Goal: Task Accomplishment & Management: Manage account settings

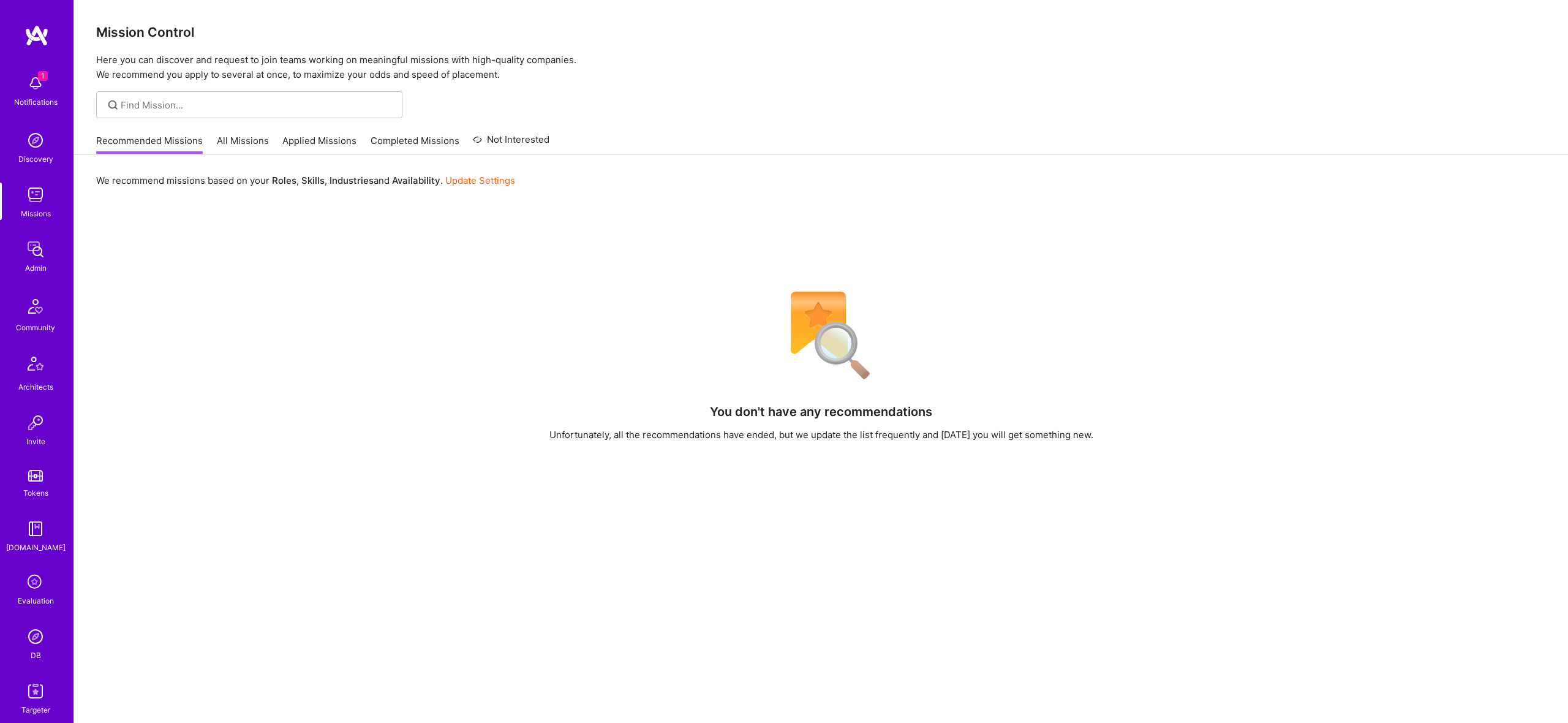
click at [36, 638] on img at bounding box center [36, 637] width 25 height 25
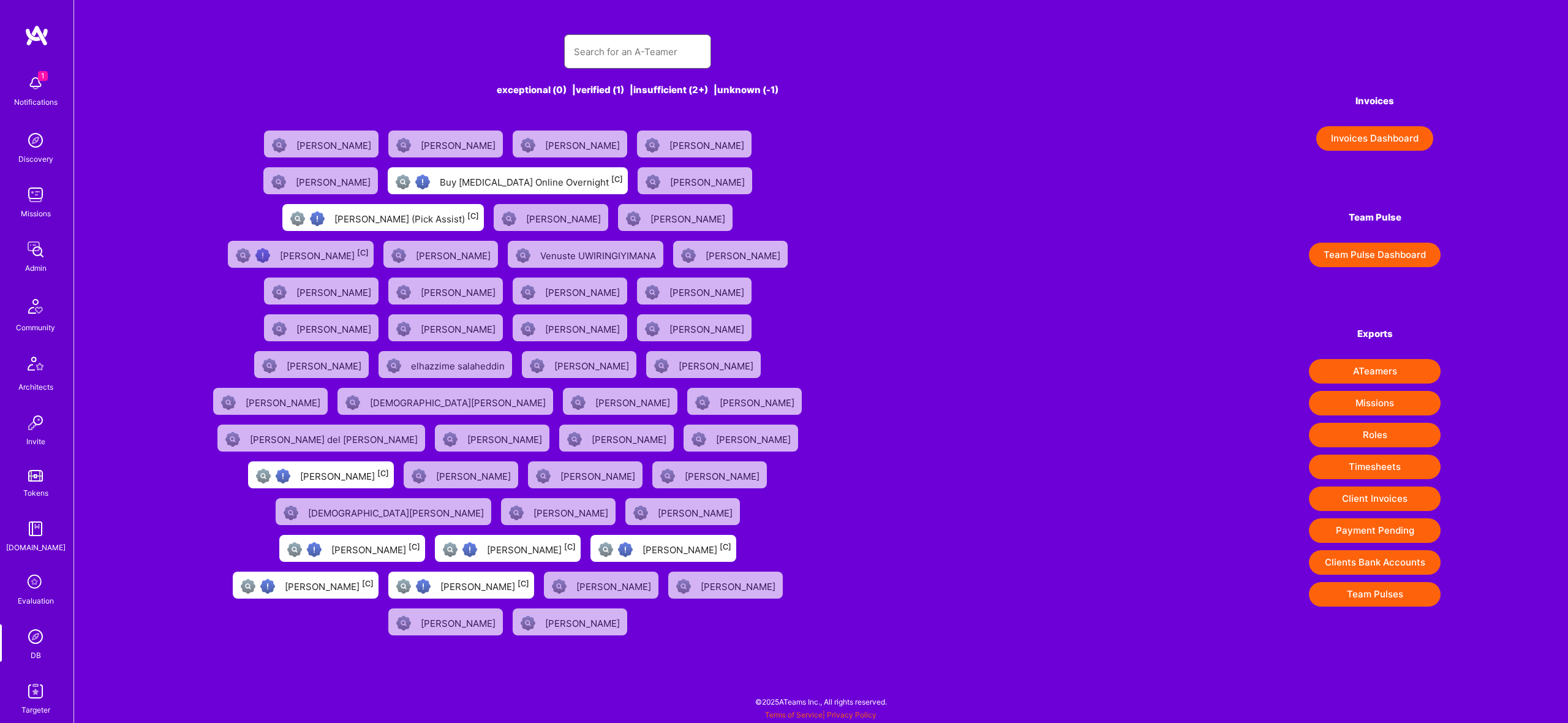
click at [678, 47] on input "text" at bounding box center [638, 51] width 128 height 31
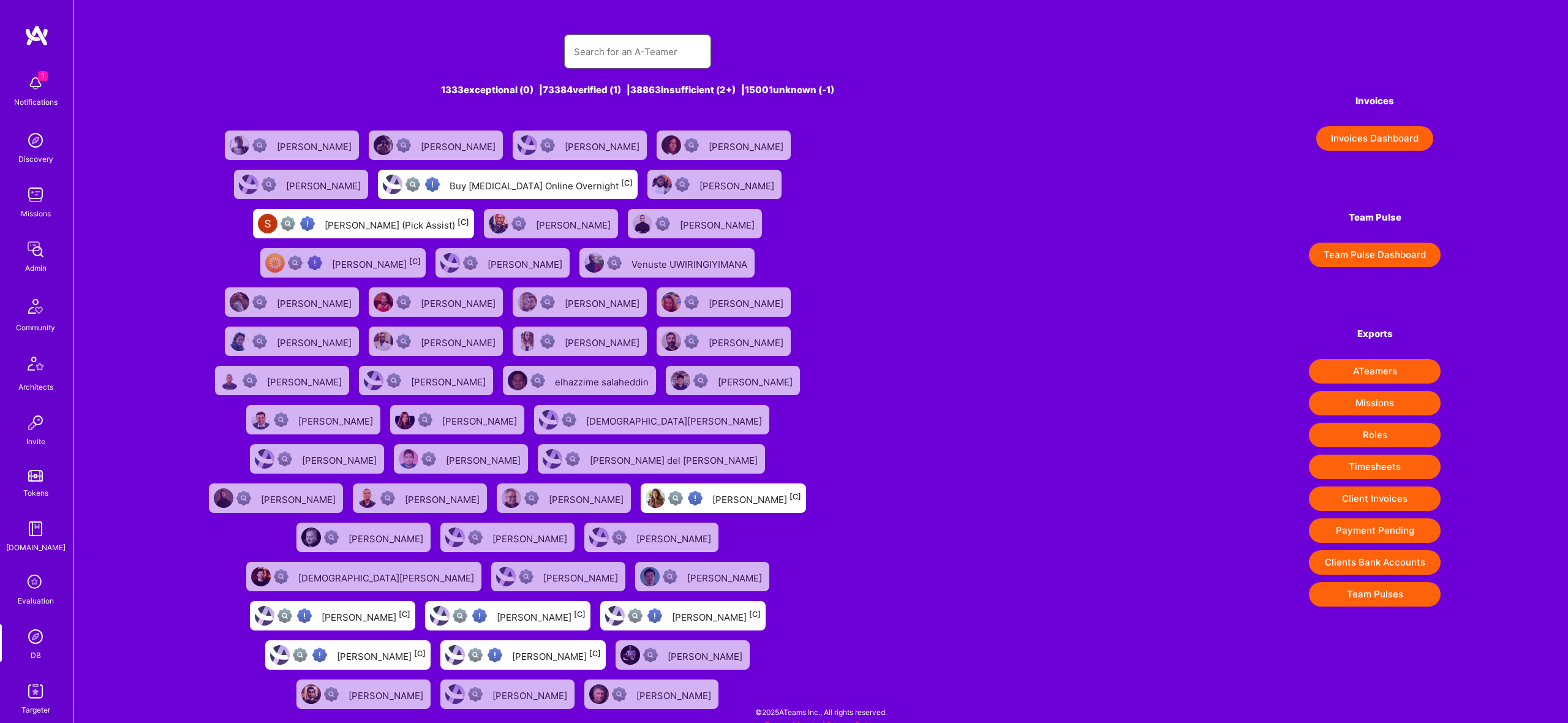
paste input "Clutterbot"
type input "Clutterbot"
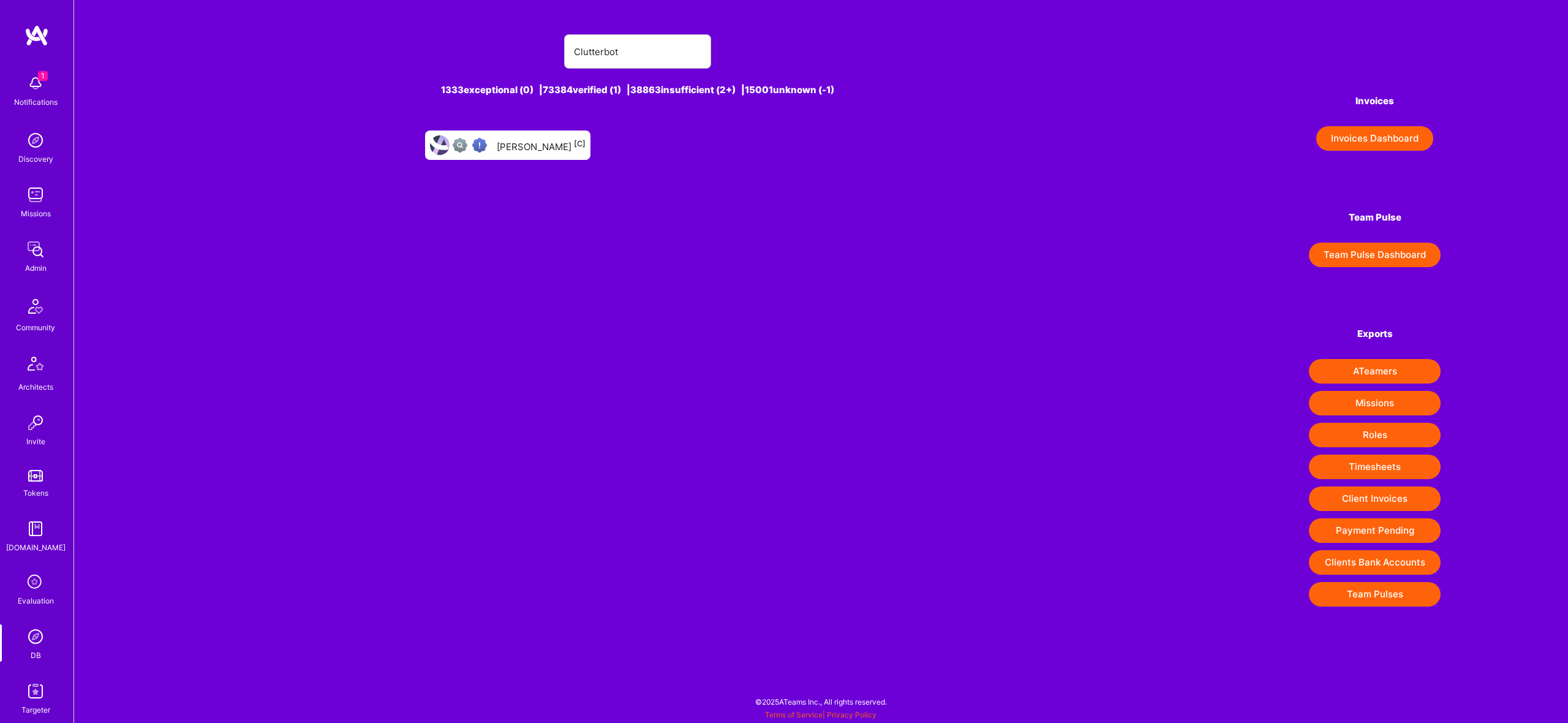
click at [44, 248] on img at bounding box center [36, 250] width 25 height 25
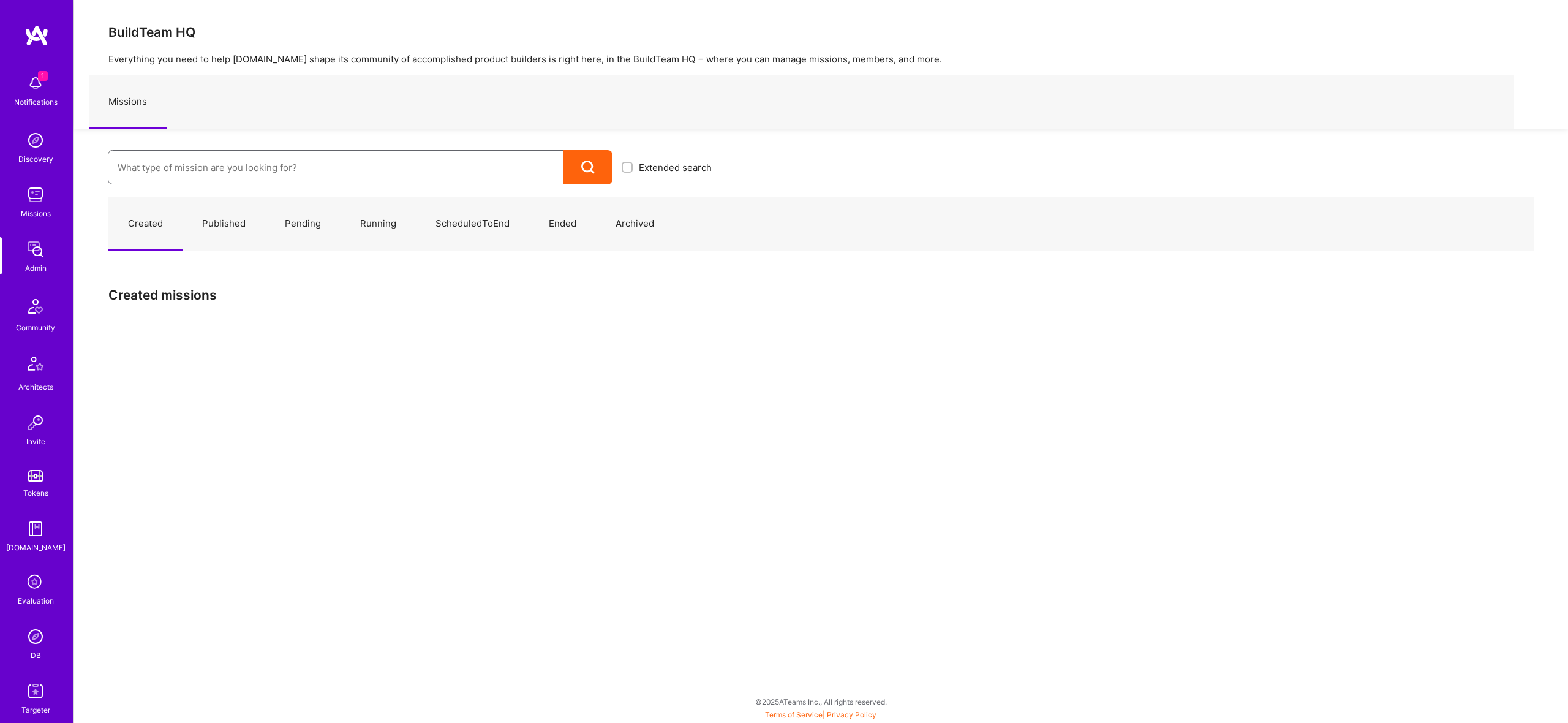
click at [452, 154] on input at bounding box center [335, 168] width 436 height 31
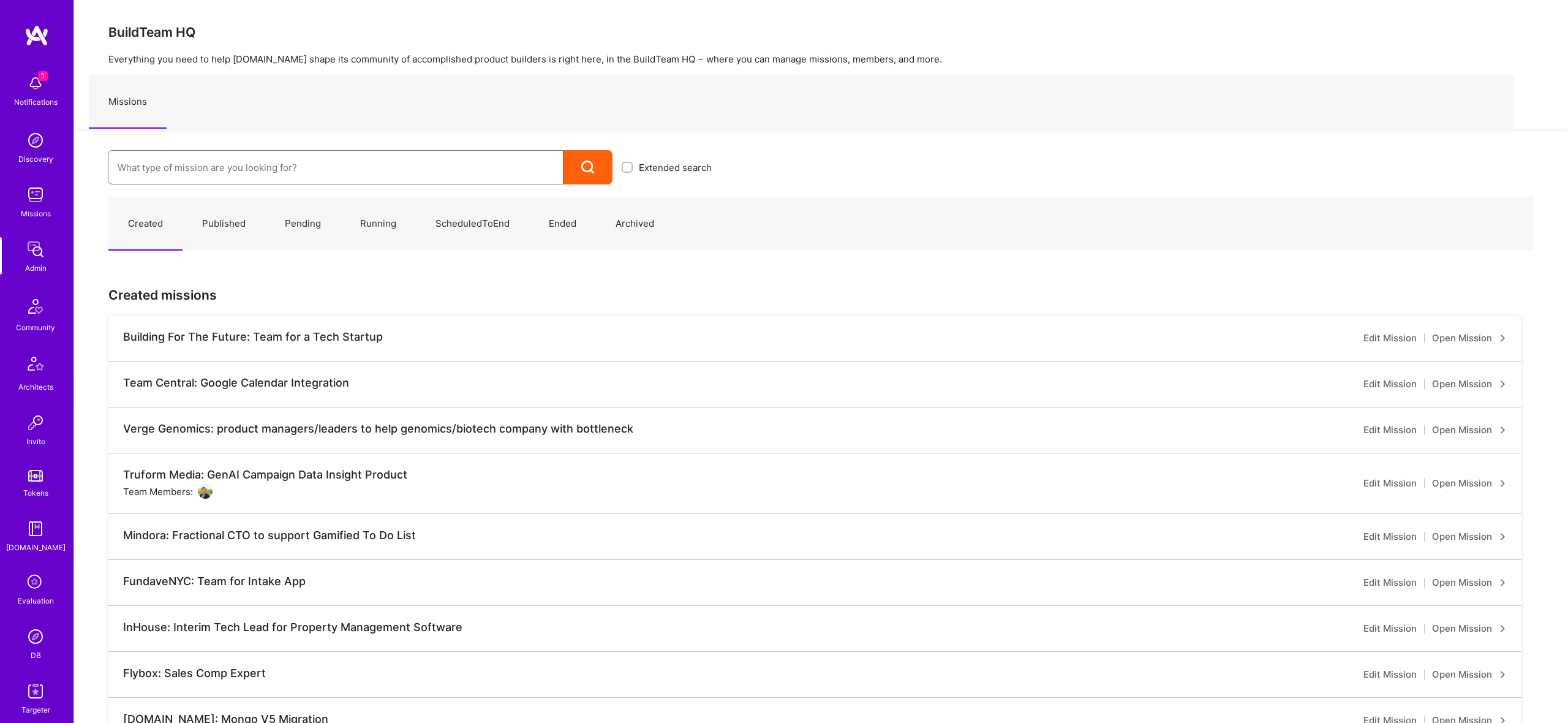
click at [449, 161] on input at bounding box center [335, 168] width 436 height 31
paste input "Clutterbot"
type input "Clutterbot"
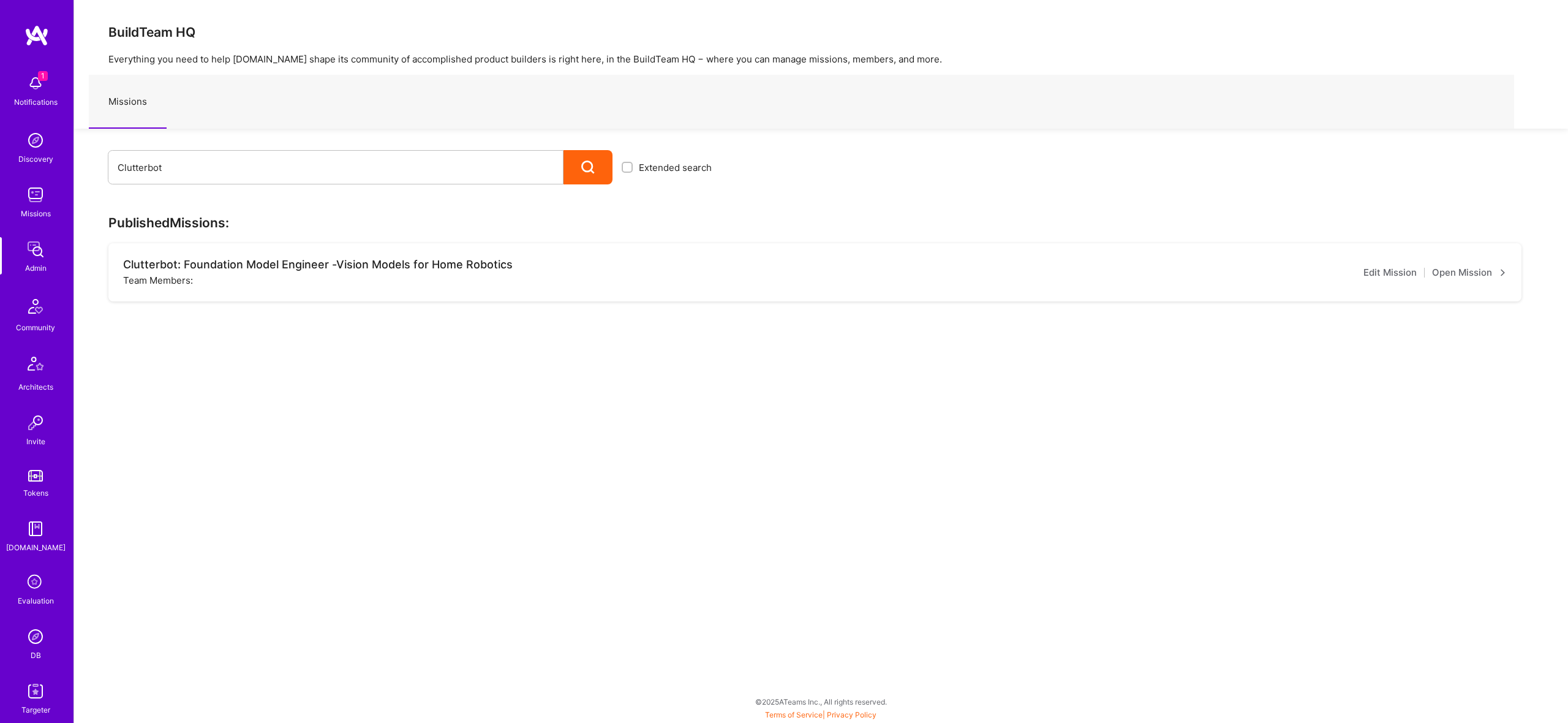
click at [1476, 273] on link "Open Mission" at bounding box center [1470, 273] width 75 height 15
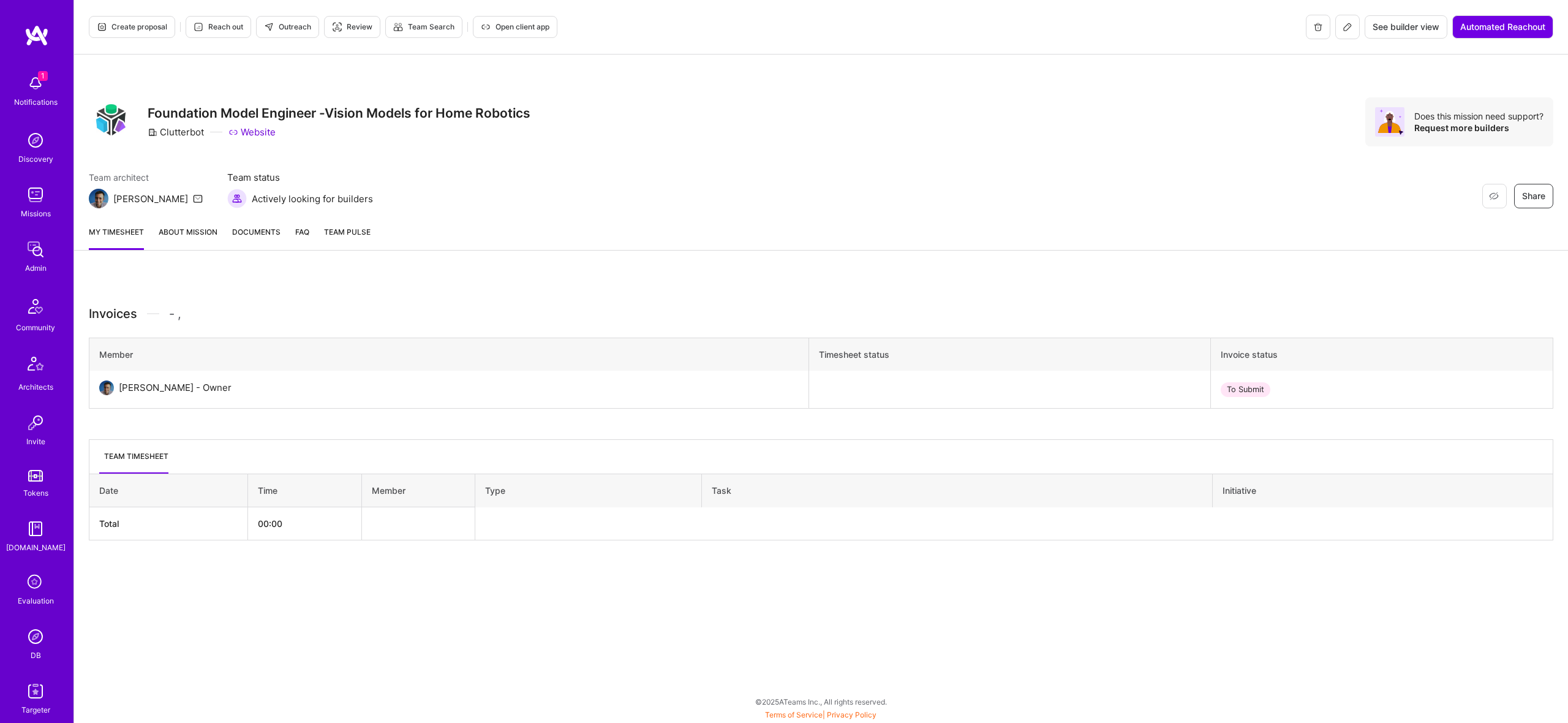
click at [190, 230] on link "About Mission" at bounding box center [188, 238] width 59 height 25
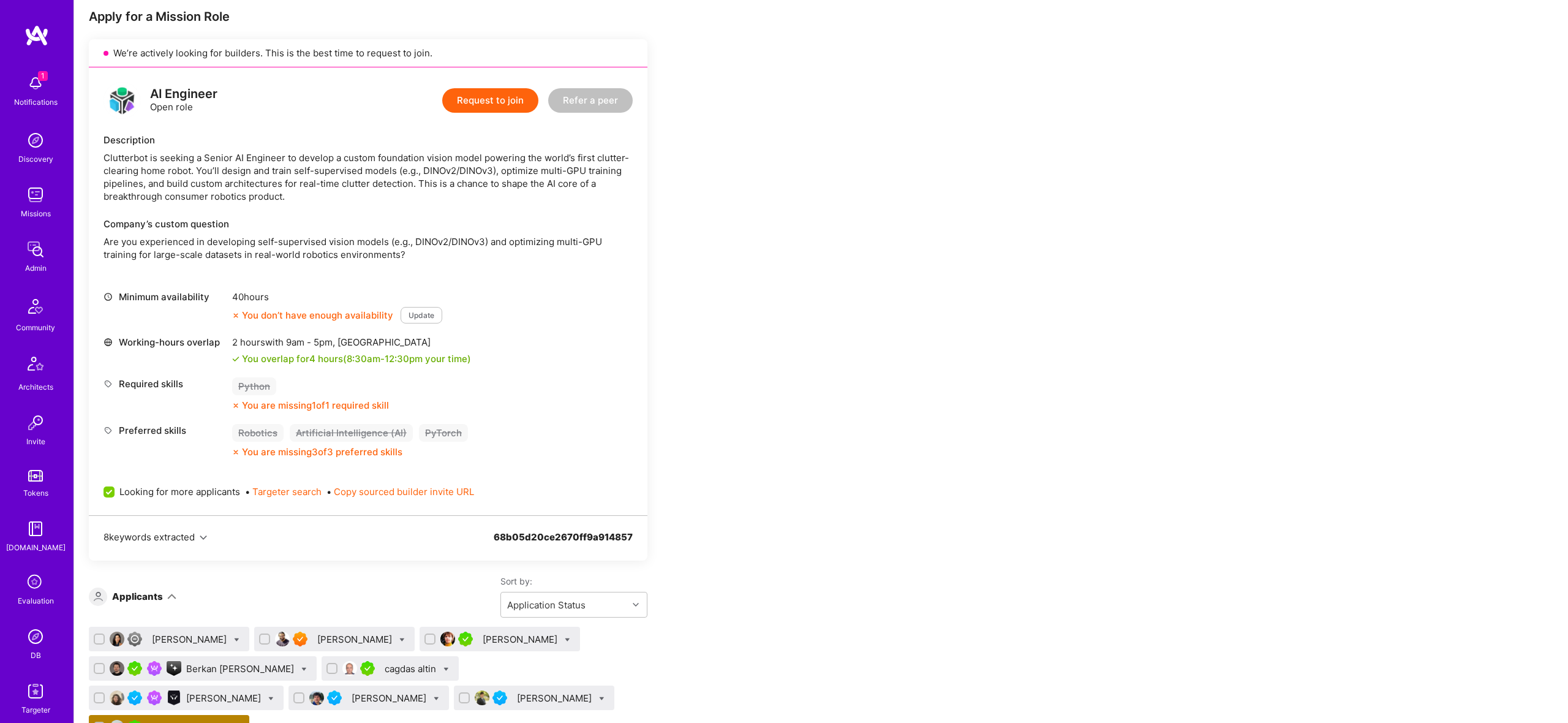
scroll to position [273, 0]
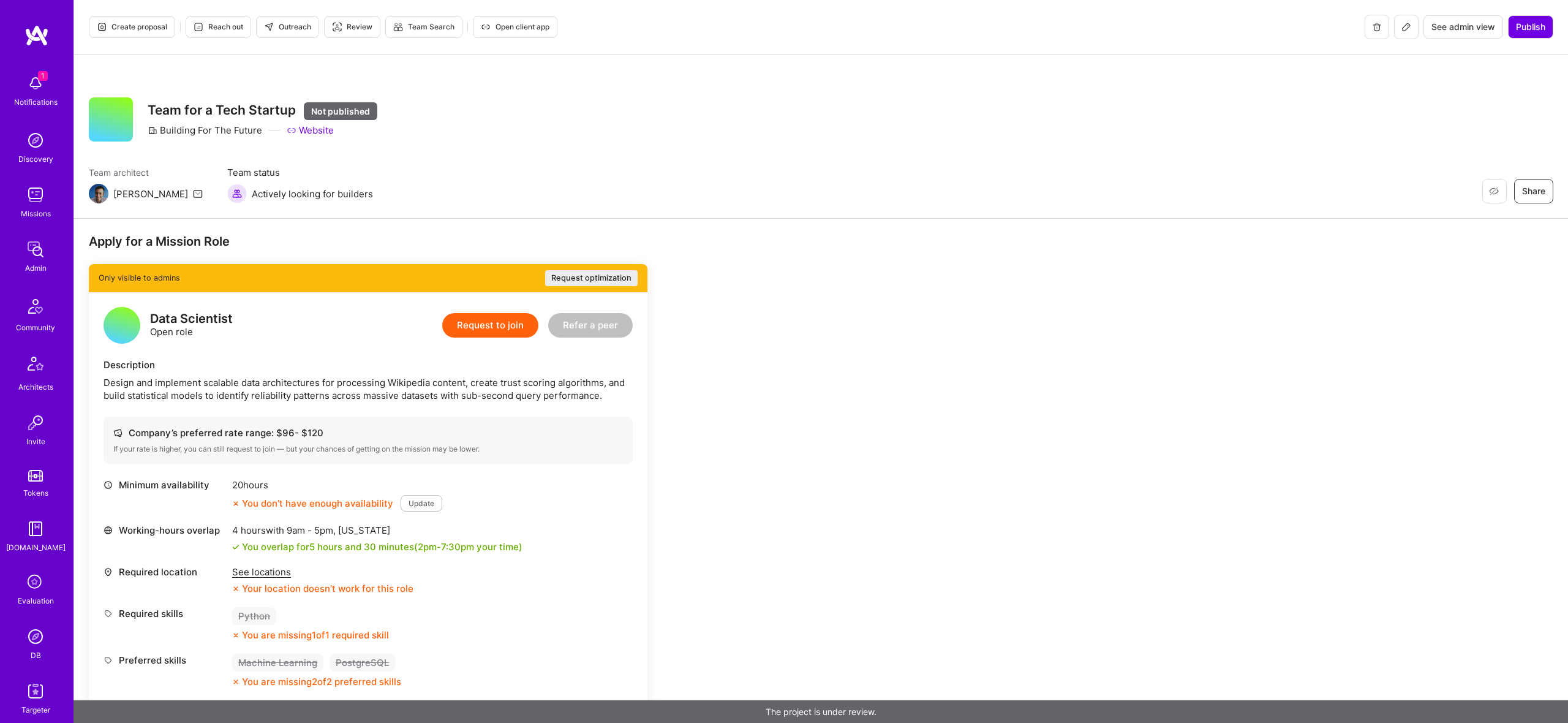
click at [1401, 24] on icon at bounding box center [1406, 26] width 9 height 9
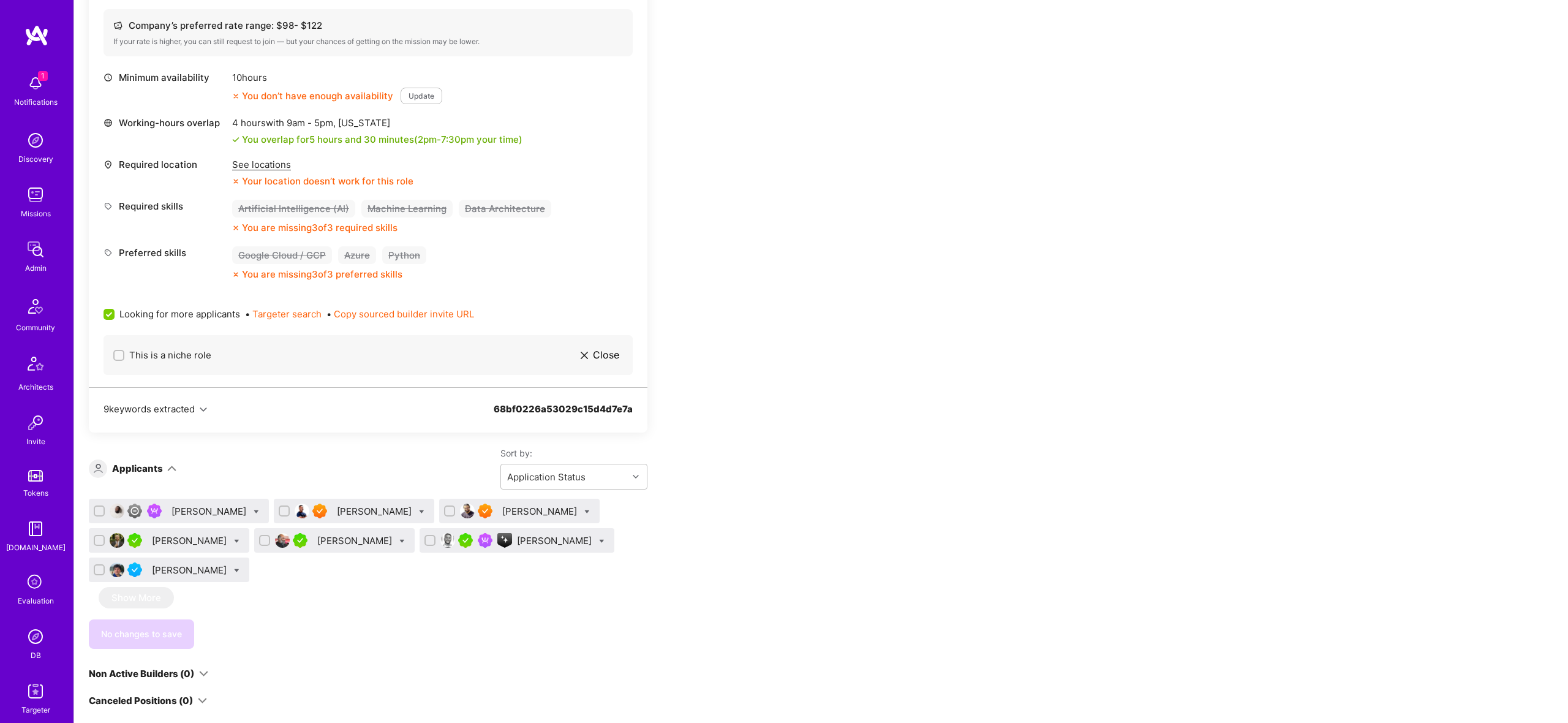
scroll to position [420, 0]
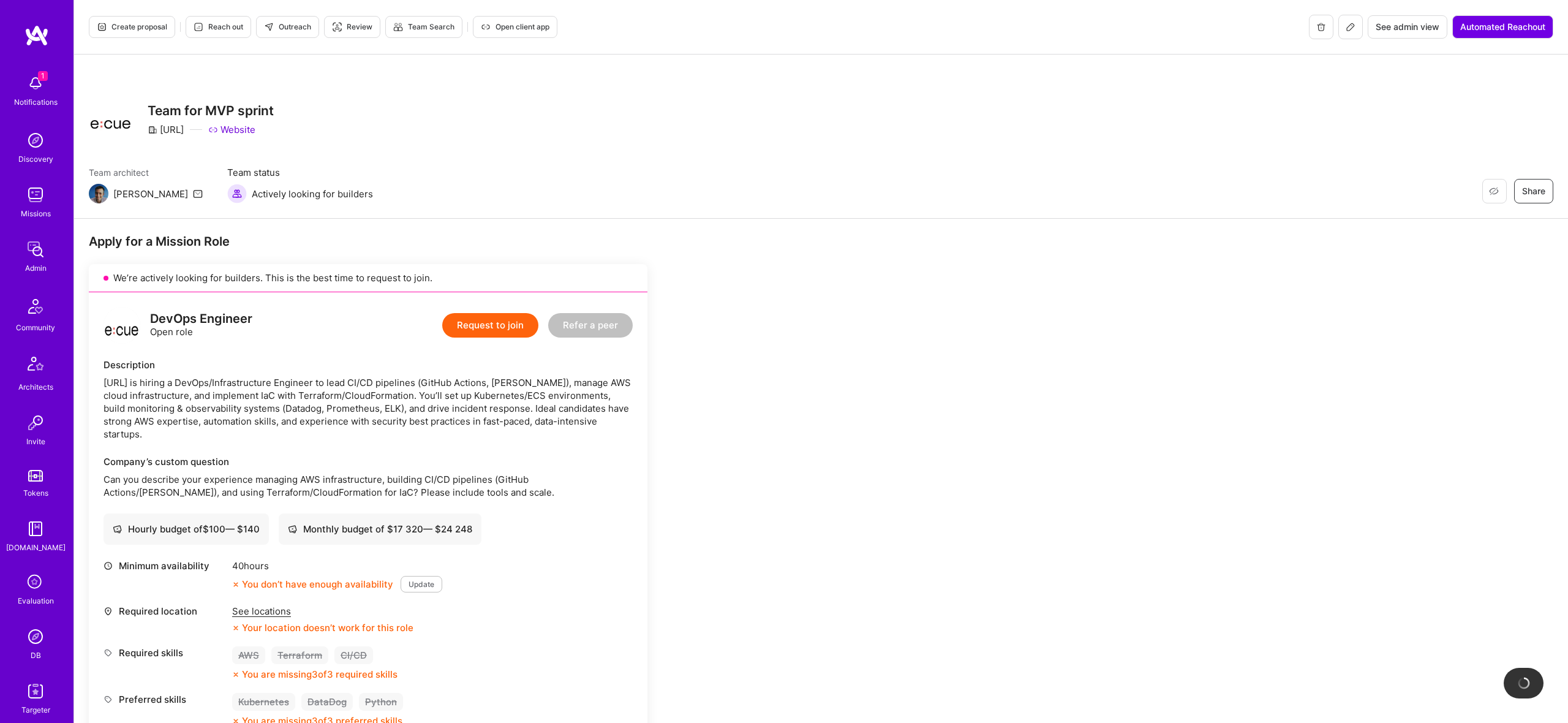
click at [1354, 26] on button at bounding box center [1351, 27] width 25 height 25
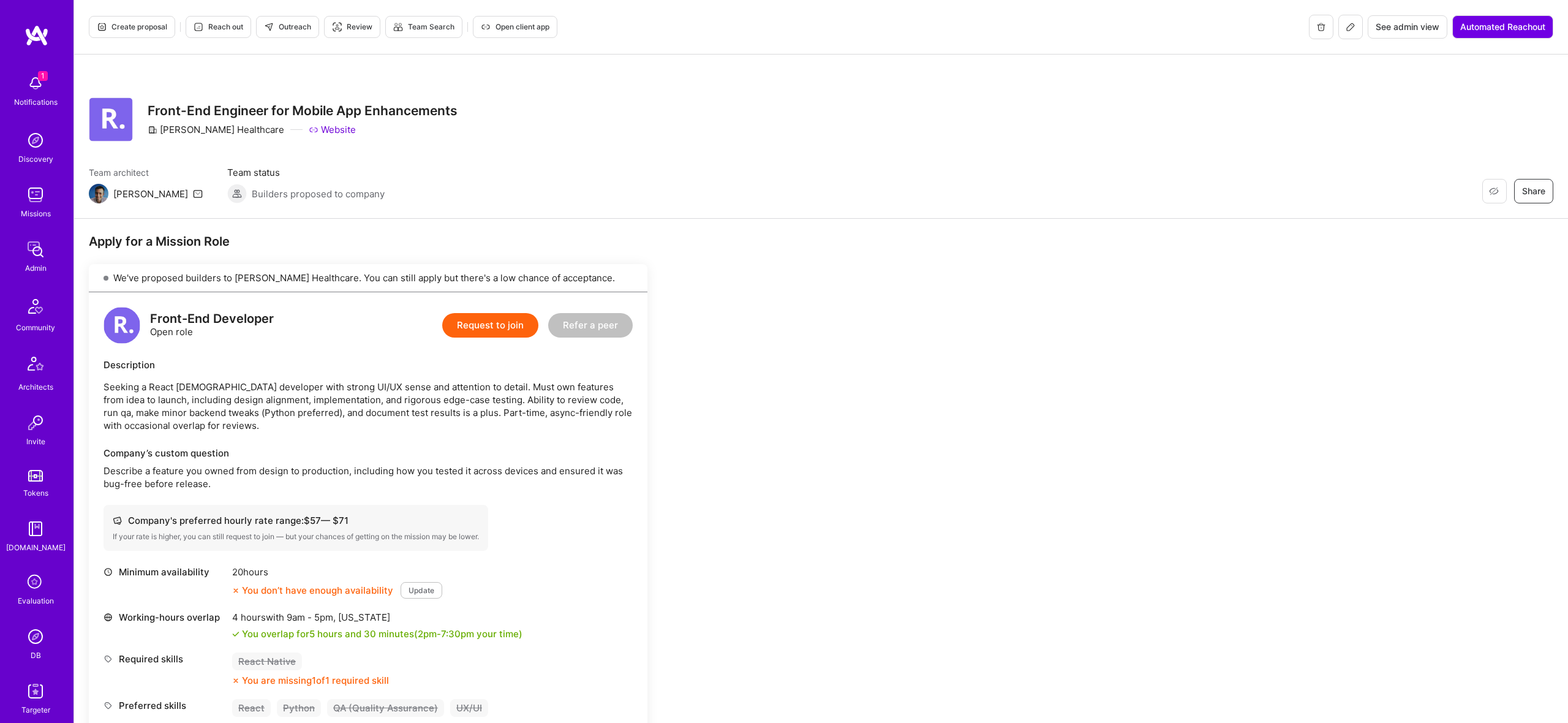
click at [1349, 27] on icon at bounding box center [1350, 26] width 9 height 9
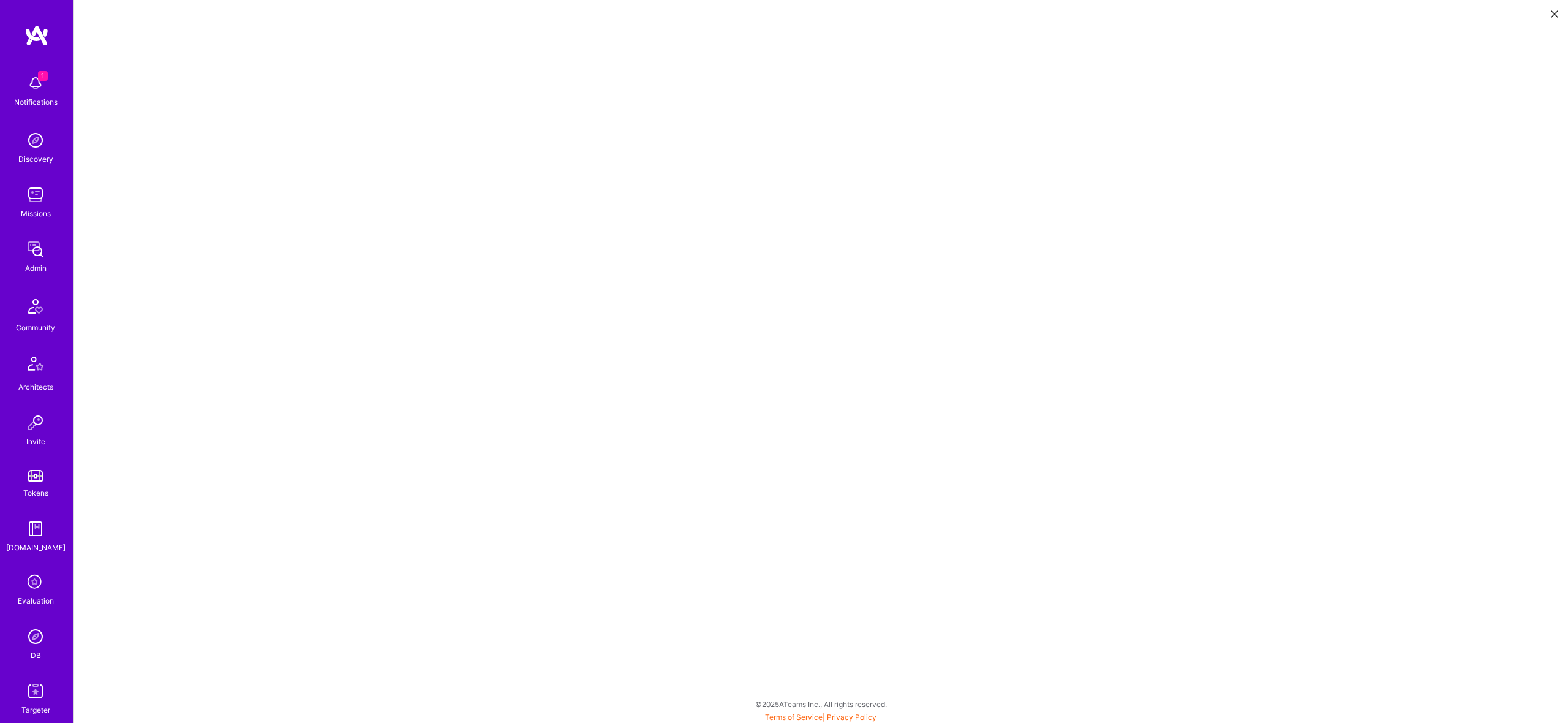
scroll to position [3, 0]
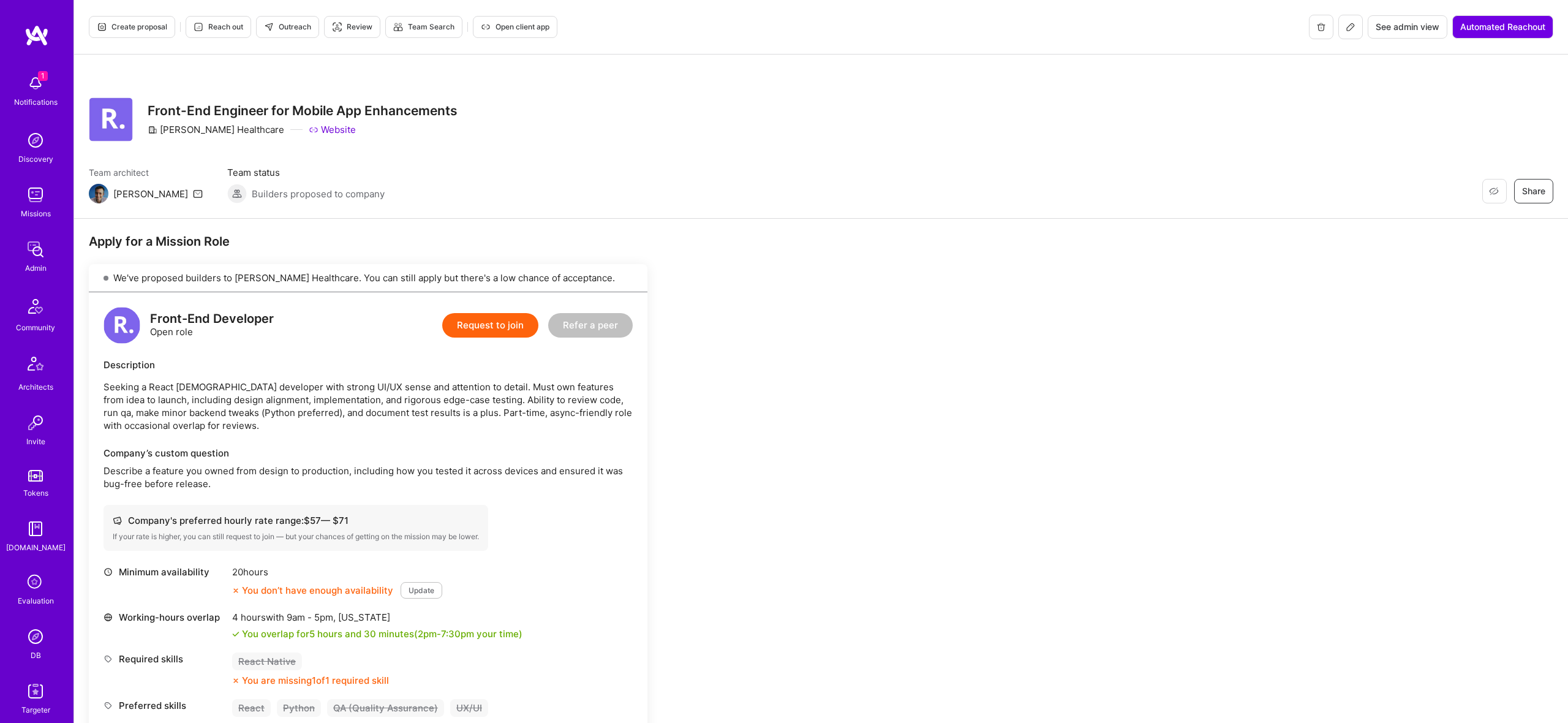
click at [132, 29] on span "Create proposal" at bounding box center [132, 27] width 70 height 11
click at [1339, 28] on button at bounding box center [1351, 27] width 25 height 25
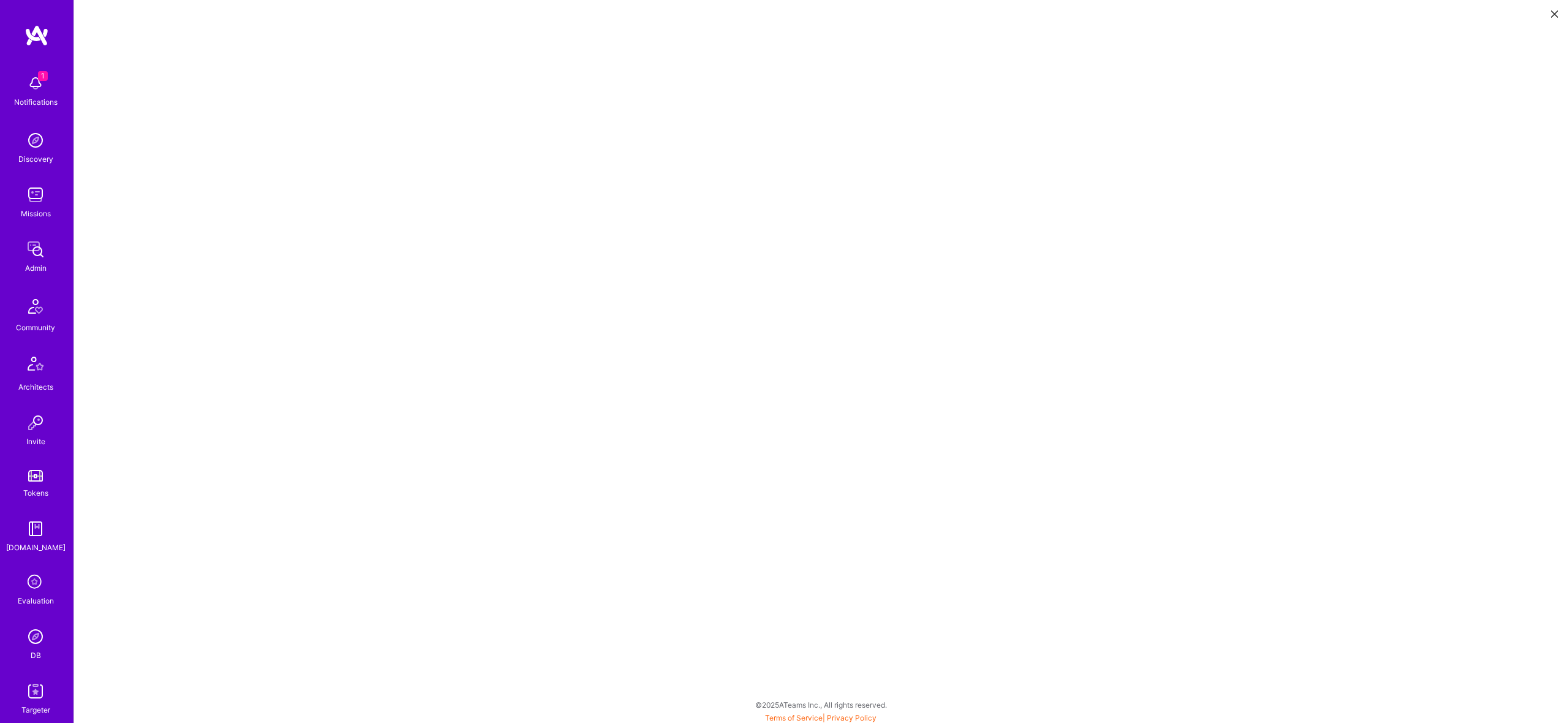
scroll to position [3, 0]
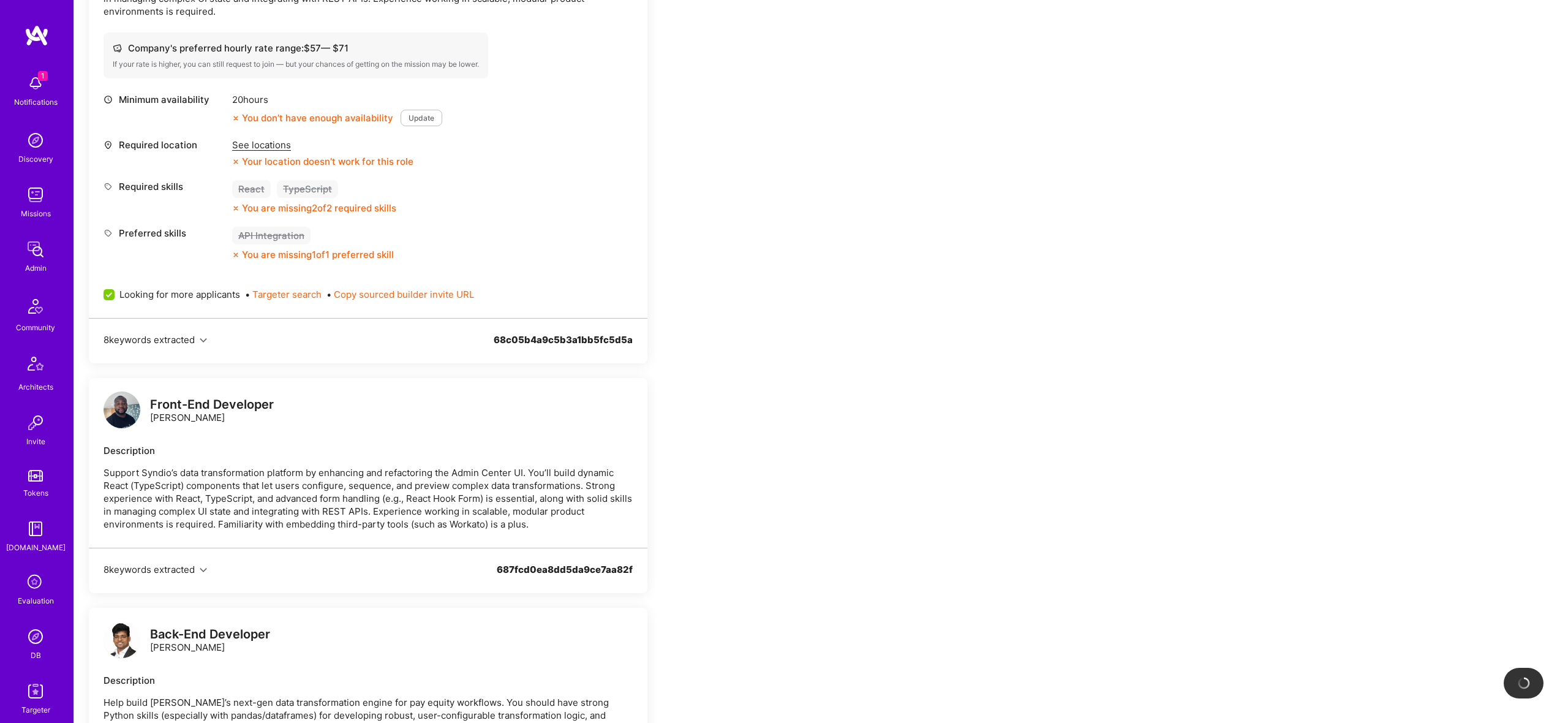
scroll to position [421, 0]
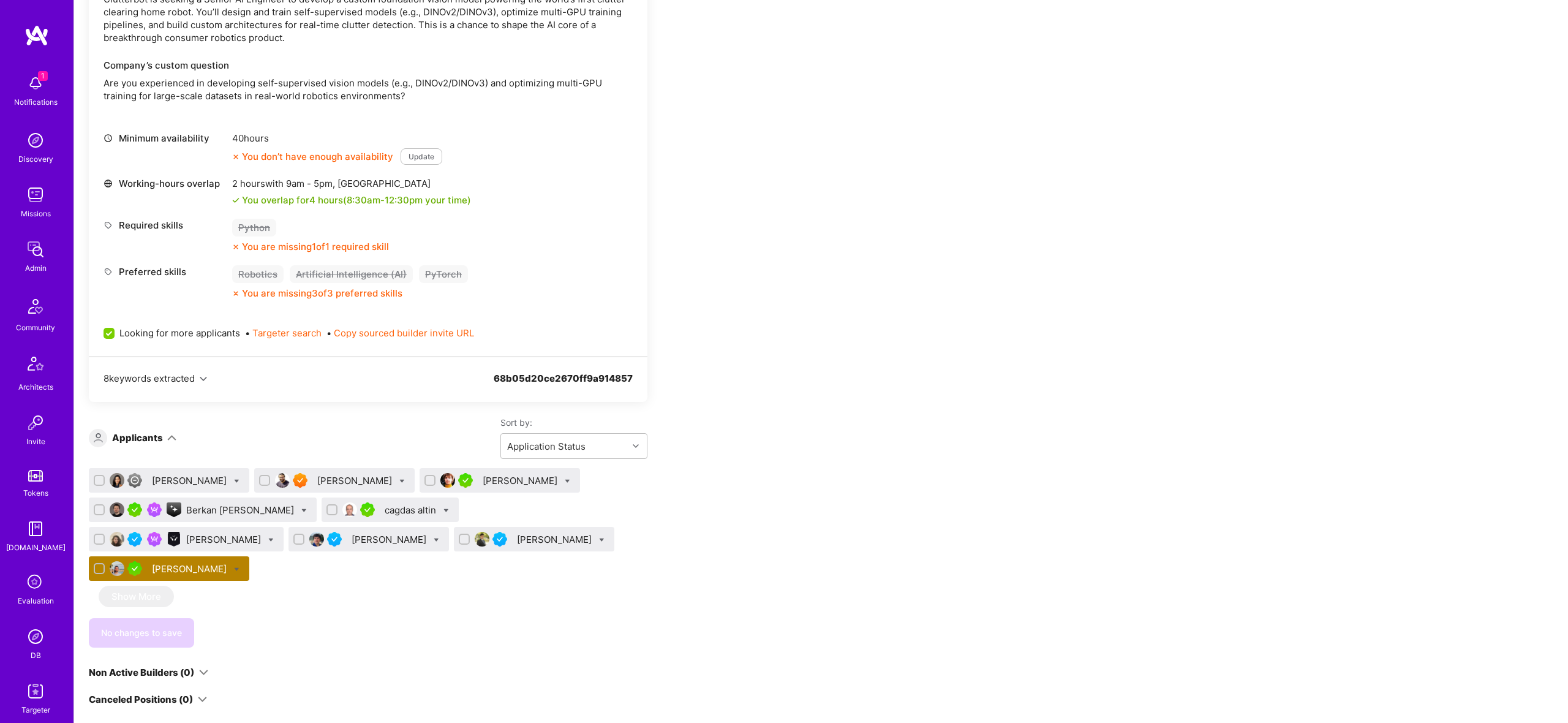
scroll to position [432, 0]
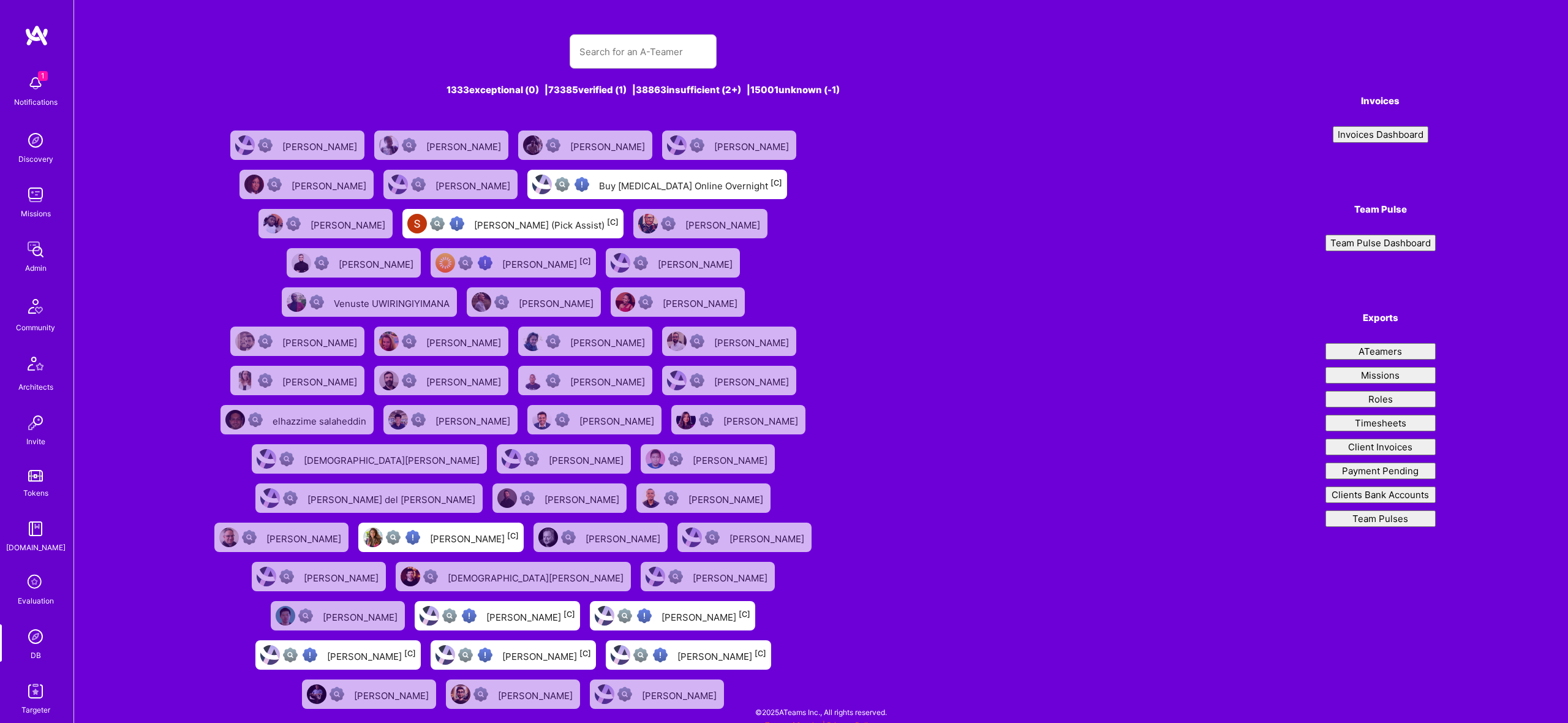
click at [661, 41] on input "text" at bounding box center [643, 51] width 128 height 31
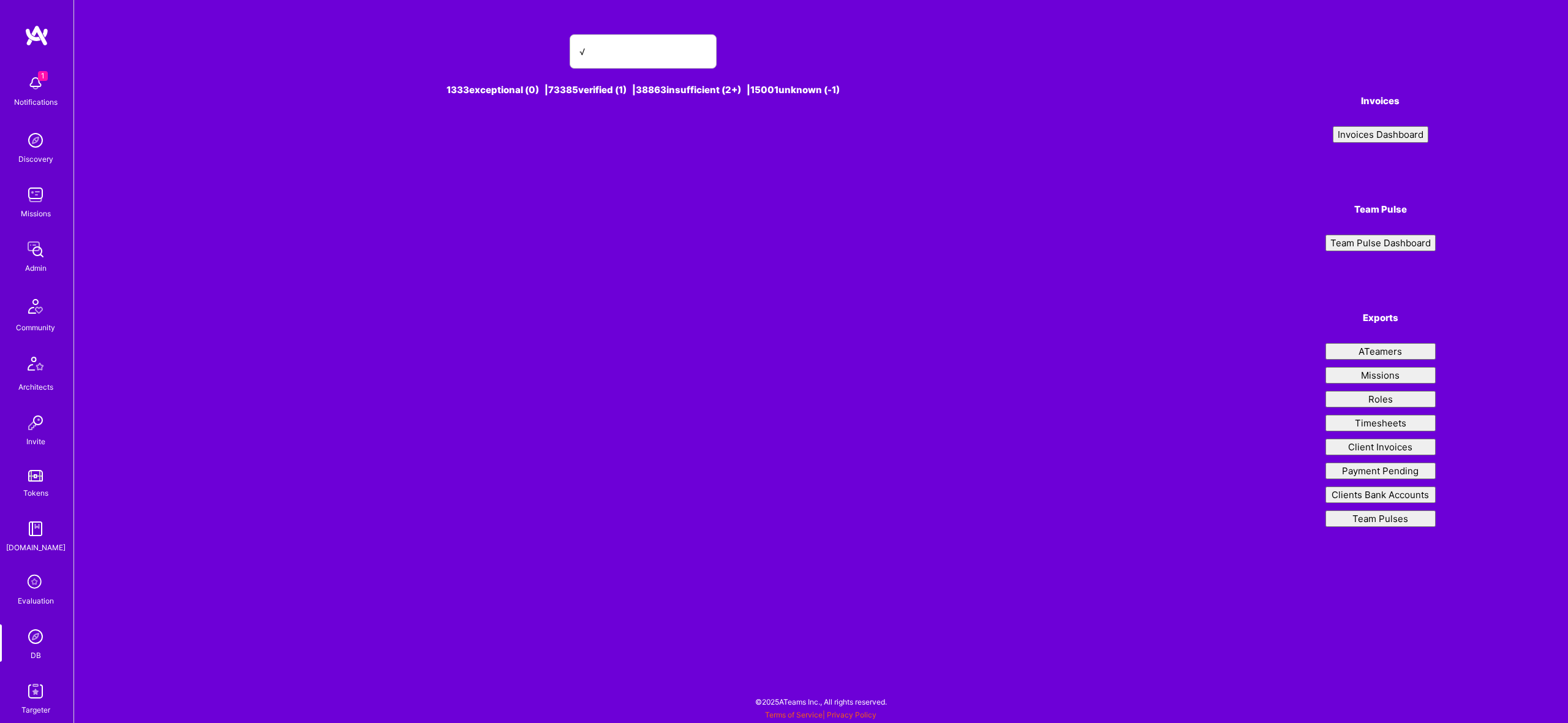
click at [664, 46] on input "√" at bounding box center [643, 51] width 128 height 31
type input "michal@virtualdesign.pl"
click at [507, 146] on div "Michał BudzyńSki [1]" at bounding box center [527, 145] width 87 height 16
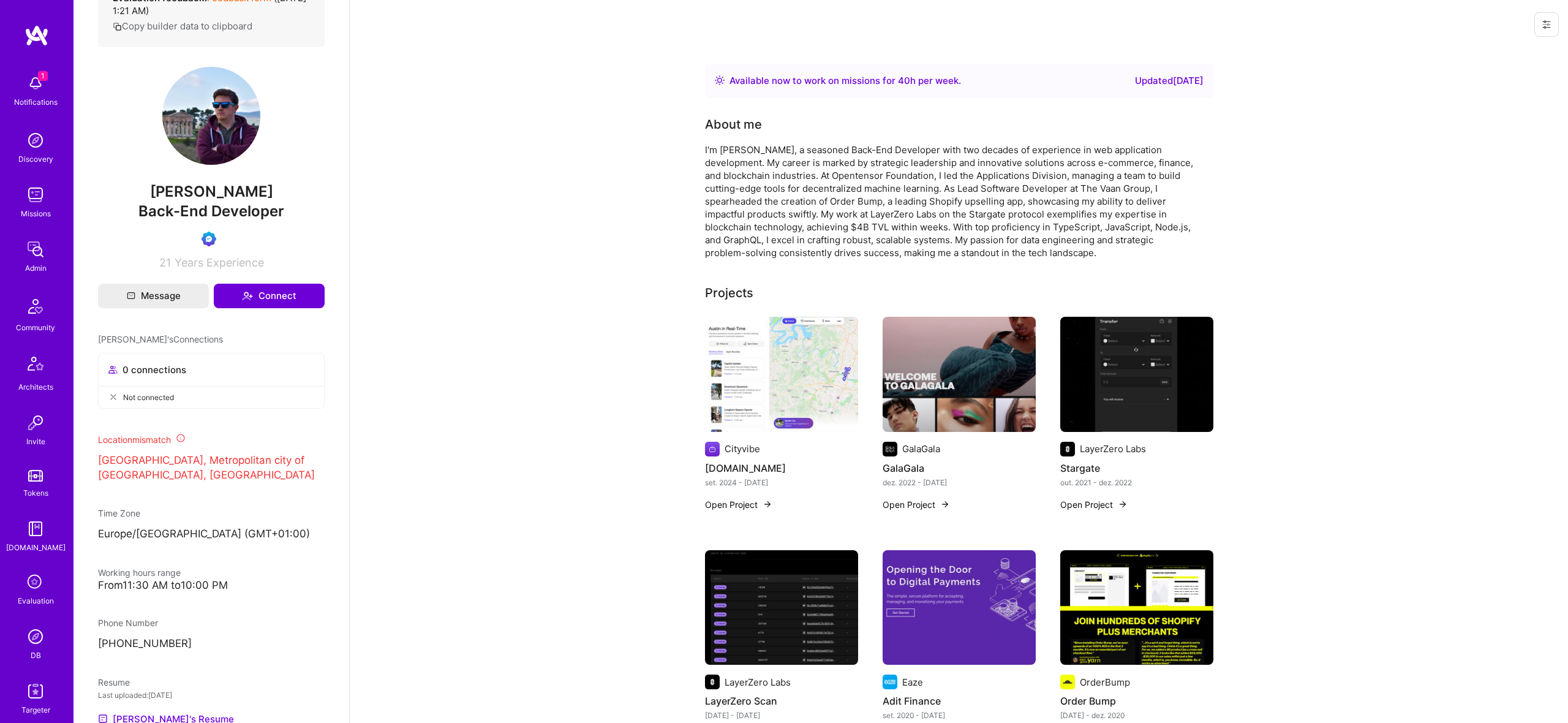
scroll to position [154, 0]
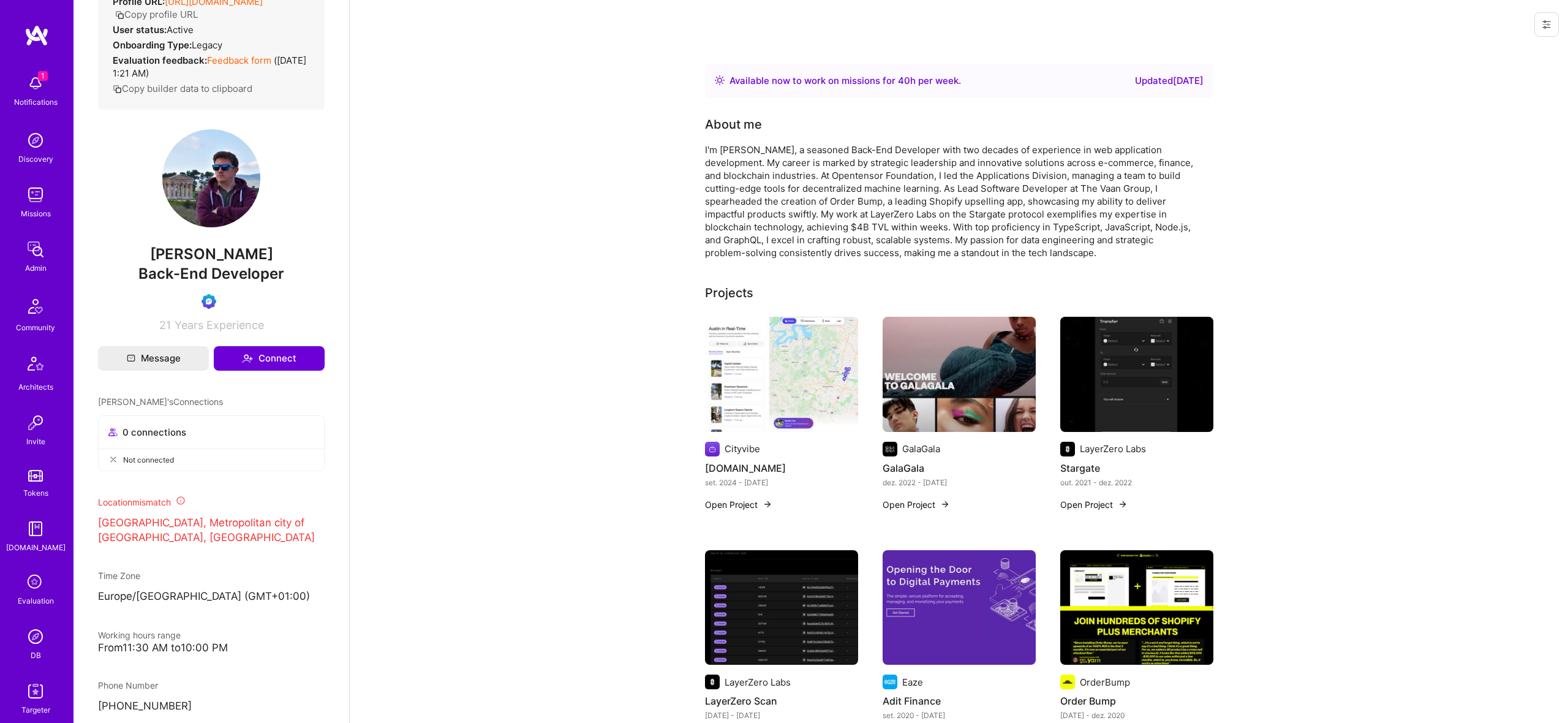
click at [24, 593] on link "Evaluation" at bounding box center [35, 589] width 76 height 36
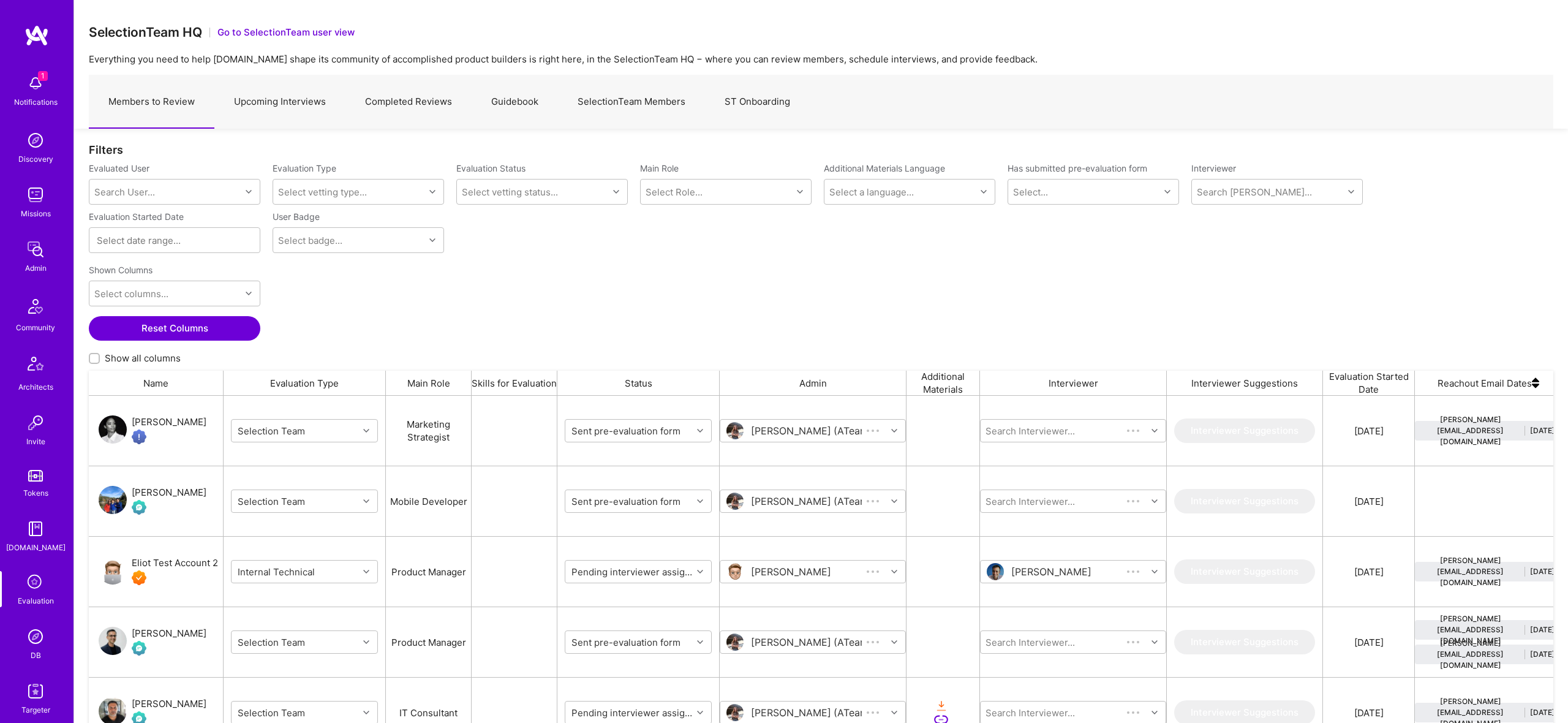
scroll to position [594, 1465]
click at [286, 99] on link "Upcoming Interviews" at bounding box center [280, 102] width 132 height 53
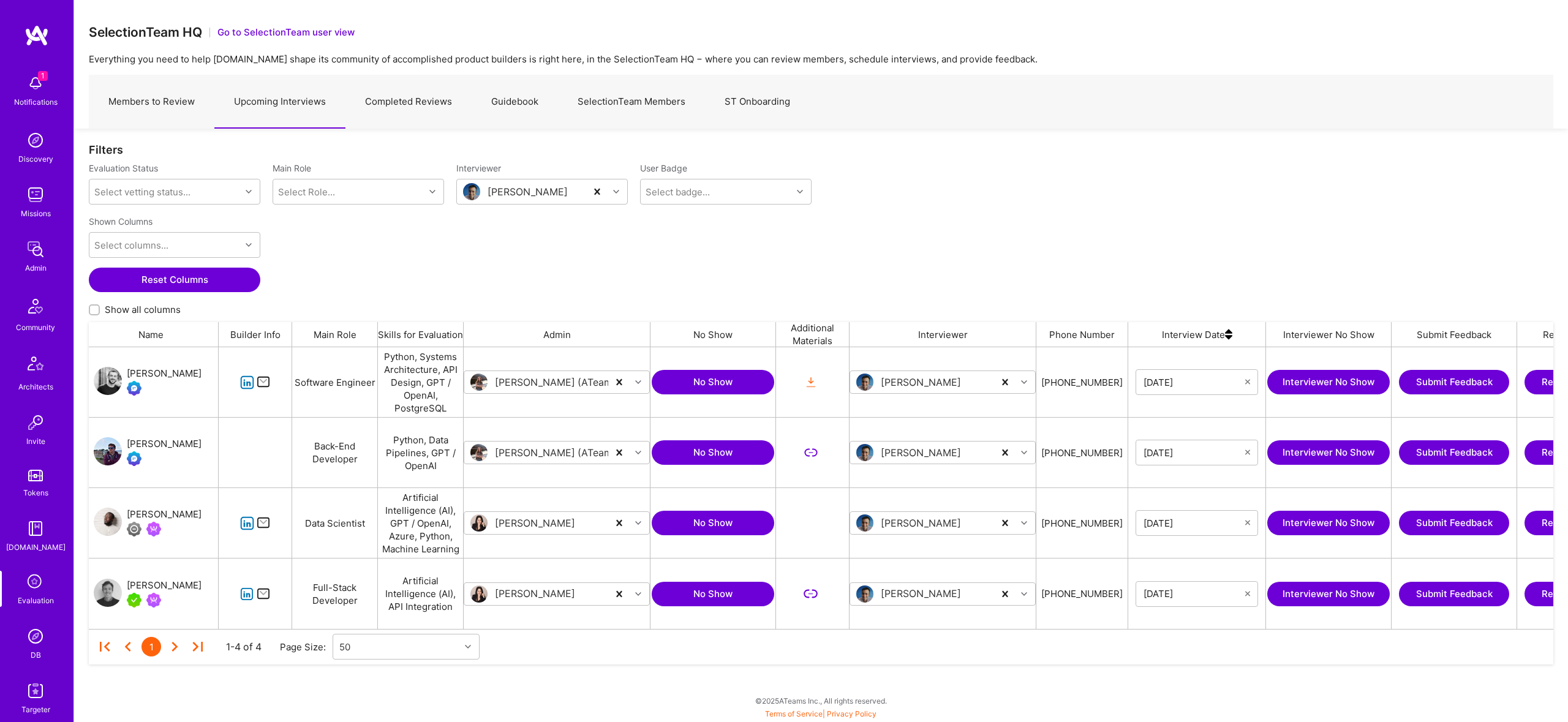
scroll to position [0, 3]
click at [717, 450] on button "No Show" at bounding box center [714, 452] width 122 height 25
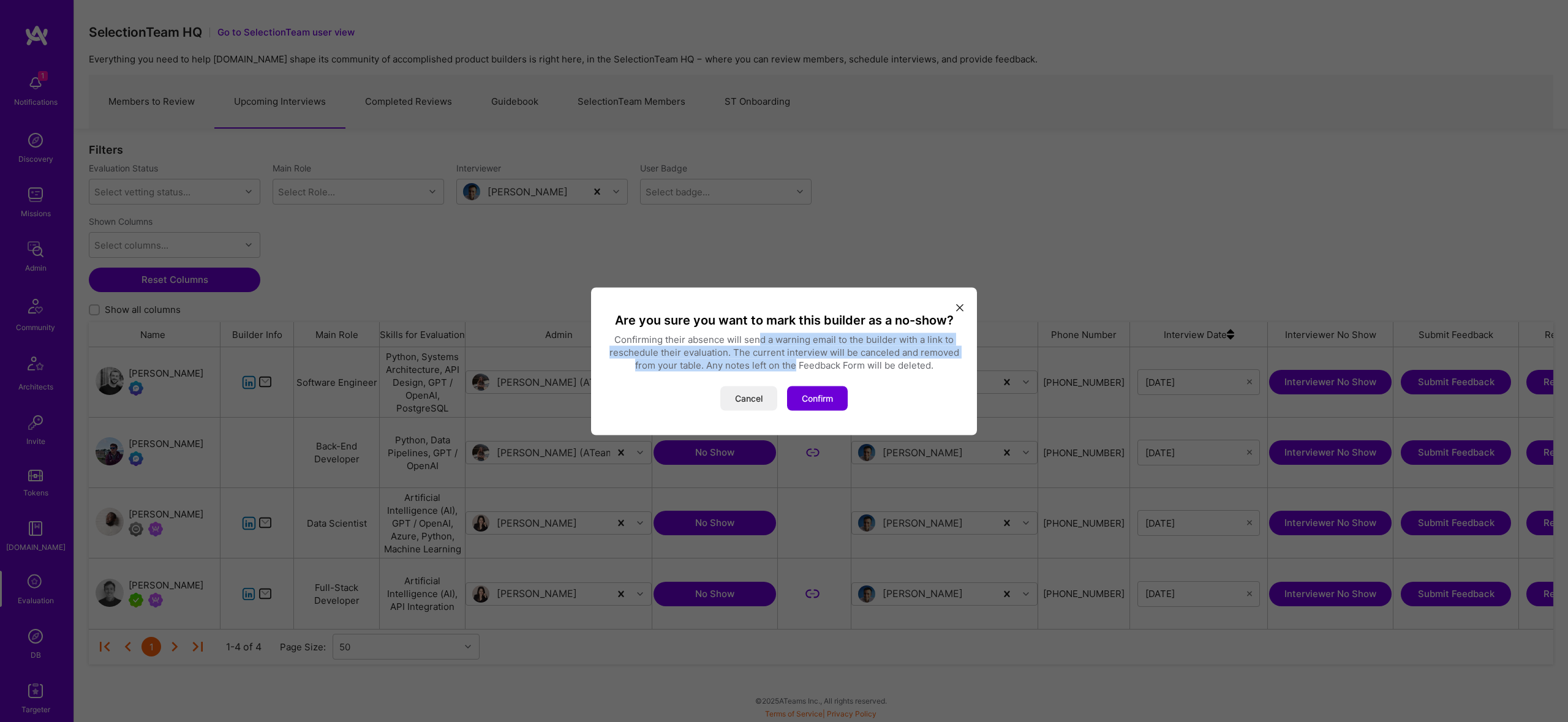
drag, startPoint x: 758, startPoint y: 340, endPoint x: 797, endPoint y: 367, distance: 47.4
click at [797, 366] on p "Confirming their absence will send a warning email to the builder with a link t…" at bounding box center [784, 352] width 357 height 39
click at [816, 404] on button "Confirm" at bounding box center [818, 398] width 61 height 25
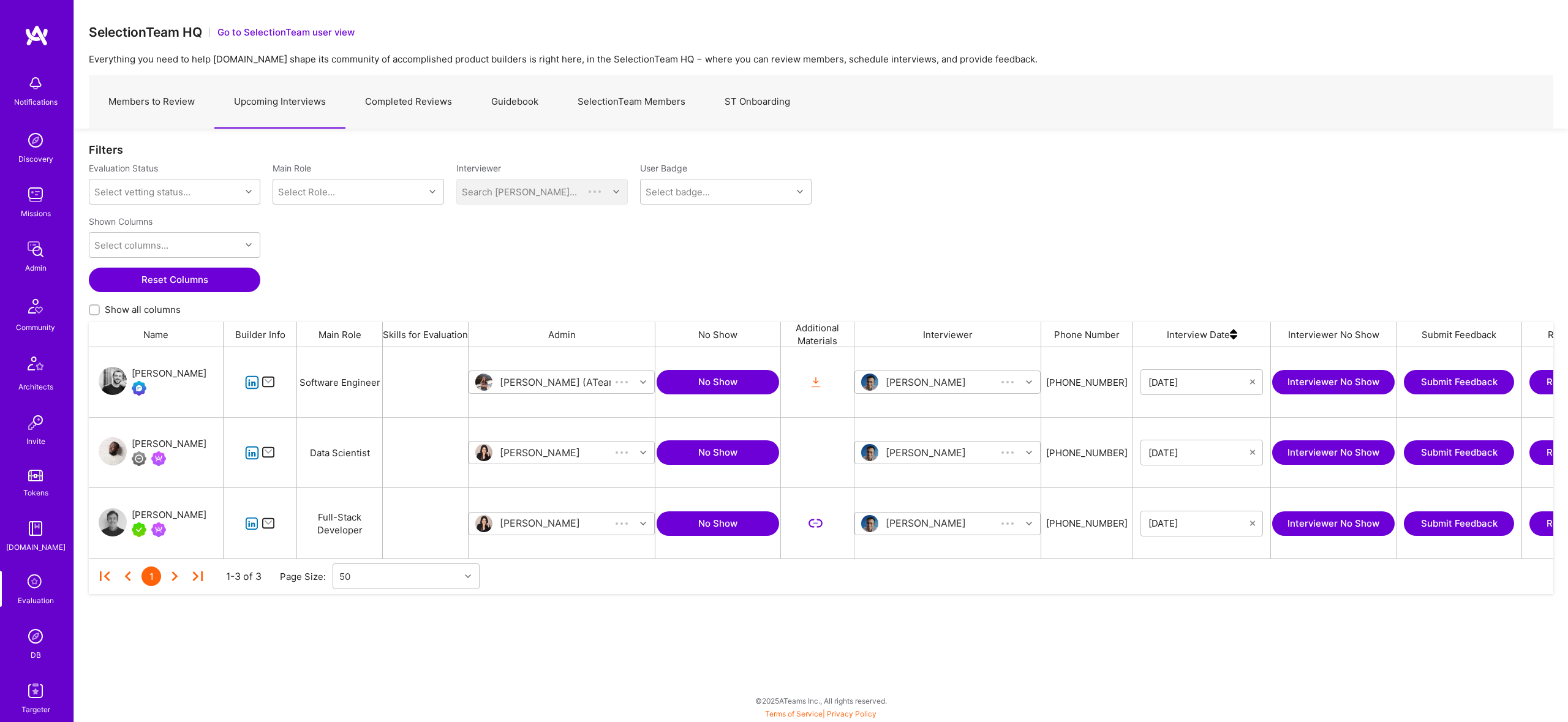
scroll to position [211, 1465]
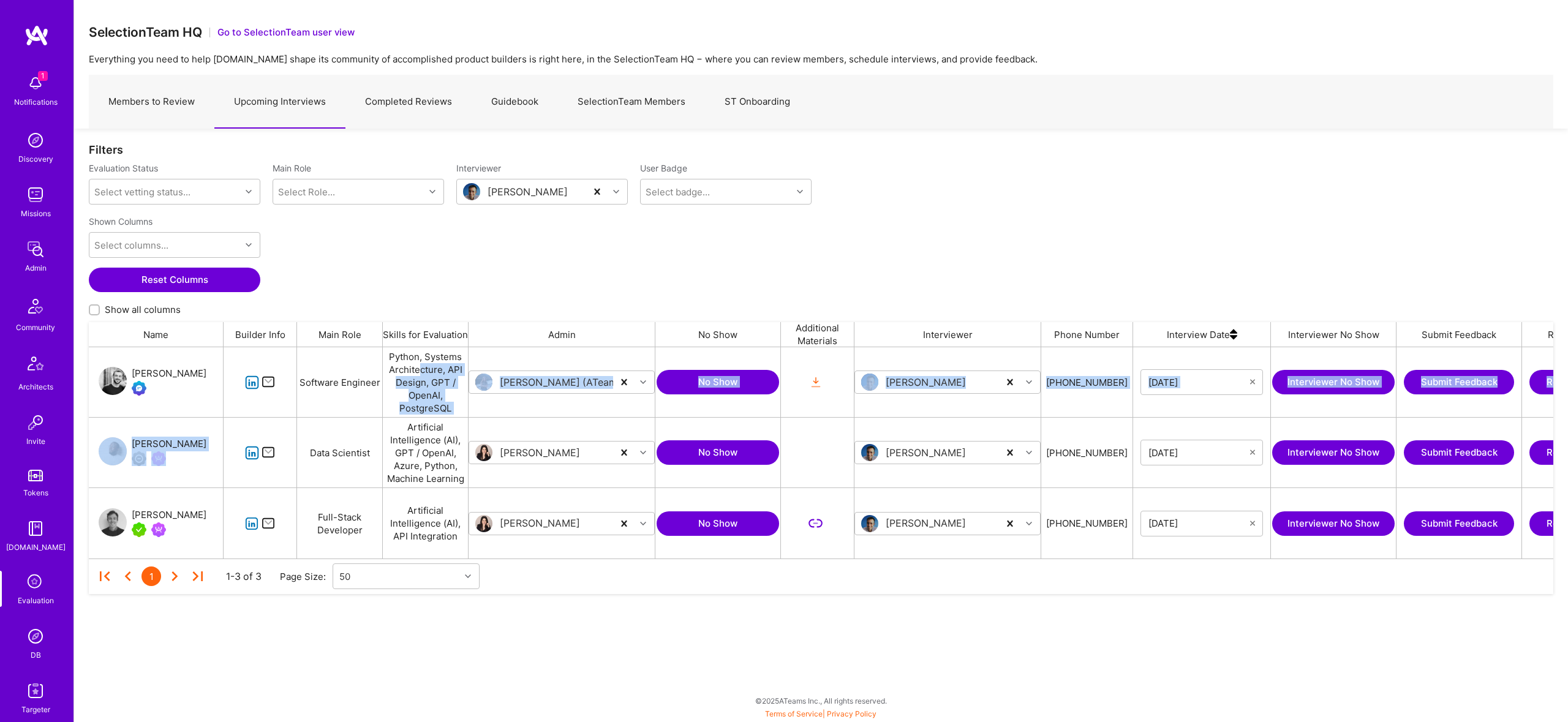
drag, startPoint x: 410, startPoint y: 375, endPoint x: 246, endPoint y: 398, distance: 165.6
click at [300, 408] on div "Alex Michael Software Engineer Python, Systems Architecture, API Design, GPT / …" at bounding box center [942, 382] width 1706 height 70
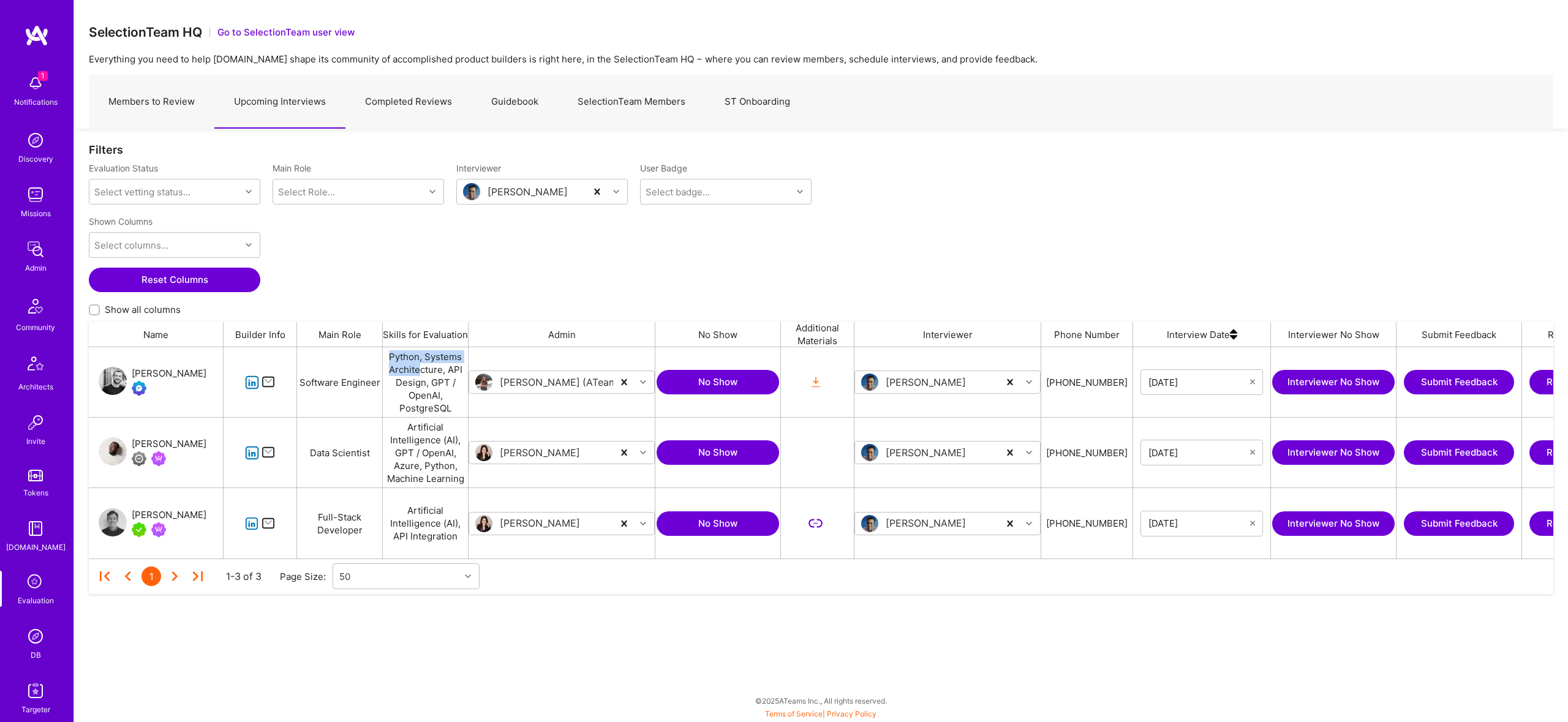
click at [250, 379] on icon "grid" at bounding box center [252, 382] width 14 height 14
click at [114, 514] on img "grid" at bounding box center [113, 522] width 28 height 28
click at [35, 84] on img at bounding box center [36, 83] width 25 height 25
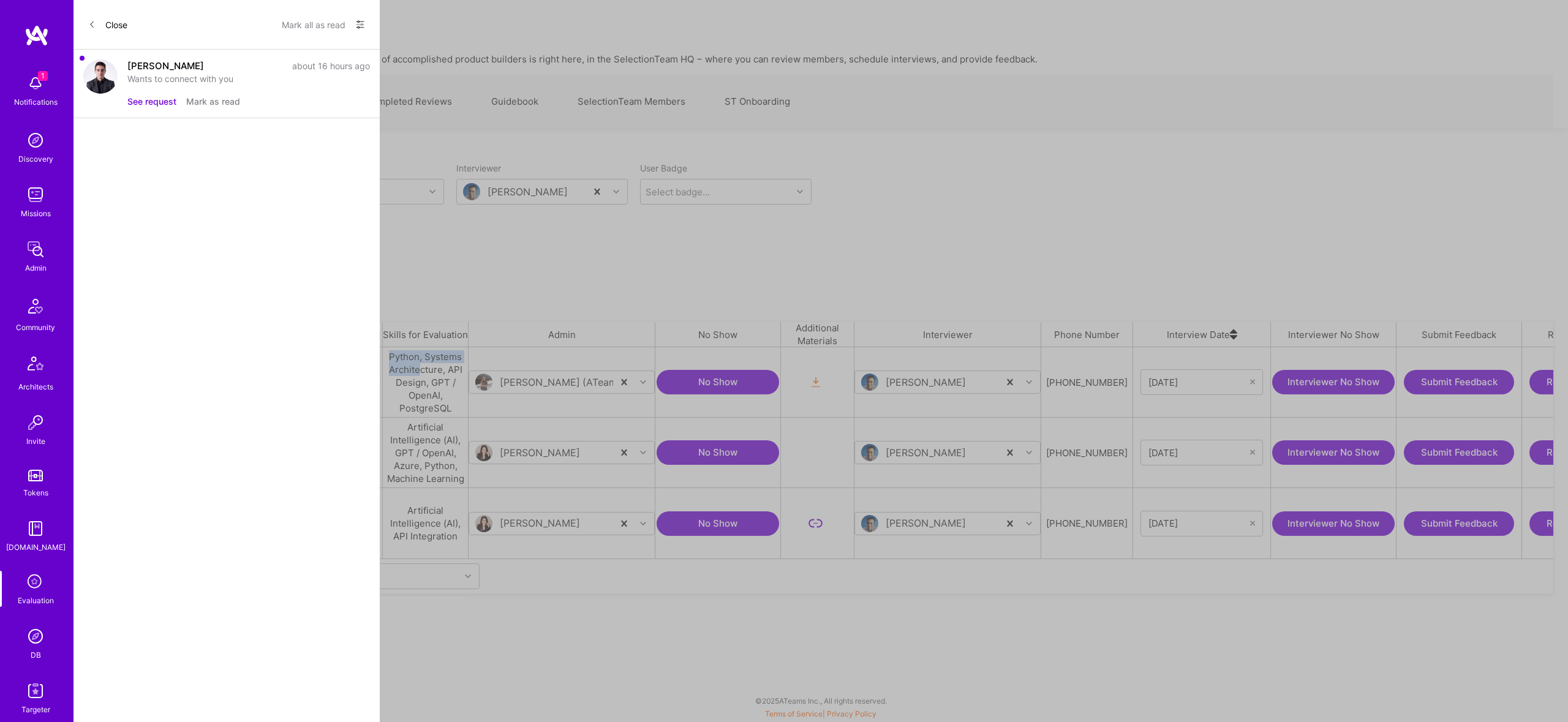
click at [165, 100] on button "See request" at bounding box center [152, 101] width 49 height 13
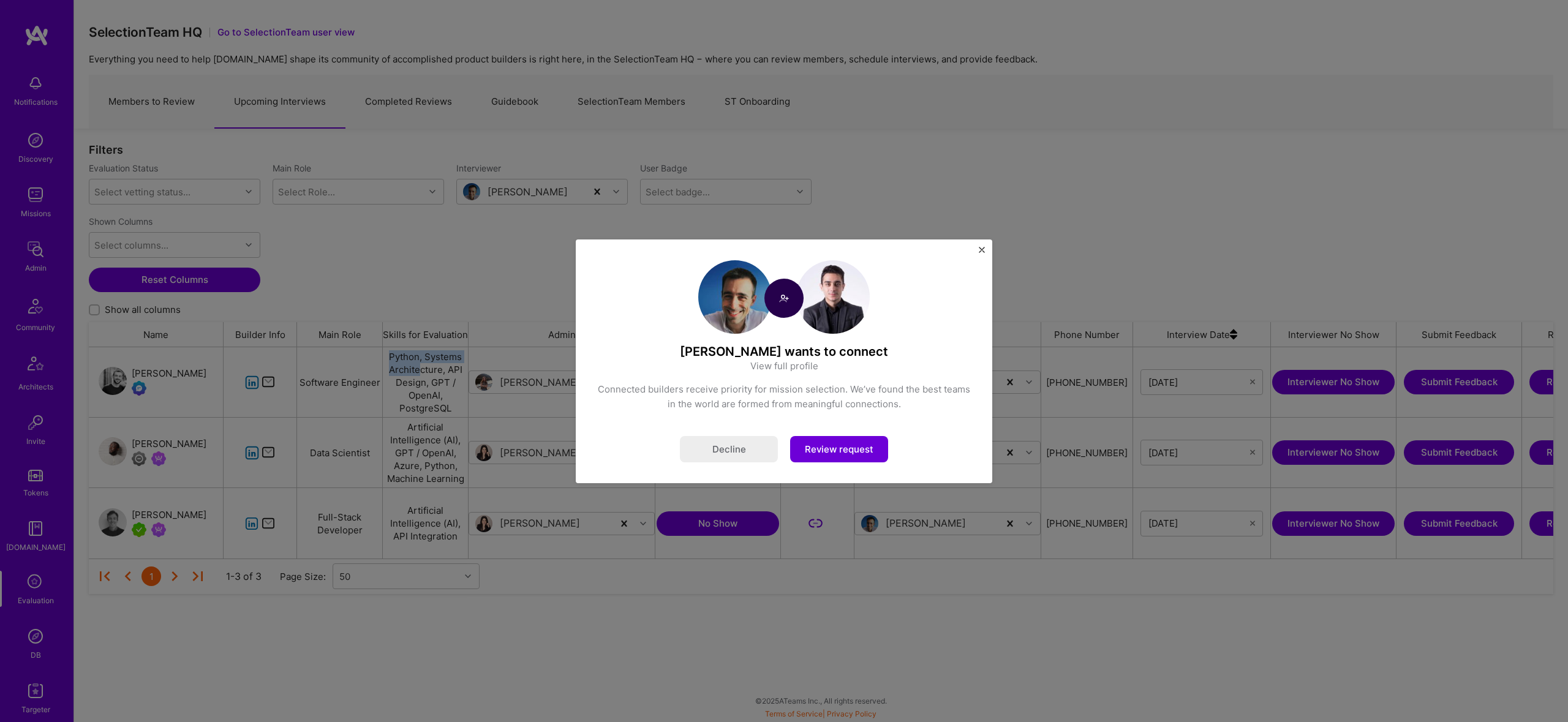
click at [878, 440] on button "Review request" at bounding box center [839, 449] width 98 height 26
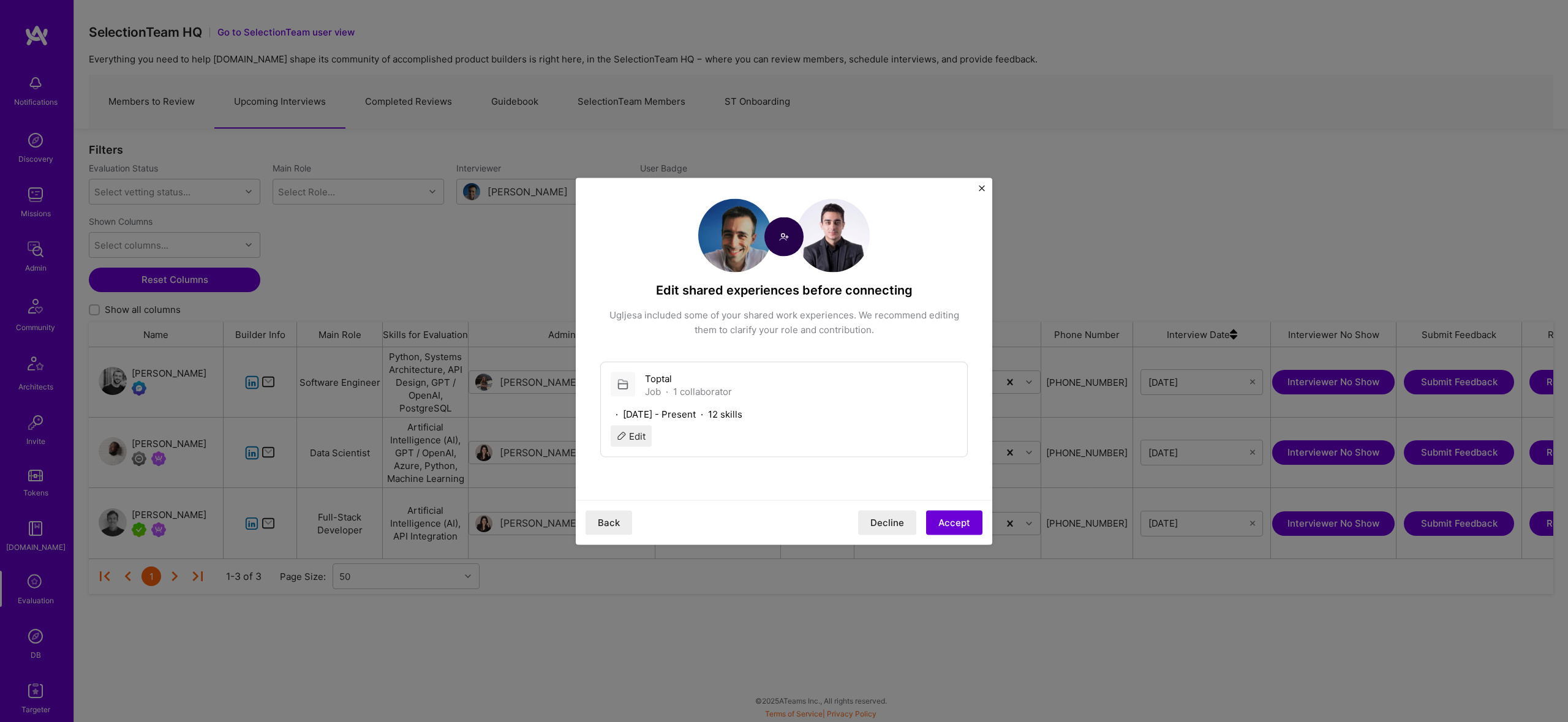
click at [791, 383] on div "Toptal Job · 1 collaborator" at bounding box center [784, 384] width 346 height 26
click at [870, 522] on button "Decline" at bounding box center [888, 522] width 59 height 25
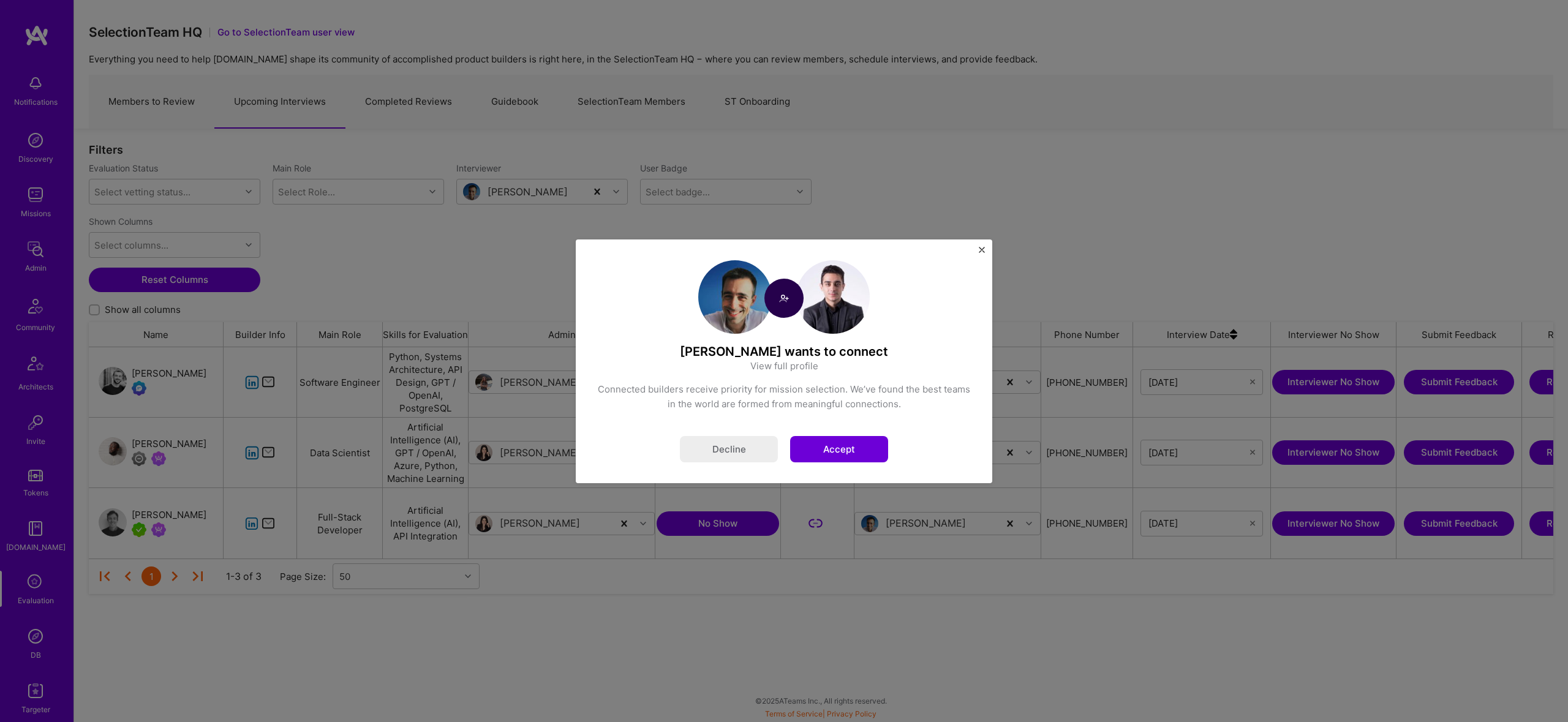
click at [865, 446] on button "Accept" at bounding box center [839, 449] width 98 height 26
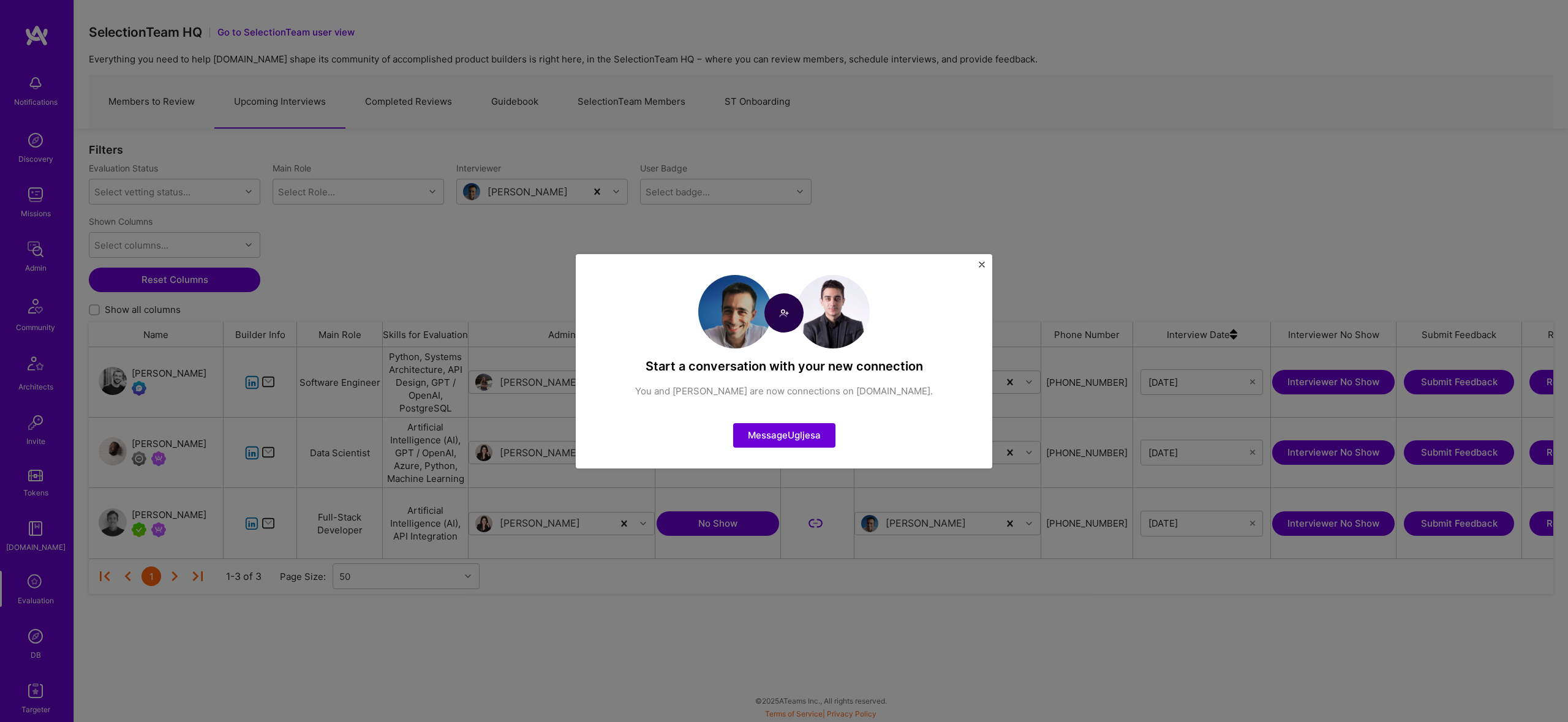
drag, startPoint x: 972, startPoint y: 275, endPoint x: 974, endPoint y: 263, distance: 12.2
click at [974, 263] on div "Start a conversation with your new connection You and Ugljesa Pantic are now co…" at bounding box center [784, 361] width 416 height 215
click at [986, 264] on div "Start a conversation with your new connection You and Ugljesa Pantic are now co…" at bounding box center [784, 361] width 416 height 215
click at [979, 262] on img "Close" at bounding box center [982, 264] width 6 height 6
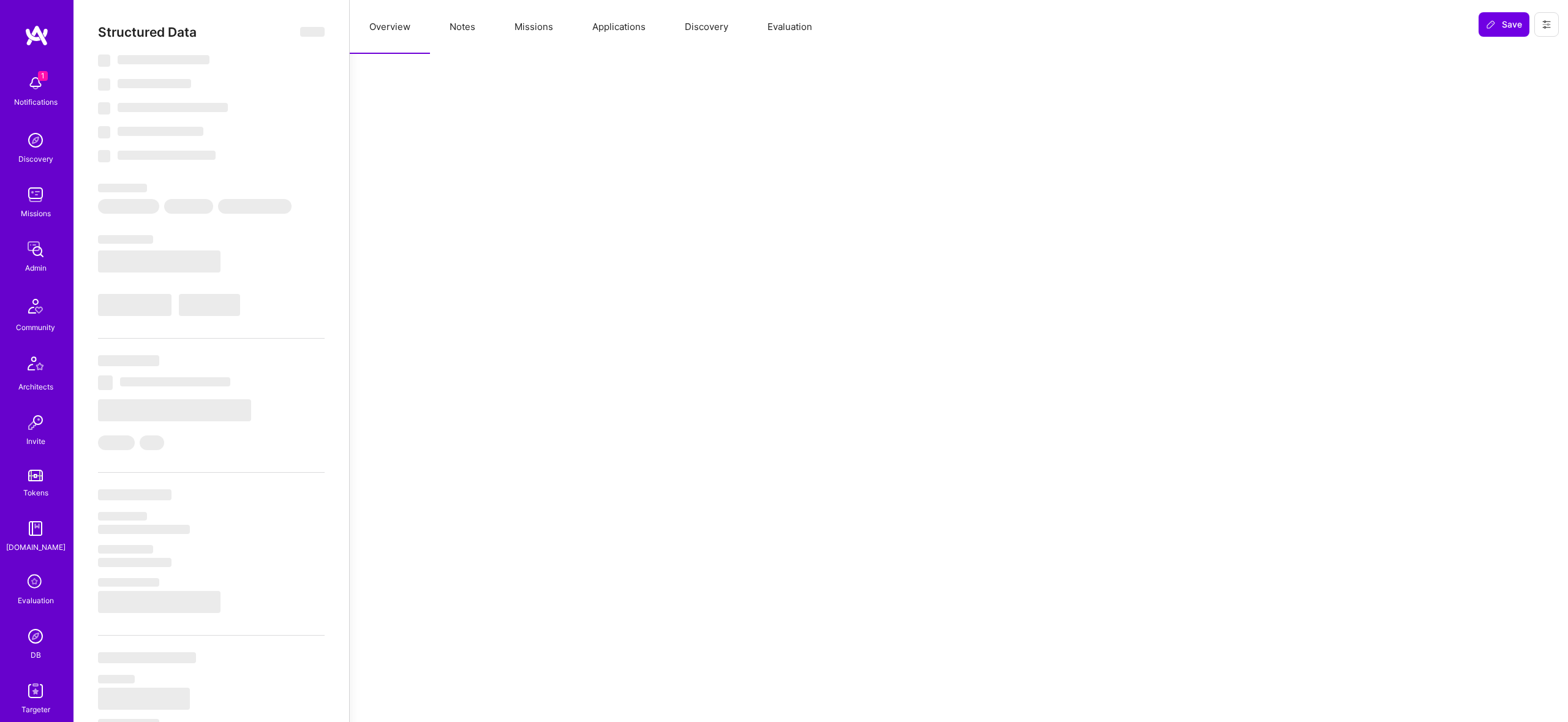
click at [506, 21] on button "Missions" at bounding box center [534, 26] width 78 height 54
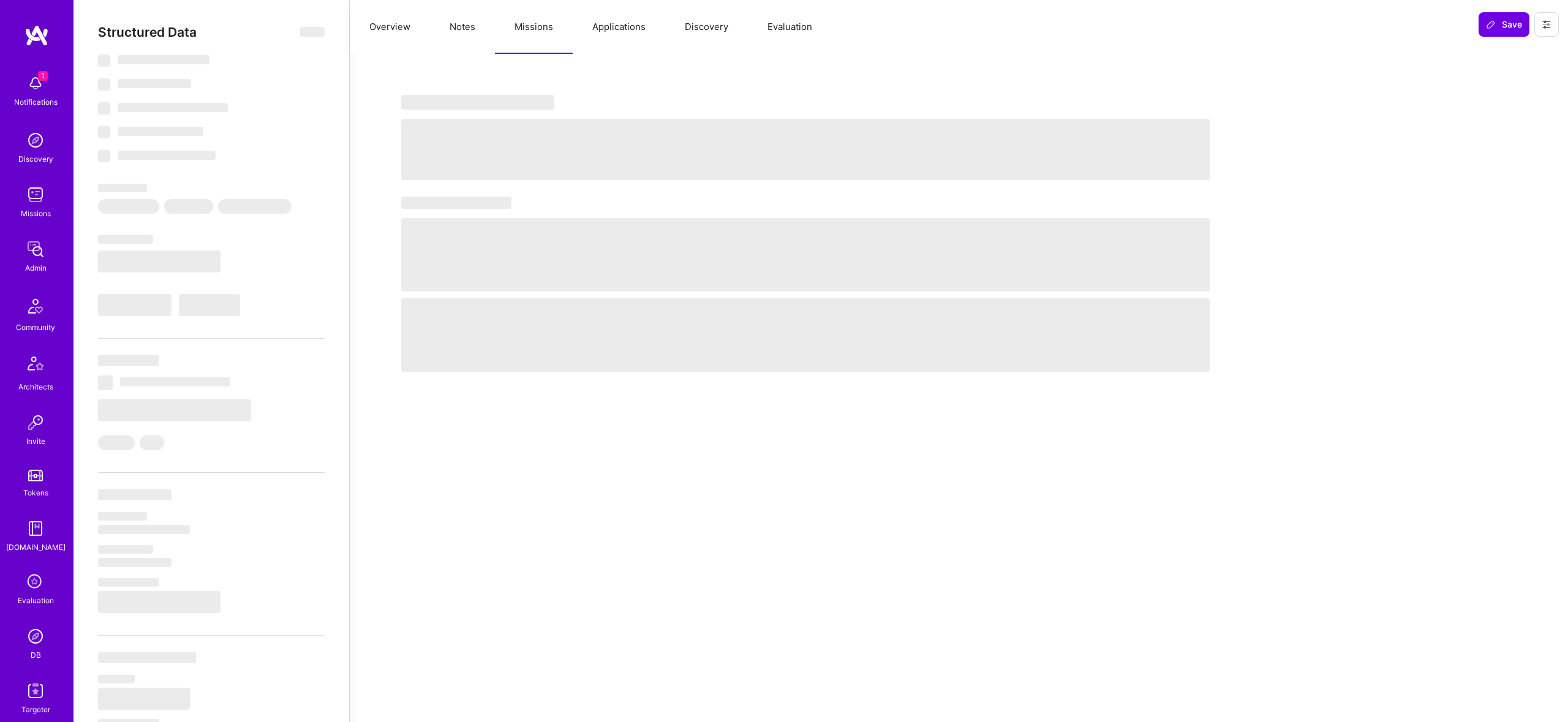
click at [553, 62] on div "‌ ‌ ‌ ‌ ‌" at bounding box center [960, 247] width 1219 height 387
select select "Right Now"
select select "5"
select select "7"
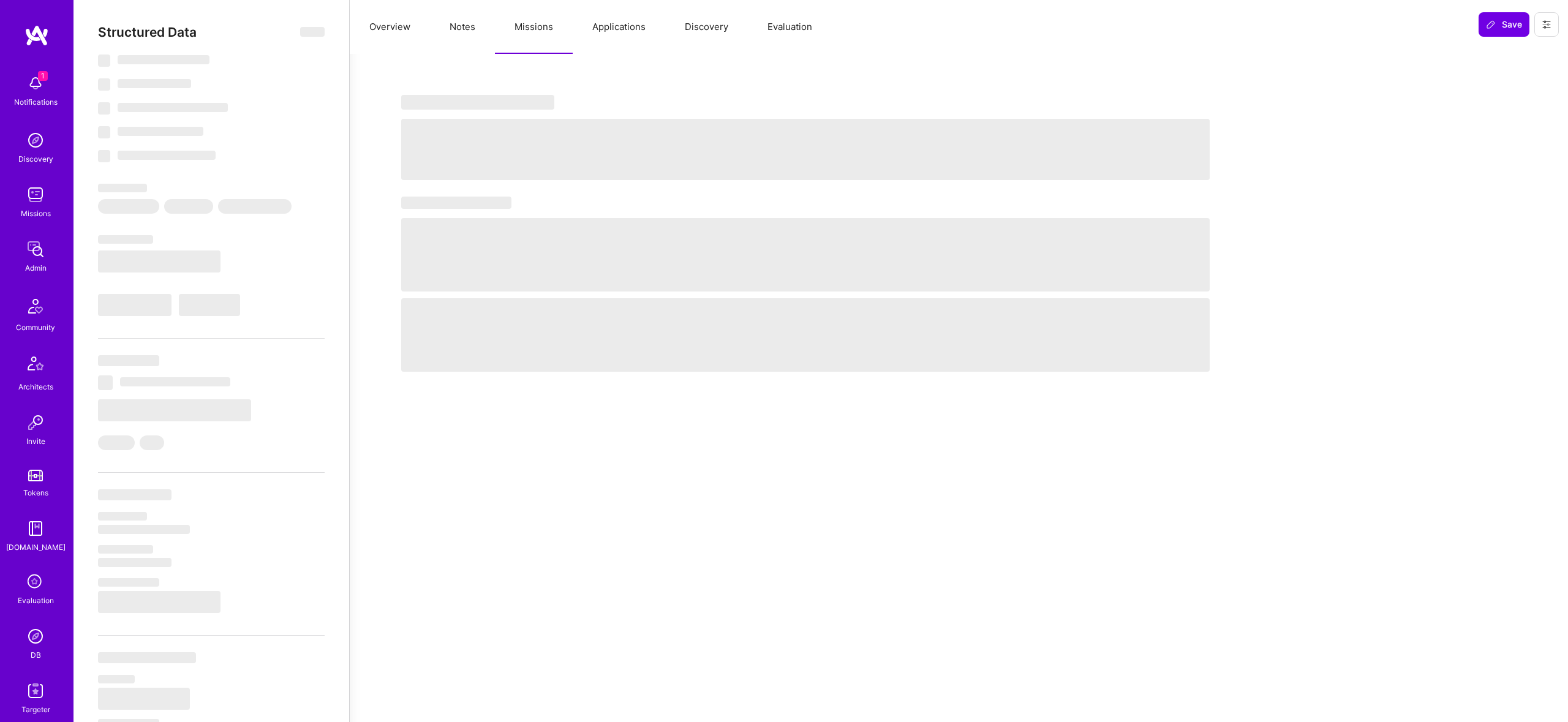
select select "7"
select select "GB"
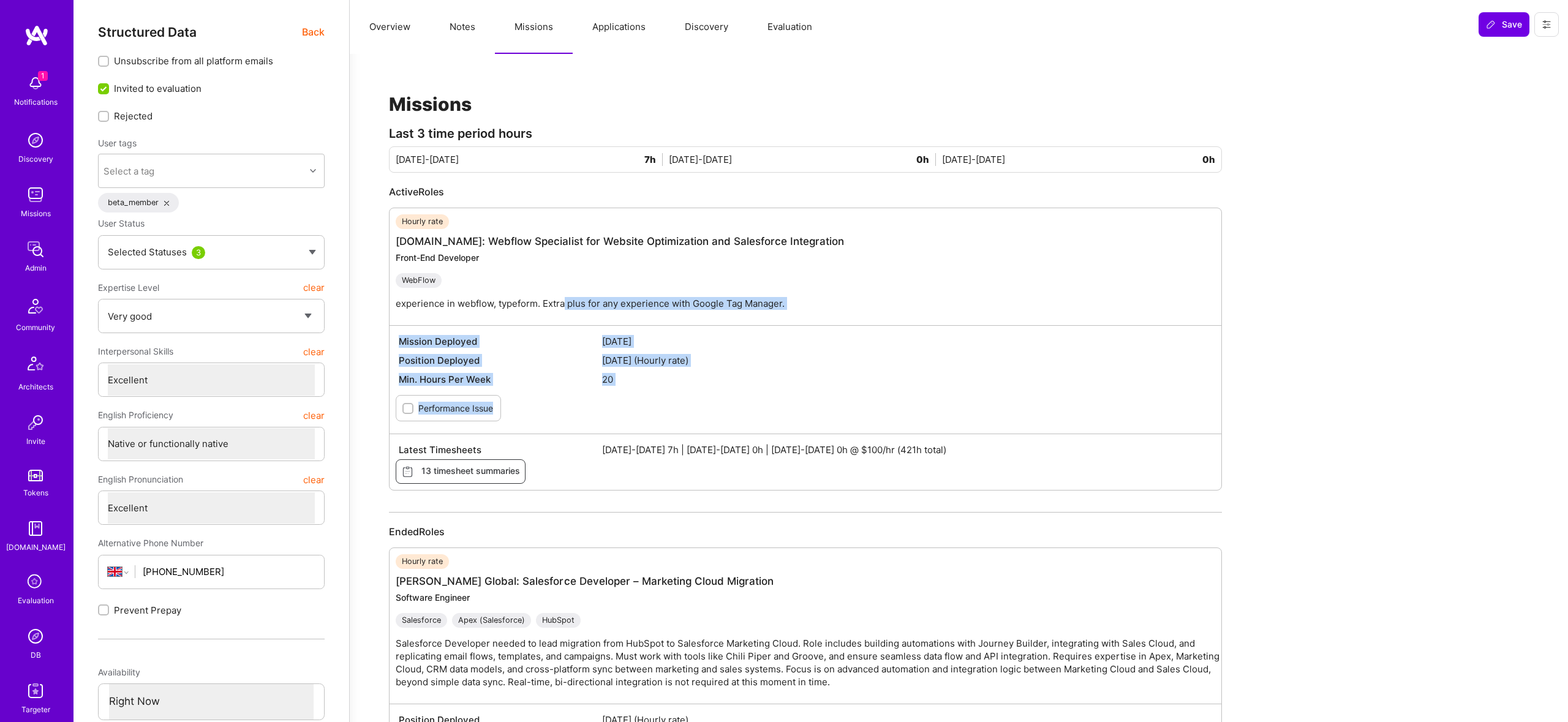
drag, startPoint x: 822, startPoint y: 377, endPoint x: 867, endPoint y: 420, distance: 62.2
click at [867, 420] on div "Hourly rate apprenticefs.com: Webflow Specialist for Website Optimization and S…" at bounding box center [805, 348] width 833 height 283
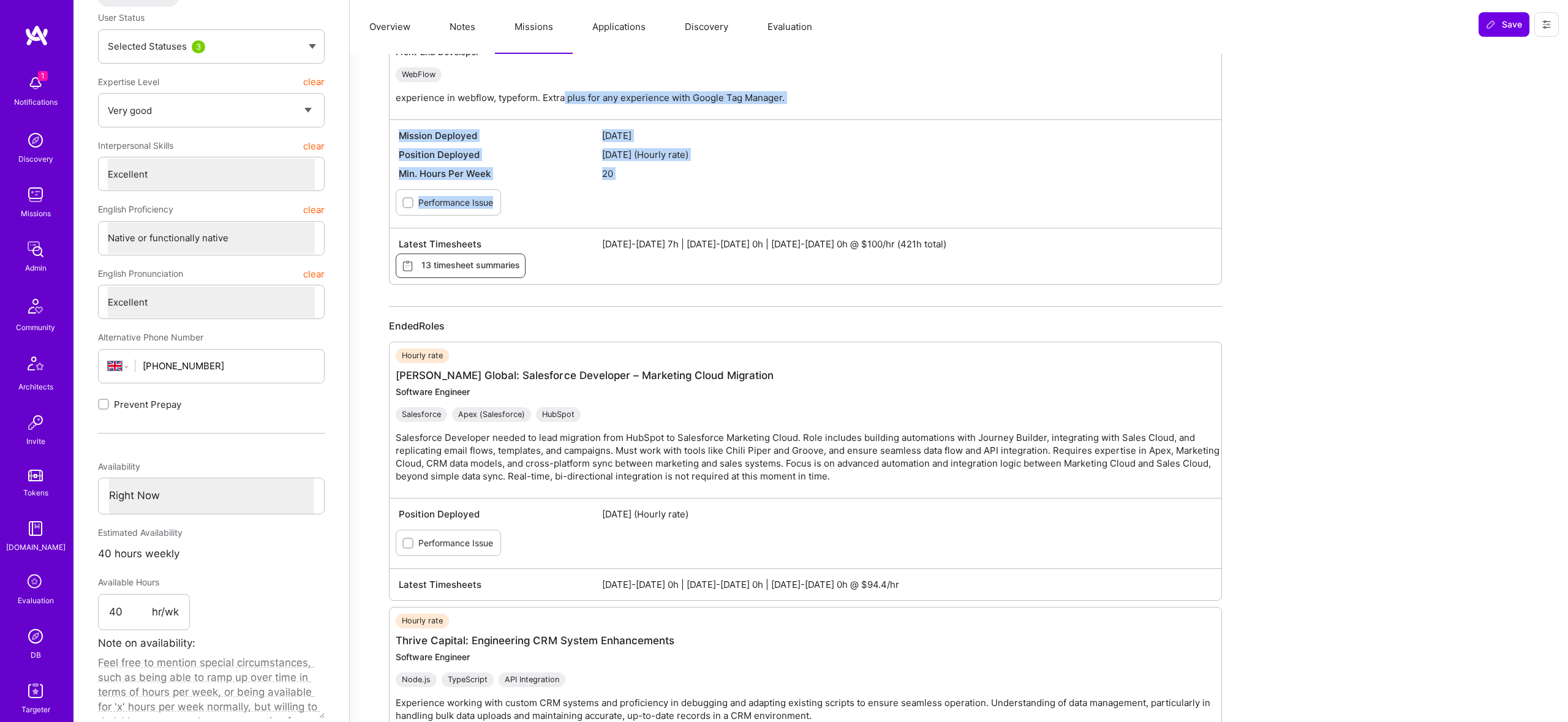
scroll to position [214, 0]
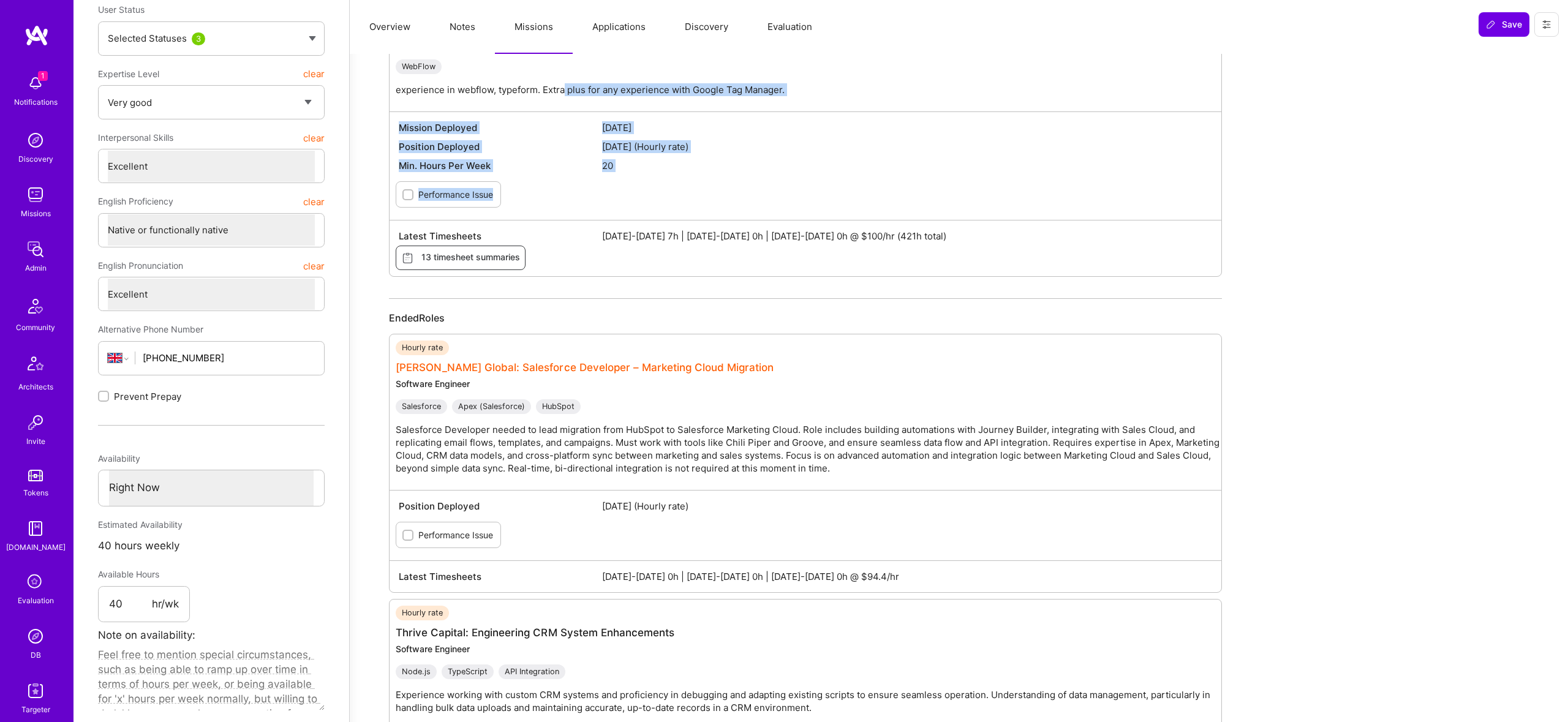
click at [632, 373] on link "Anderson Global: Salesforce Developer – Marketing Cloud Migration" at bounding box center [584, 367] width 378 height 12
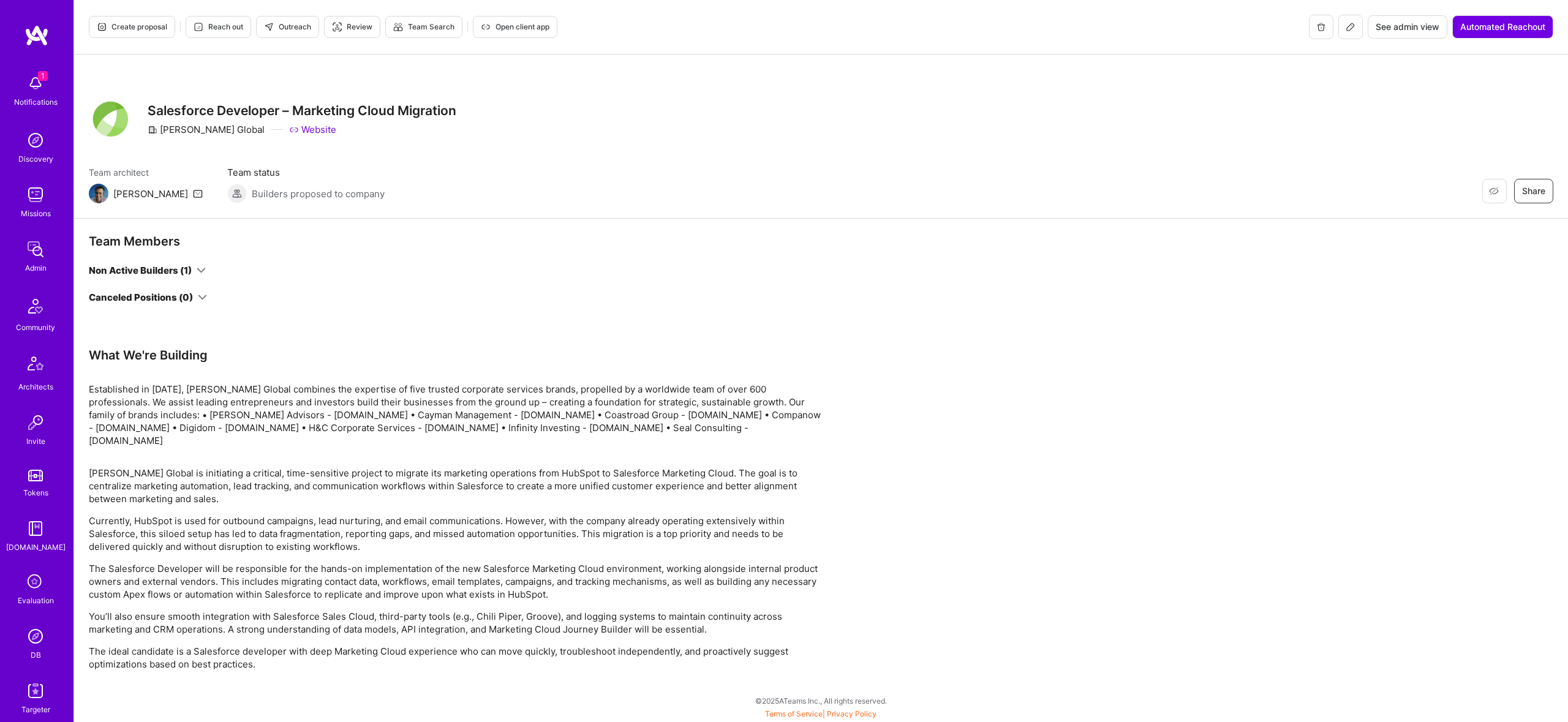
click at [202, 269] on icon at bounding box center [202, 271] width 9 height 9
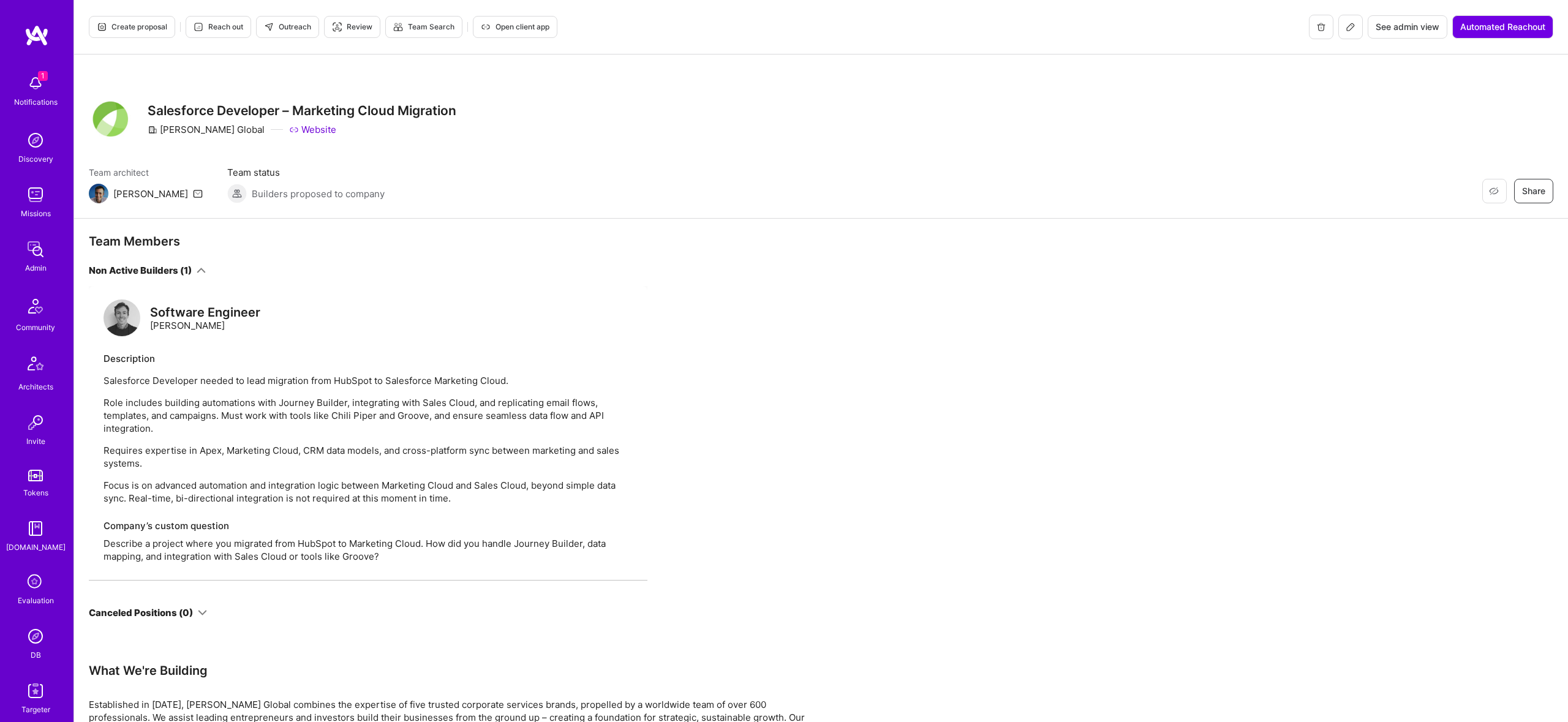
click at [202, 269] on icon at bounding box center [202, 271] width 9 height 9
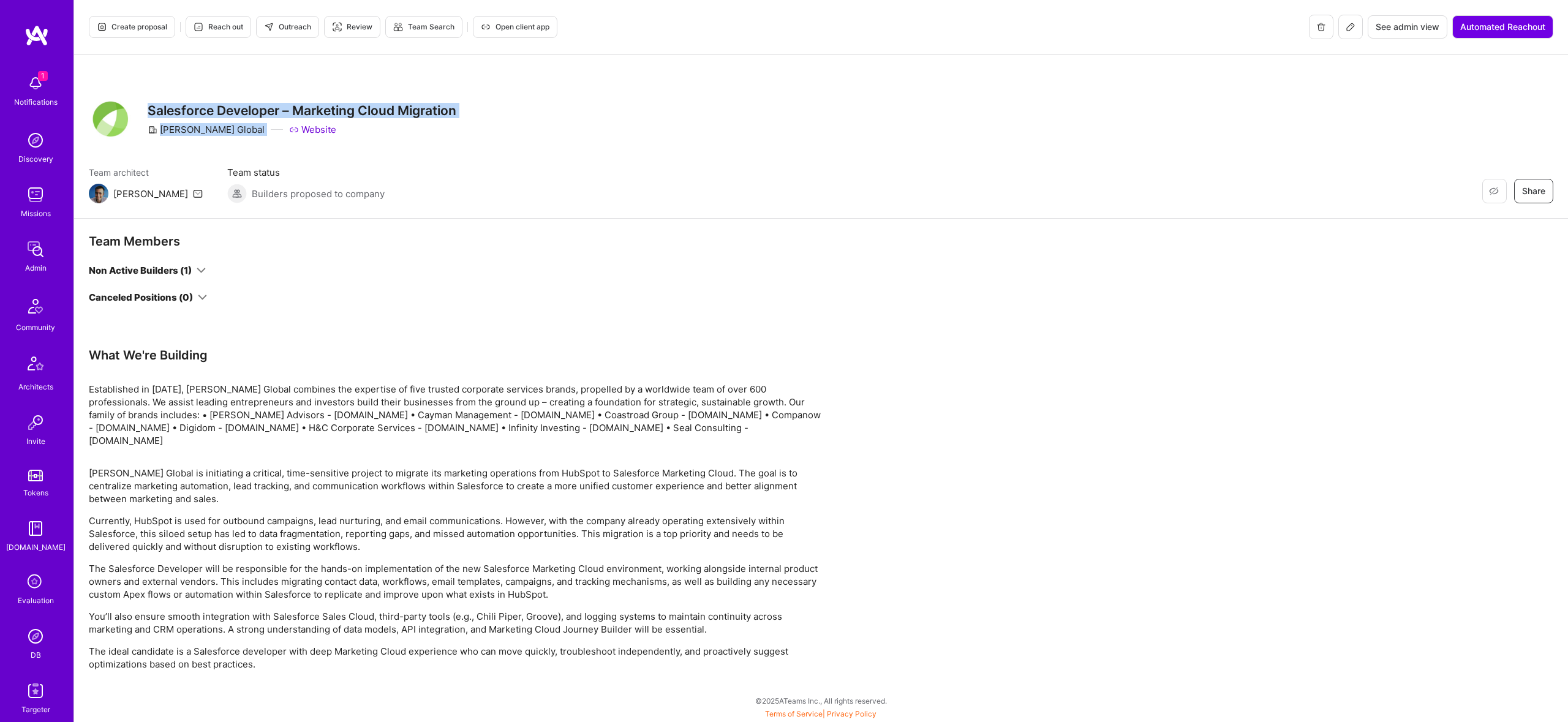
drag, startPoint x: 350, startPoint y: 103, endPoint x: 413, endPoint y: 71, distance: 70.7
click at [413, 74] on div "Restore Not Interested Share Salesforce Developer – Marketing Cloud Migration A…" at bounding box center [820, 137] width 1494 height 165
click at [55, 98] on div "Notifications" at bounding box center [36, 102] width 44 height 13
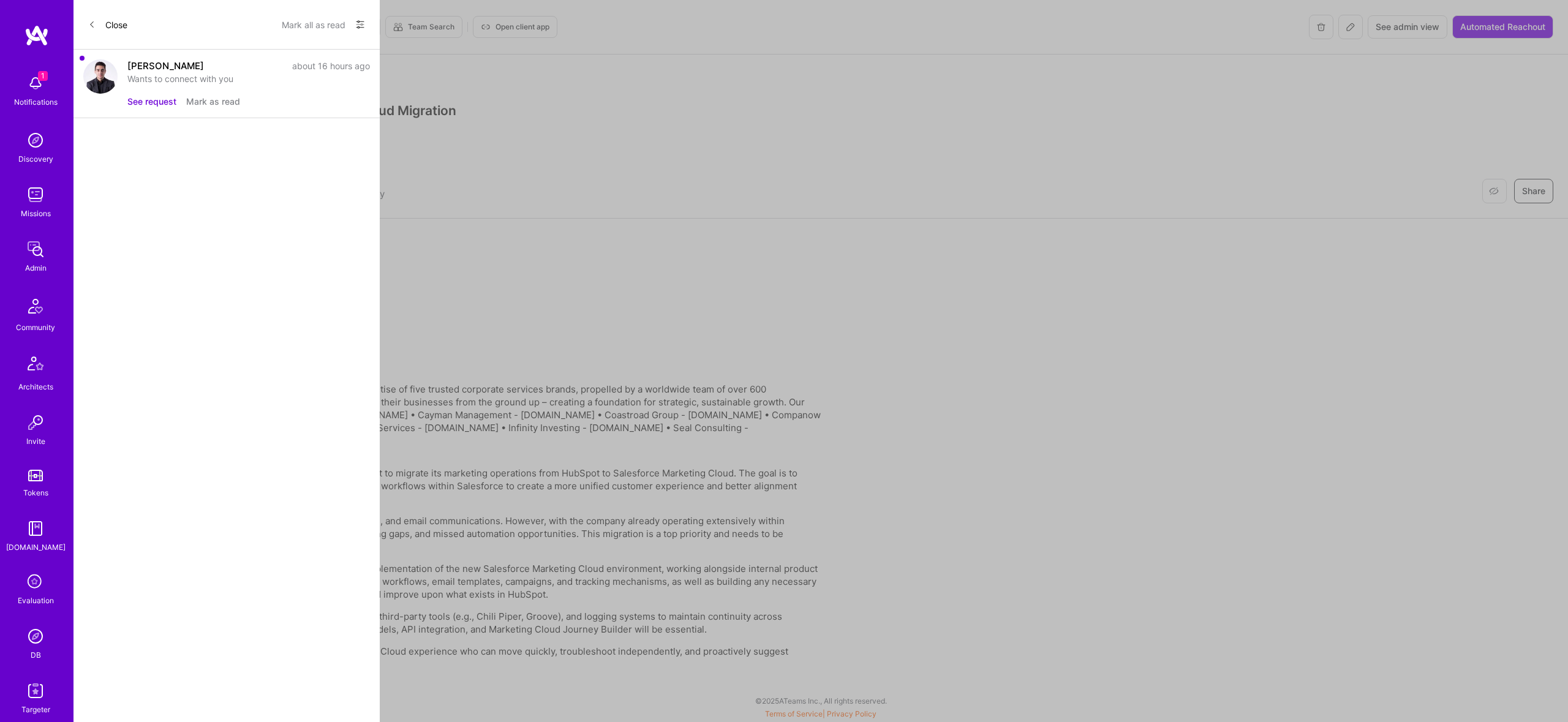
drag, startPoint x: 230, startPoint y: 107, endPoint x: 144, endPoint y: 104, distance: 86.1
click at [144, 104] on div "See request Mark as read" at bounding box center [249, 101] width 242 height 13
click at [144, 104] on button "See request" at bounding box center [152, 101] width 49 height 13
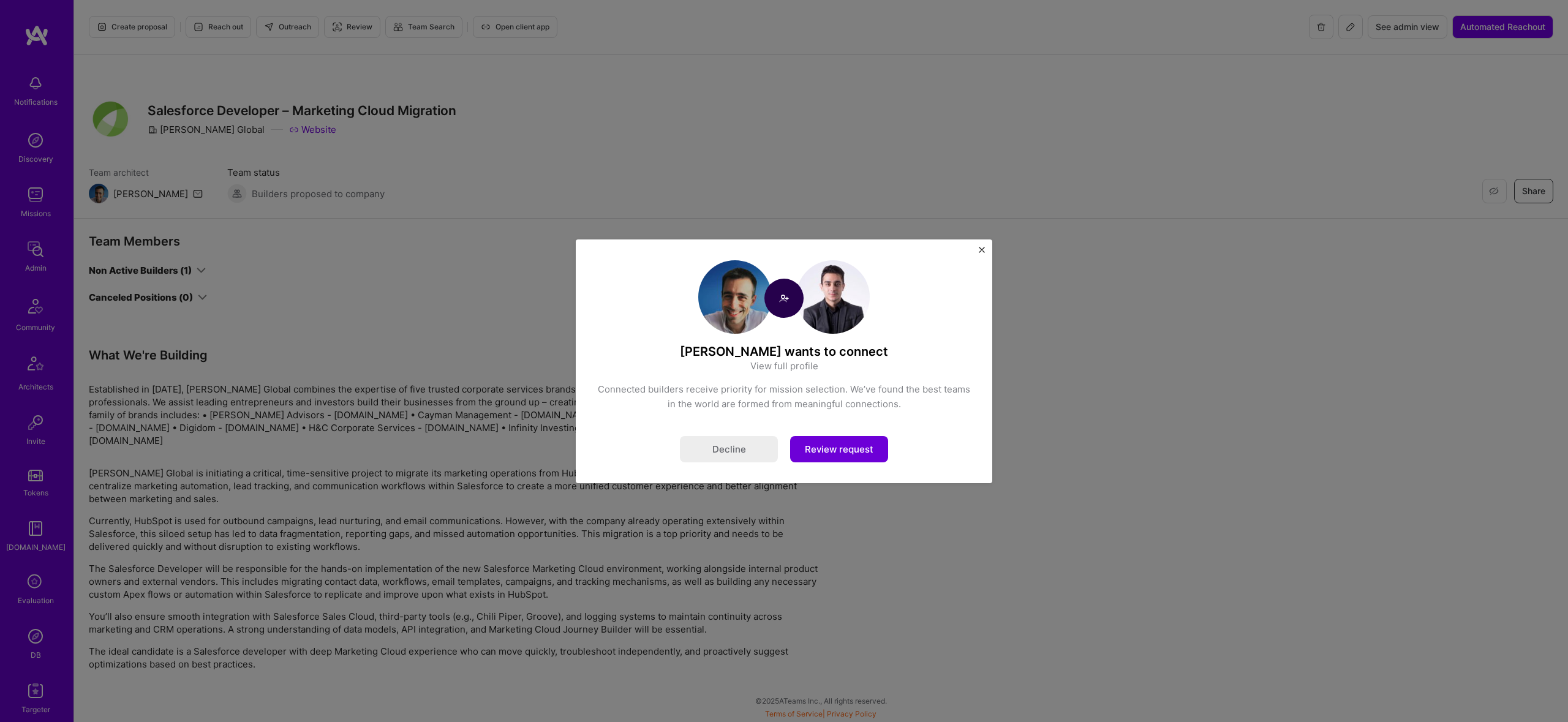
drag, startPoint x: 192, startPoint y: 106, endPoint x: 878, endPoint y: 520, distance: 801.2
click at [882, 522] on div "Ugljesa Pantic wants to connect View full profile Connected builders receive pr…" at bounding box center [784, 361] width 1568 height 722
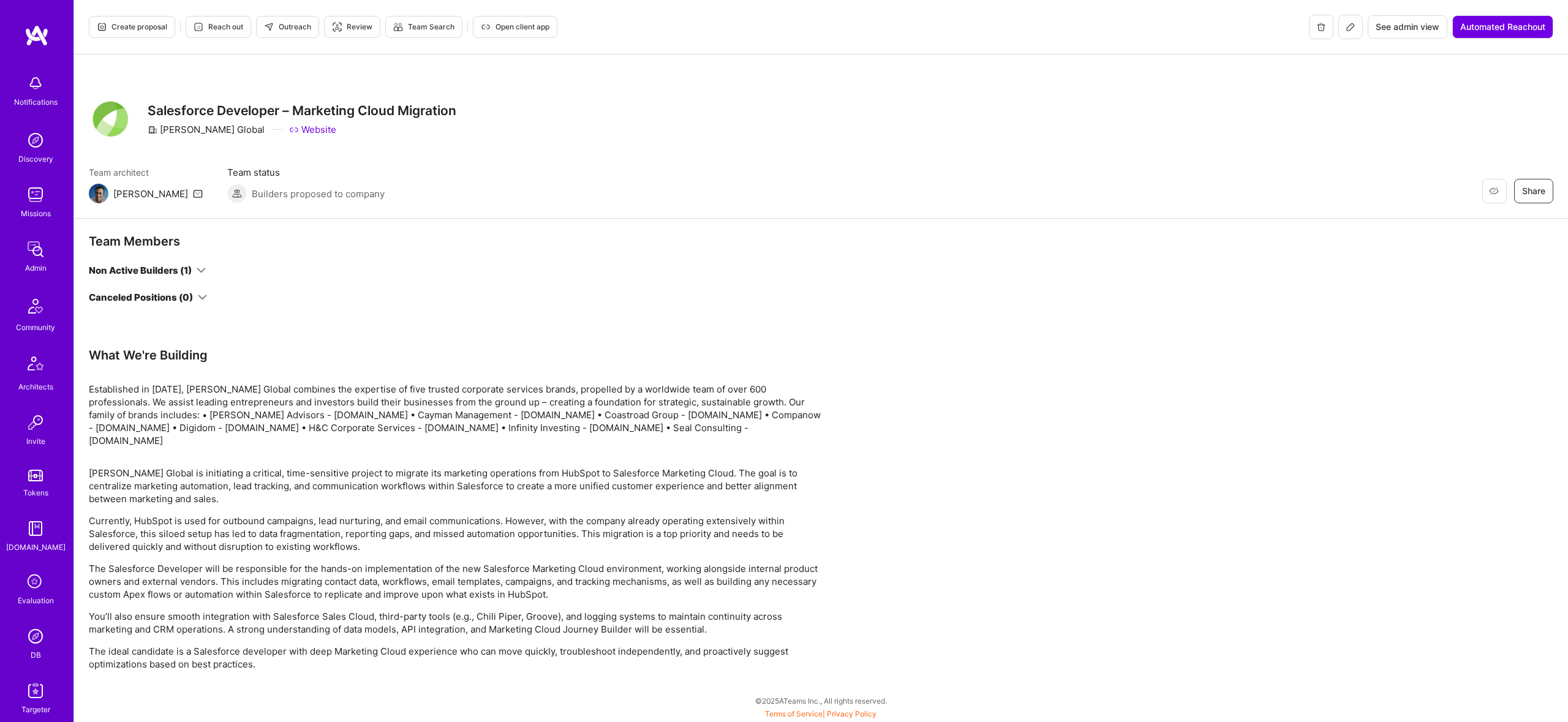
drag, startPoint x: 25, startPoint y: 97, endPoint x: 42, endPoint y: 99, distance: 17.1
click at [25, 97] on div "Notifications" at bounding box center [36, 102] width 44 height 13
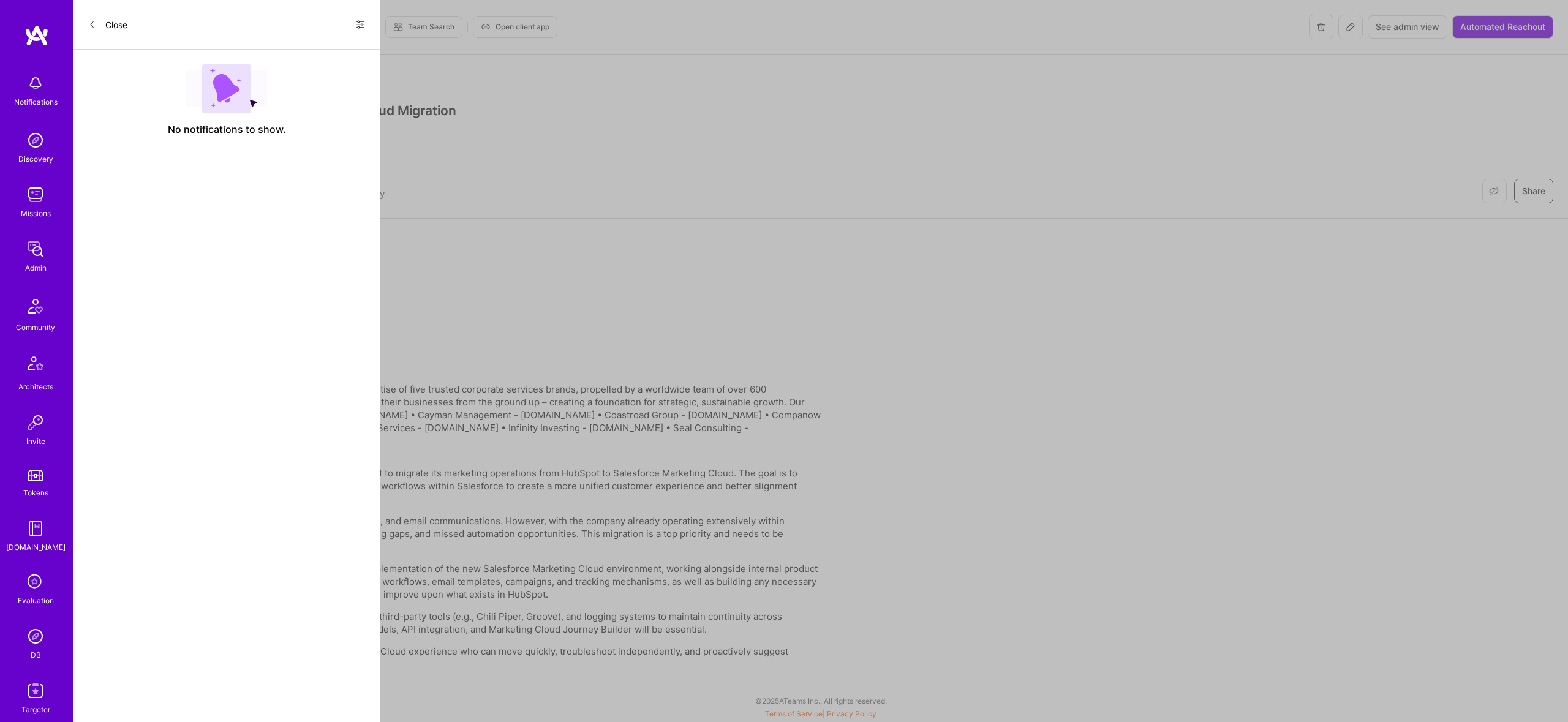
click at [371, 26] on div "Close Show all notifications Show unread notifications only" at bounding box center [227, 25] width 307 height 49
click at [103, 21] on button "Close" at bounding box center [107, 25] width 39 height 20
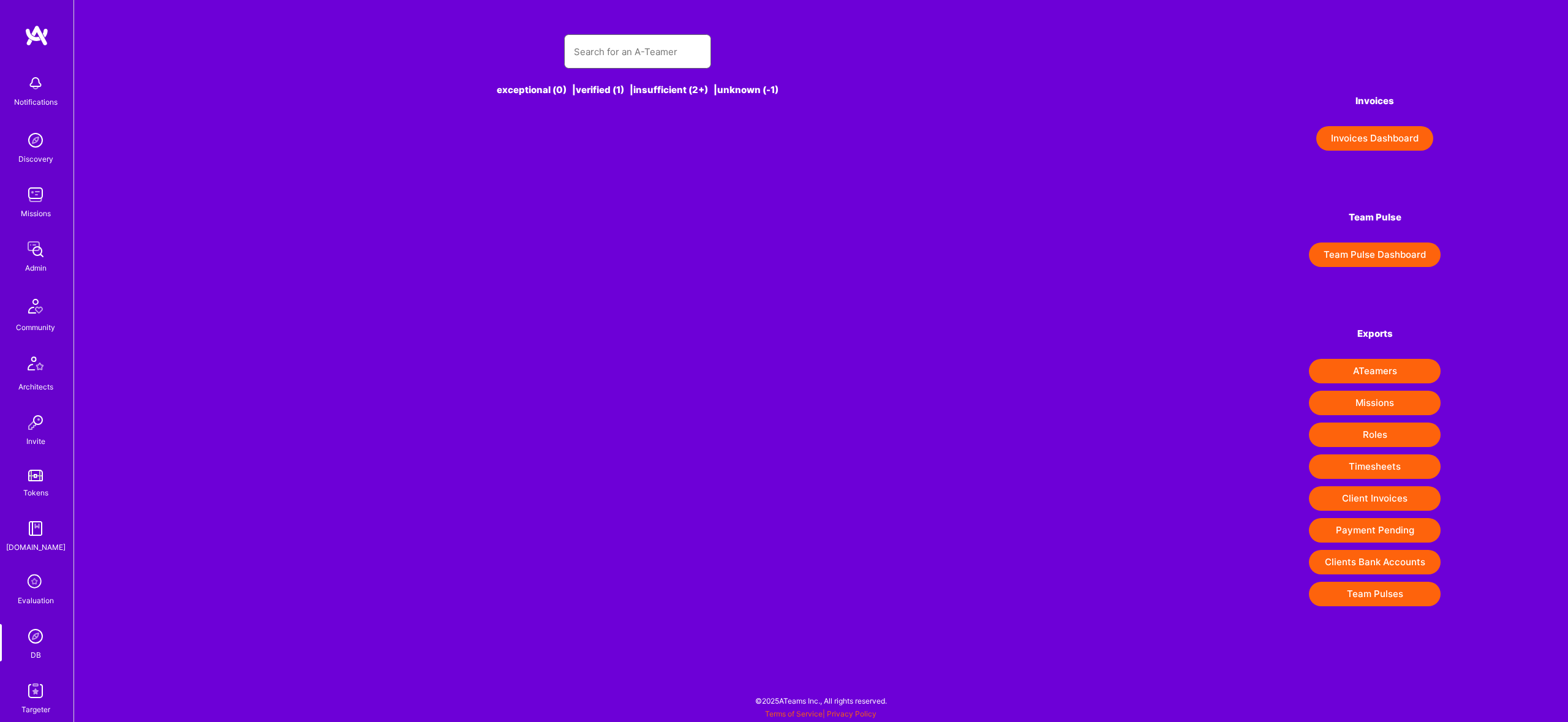
click at [645, 57] on input "text" at bounding box center [638, 51] width 128 height 31
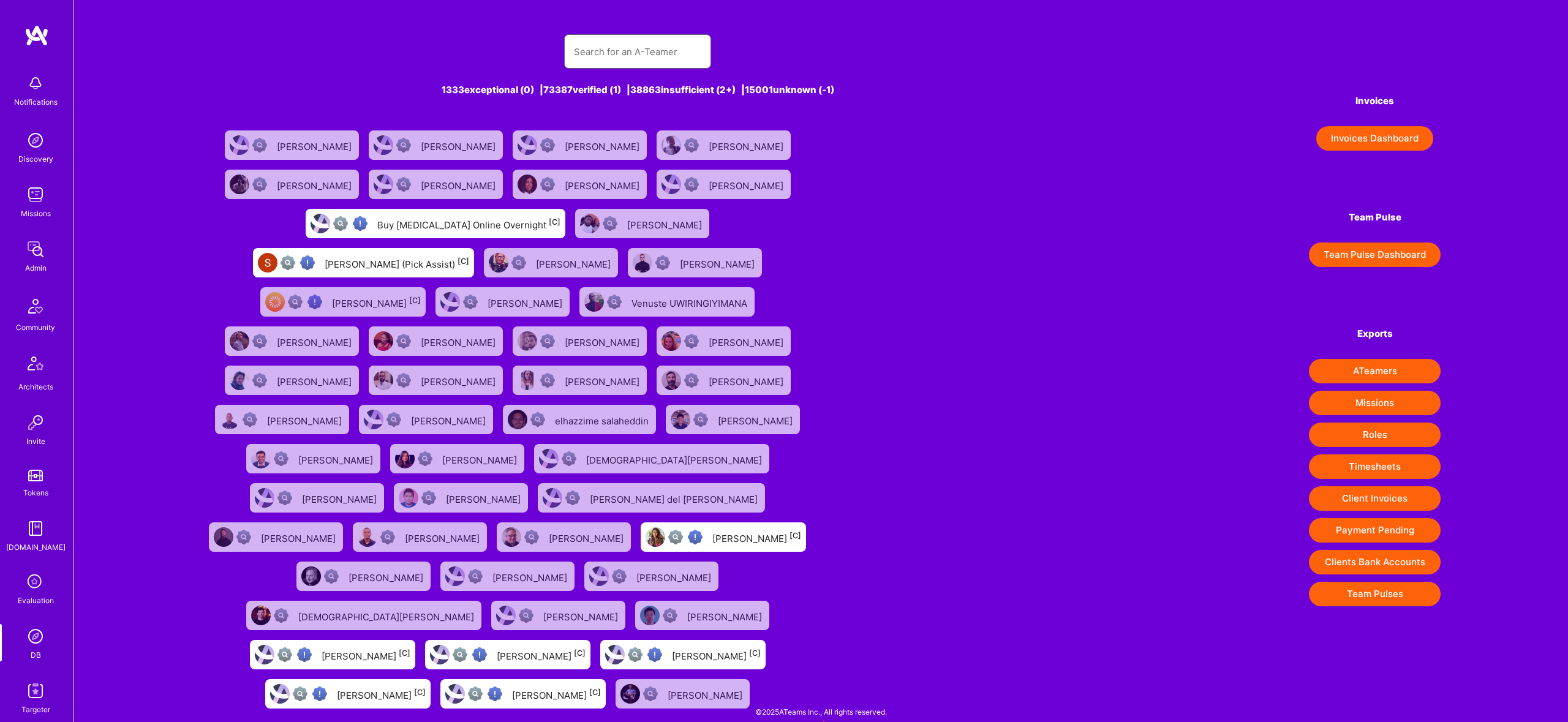
paste input "[EMAIL_ADDRESS][DOMAIN_NAME]"
type input "[EMAIL_ADDRESS][DOMAIN_NAME]"
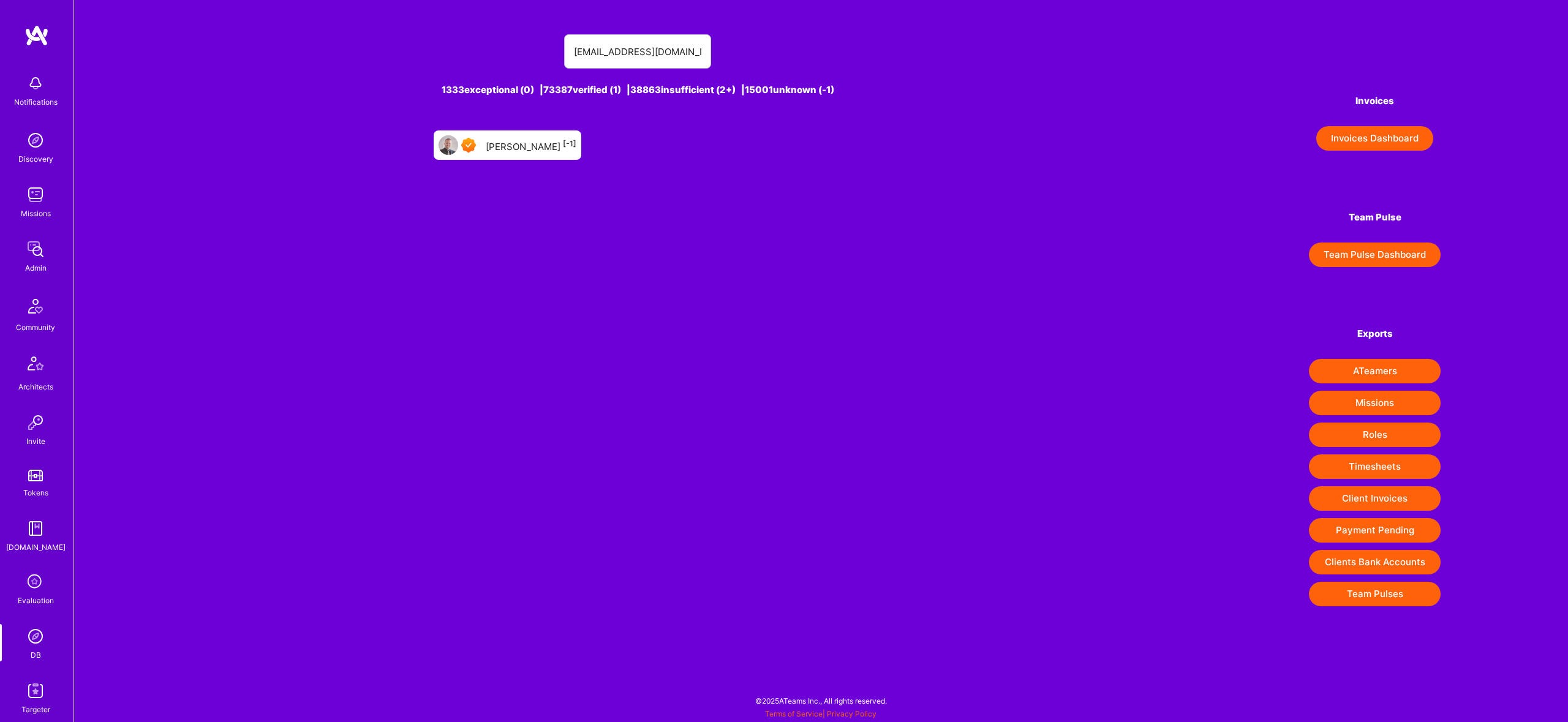
click at [519, 142] on div "[PERSON_NAME] [-1]" at bounding box center [531, 145] width 91 height 16
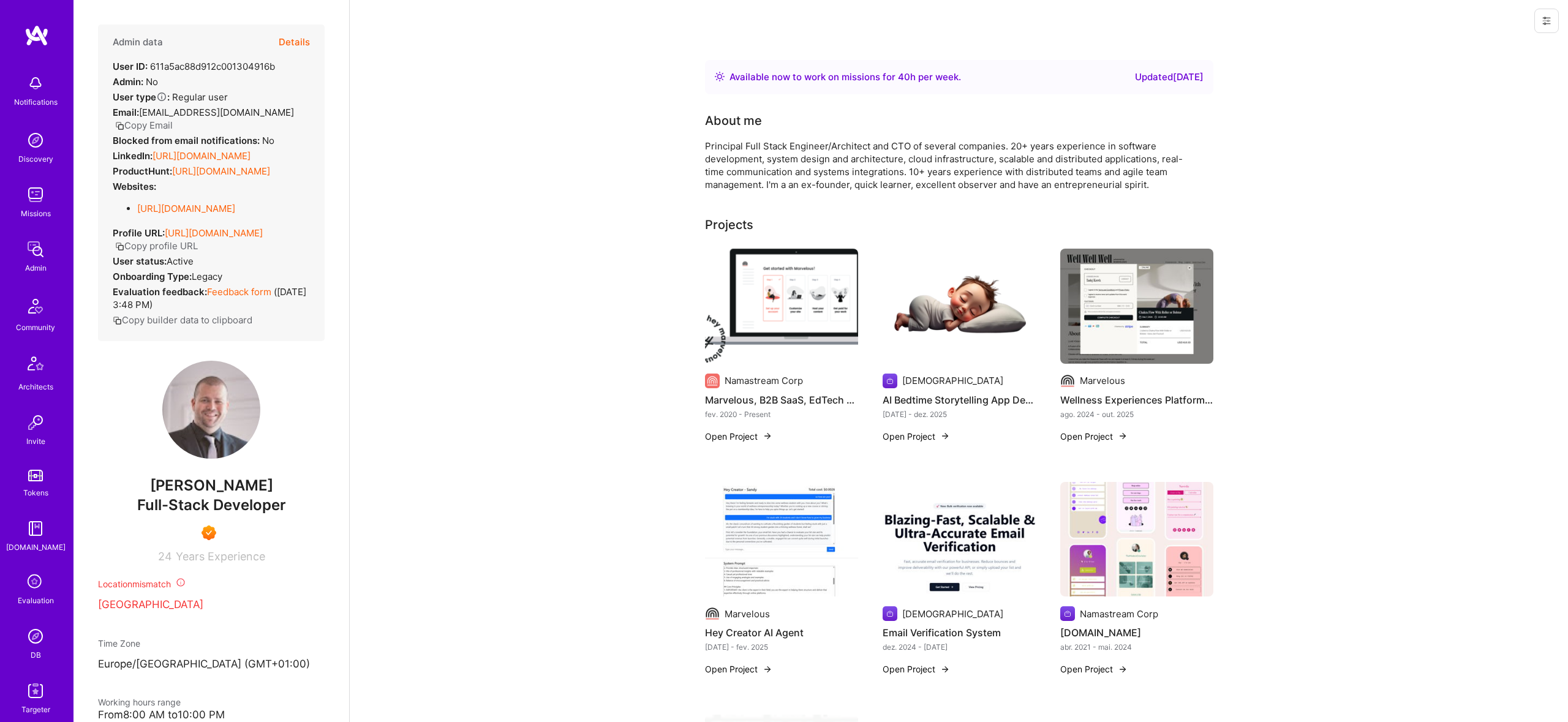
scroll to position [5, 0]
click at [302, 26] on button "Details" at bounding box center [294, 43] width 31 height 36
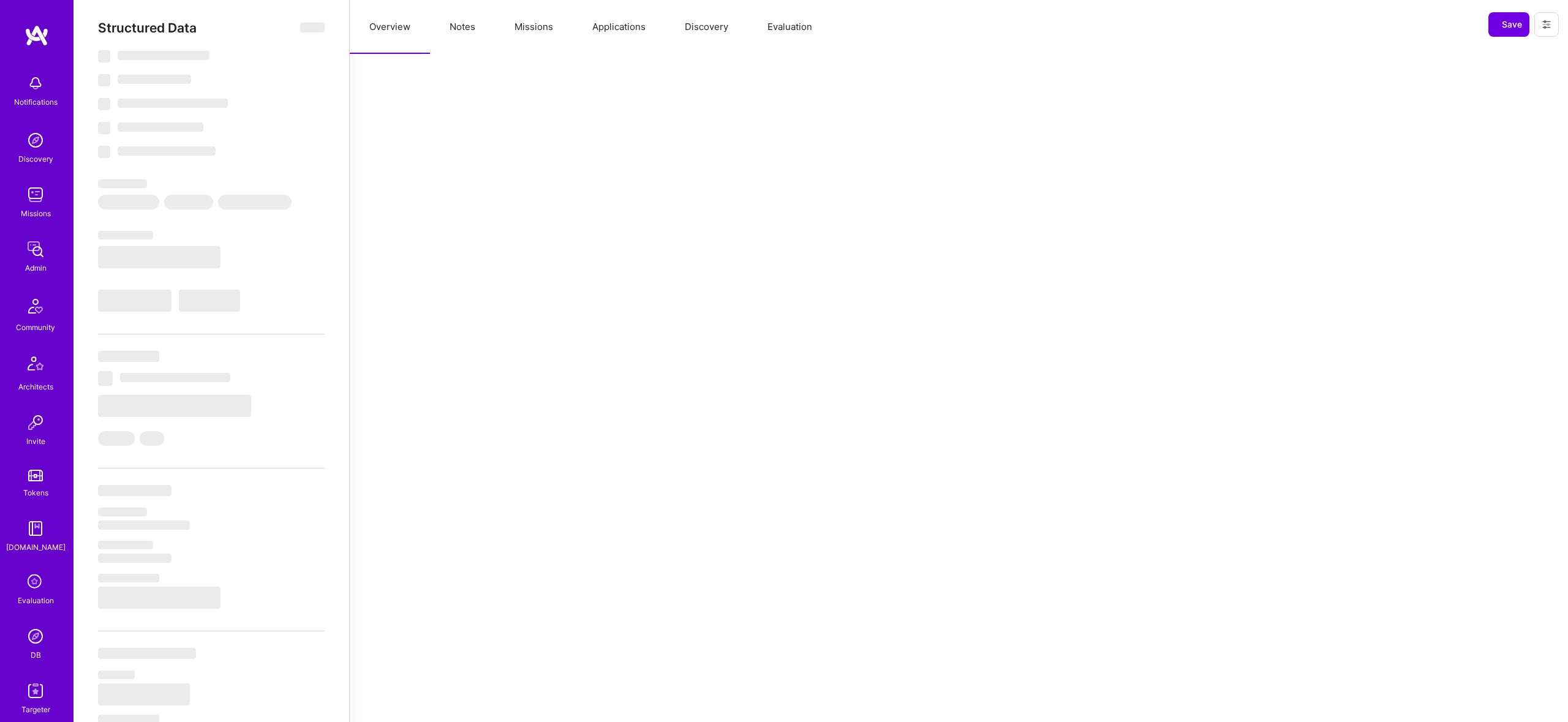
click at [303, 39] on div "Structured Data ‌ ‌ ‌ ‌ ‌ ‌ ‌ ‌ ‌ ‌ ‌ ‌ ‌ ‌ ‌ ‌ ‌ ‌ ‌ ‌ ‌ ‌ ‌ ‌ ‌ ‌ ‌ ‌ ‌ ‌ ‌ ‌…" at bounding box center [212, 417] width 227 height 795
click at [509, 16] on button "Missions" at bounding box center [534, 26] width 78 height 54
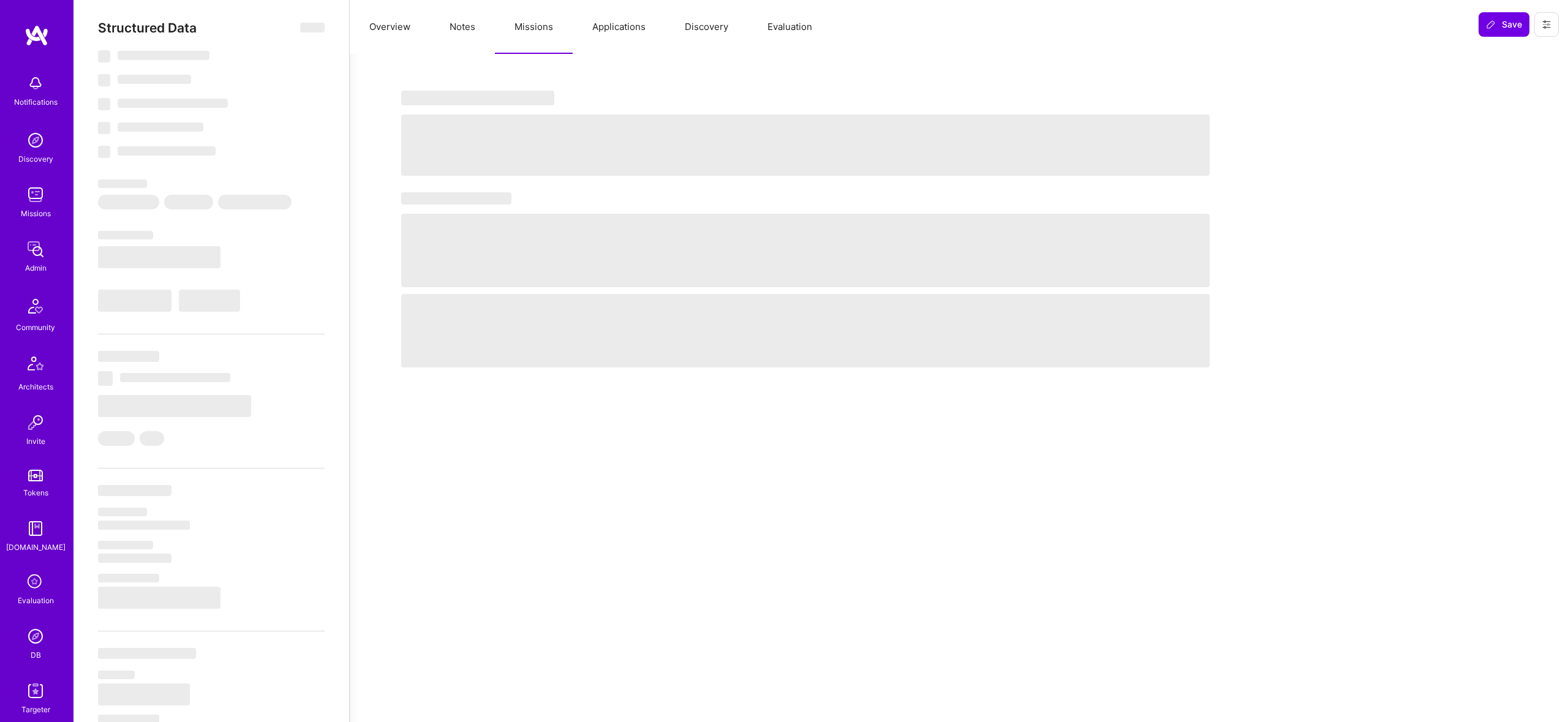
select select "Right Now"
select select "7"
select select "4"
select select "7"
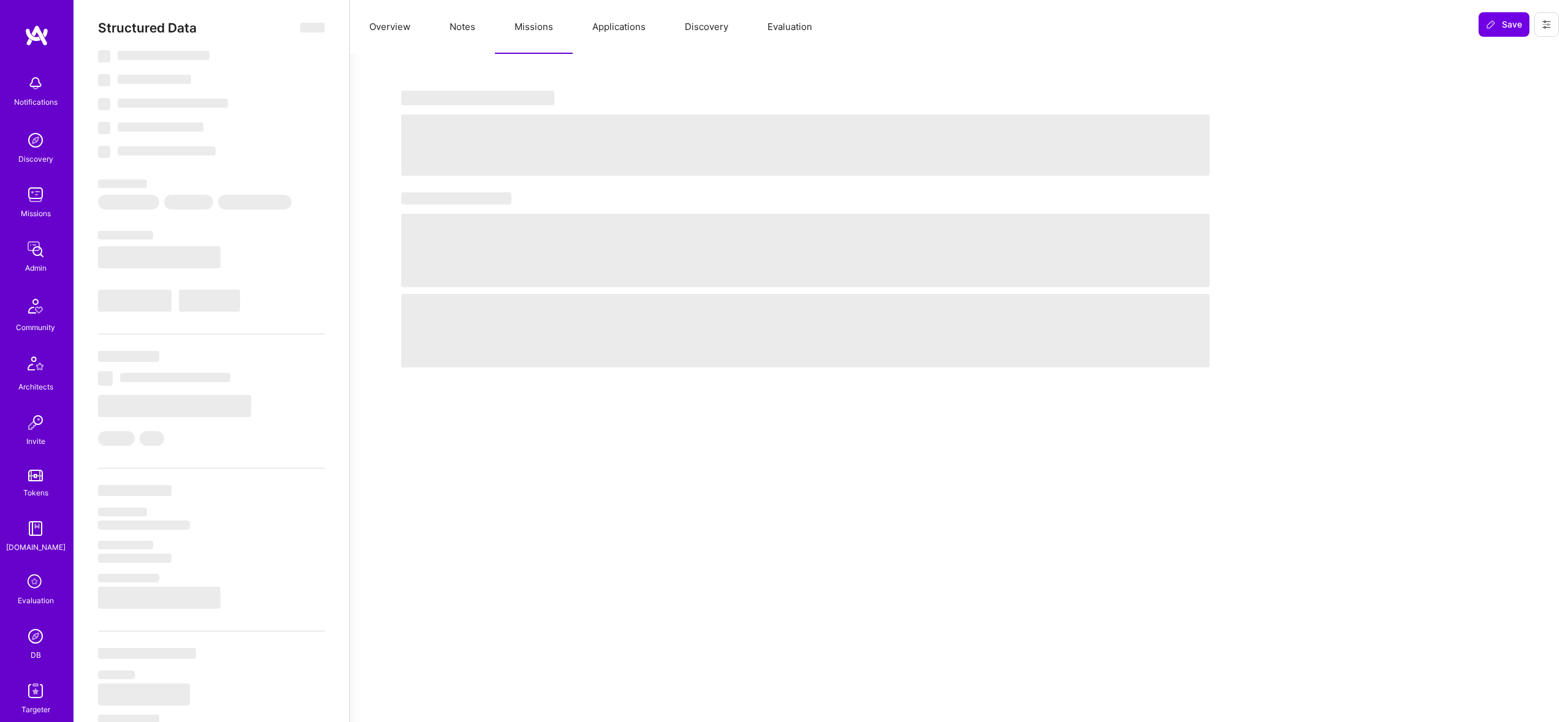
select select "SI"
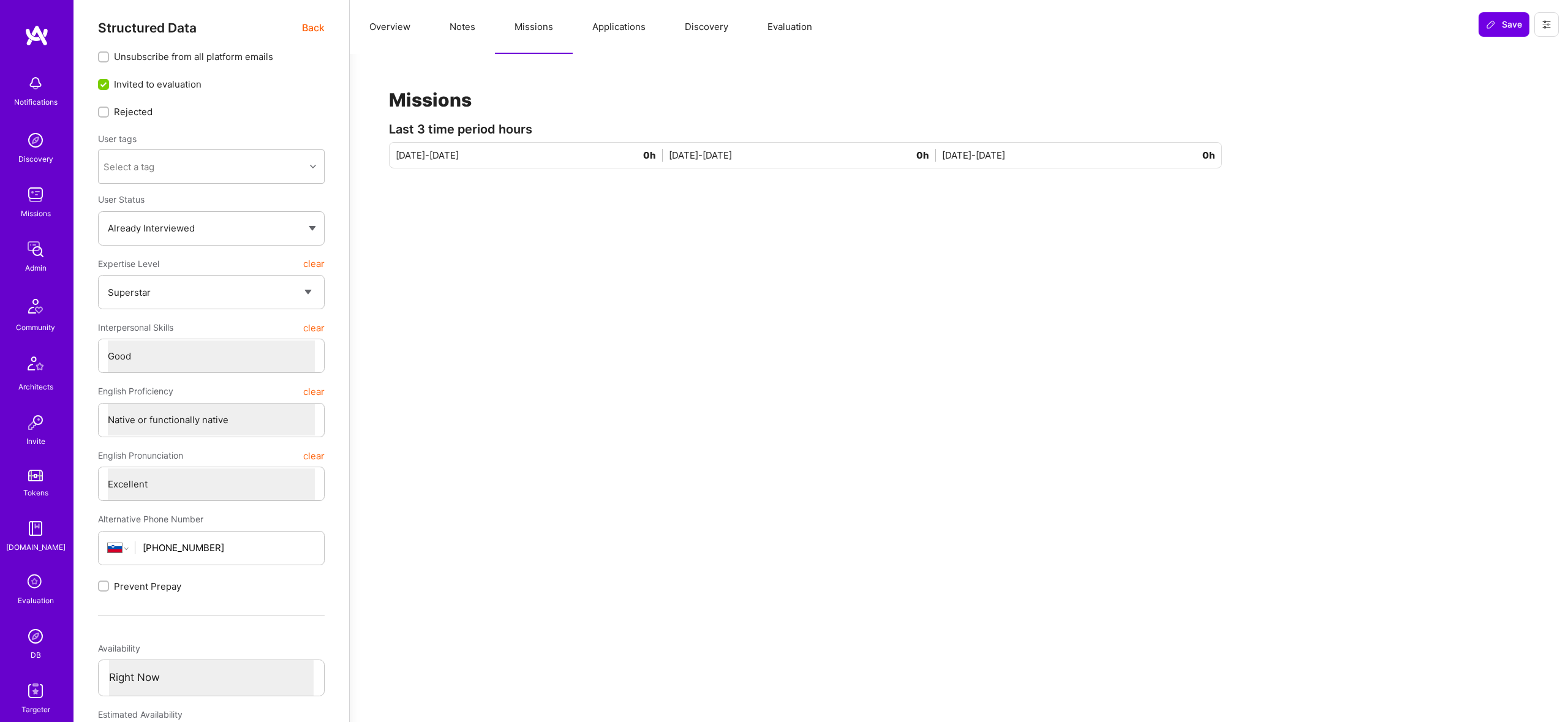
click at [612, 34] on button "Applications" at bounding box center [619, 26] width 93 height 54
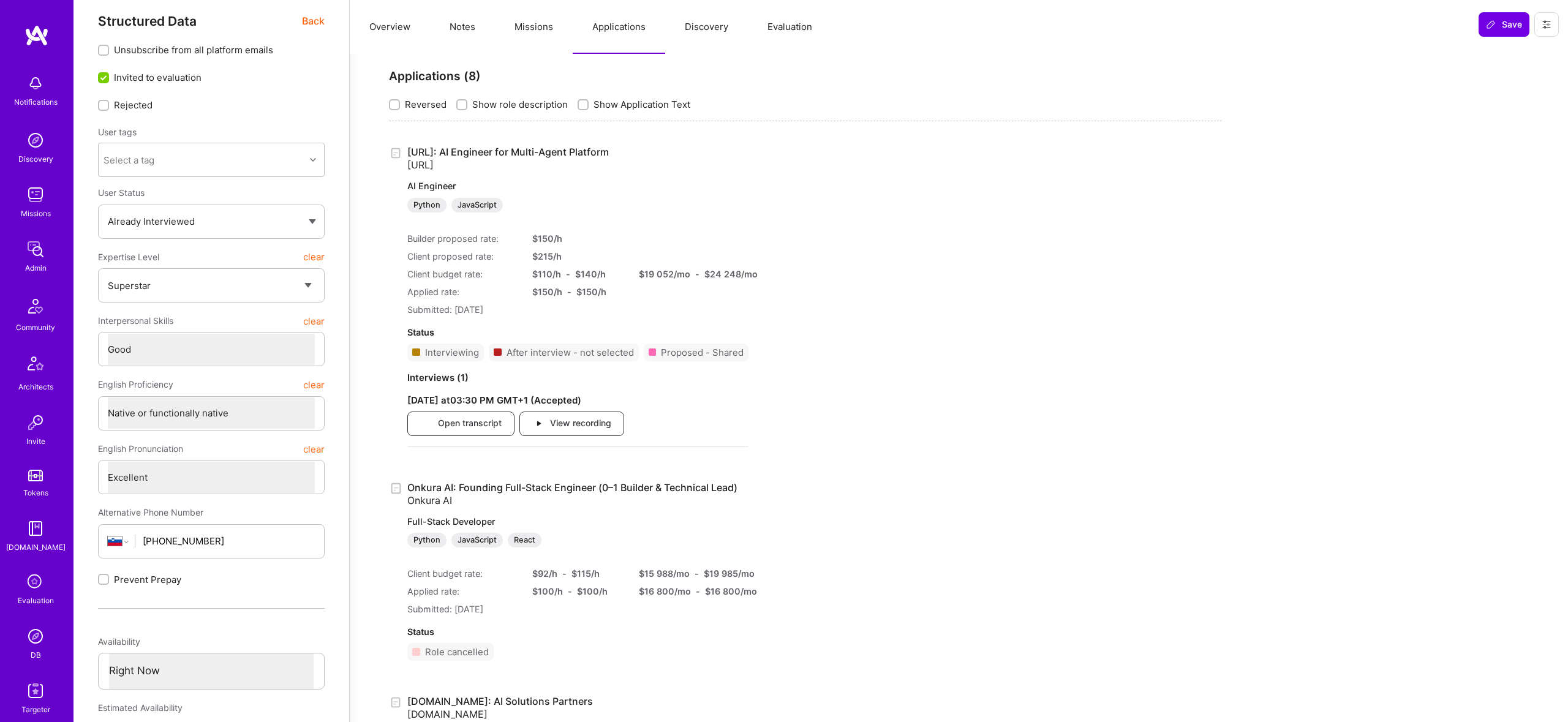
scroll to position [13, 0]
click at [484, 23] on button "Notes" at bounding box center [462, 26] width 65 height 54
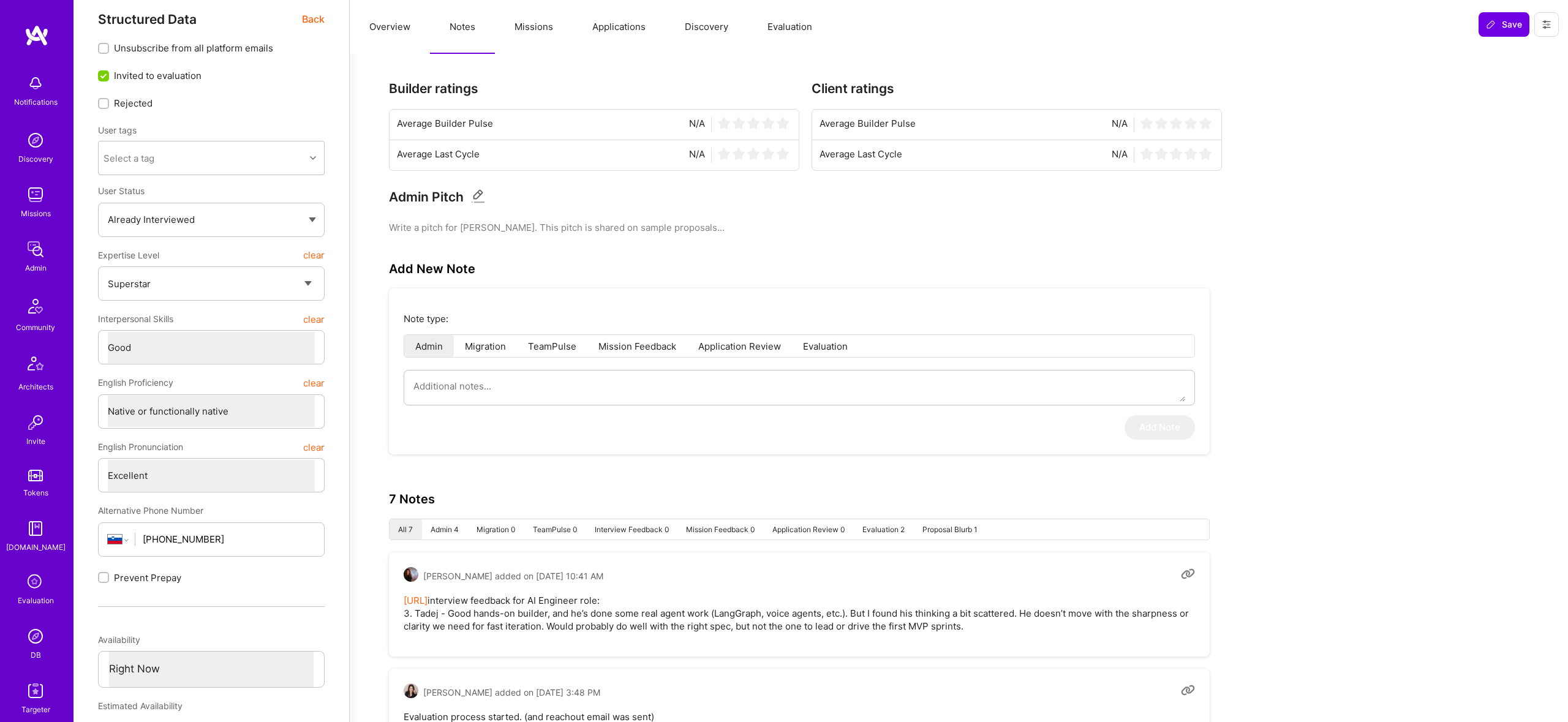
click at [623, 26] on button "Applications" at bounding box center [619, 26] width 93 height 54
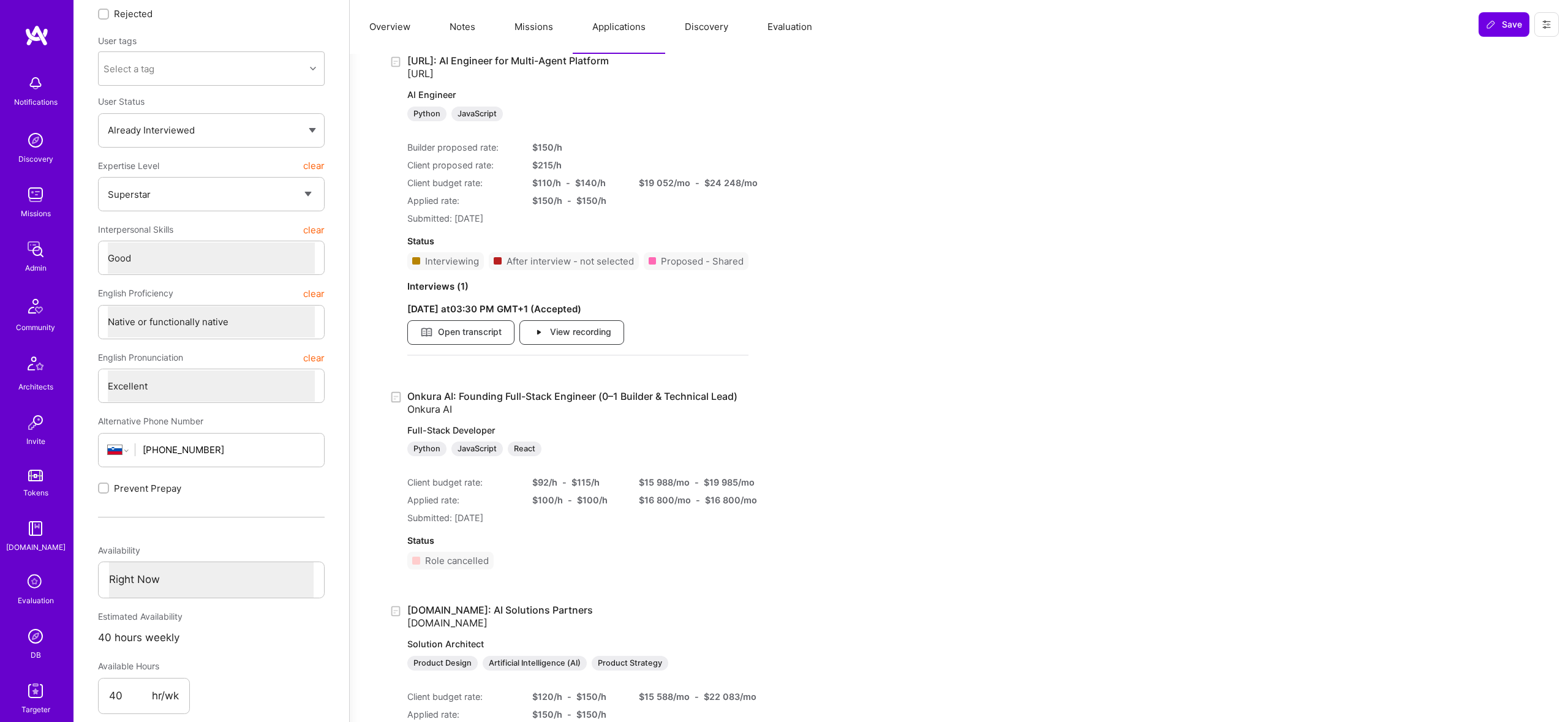
scroll to position [106, 0]
click at [479, 20] on button "Notes" at bounding box center [462, 26] width 65 height 54
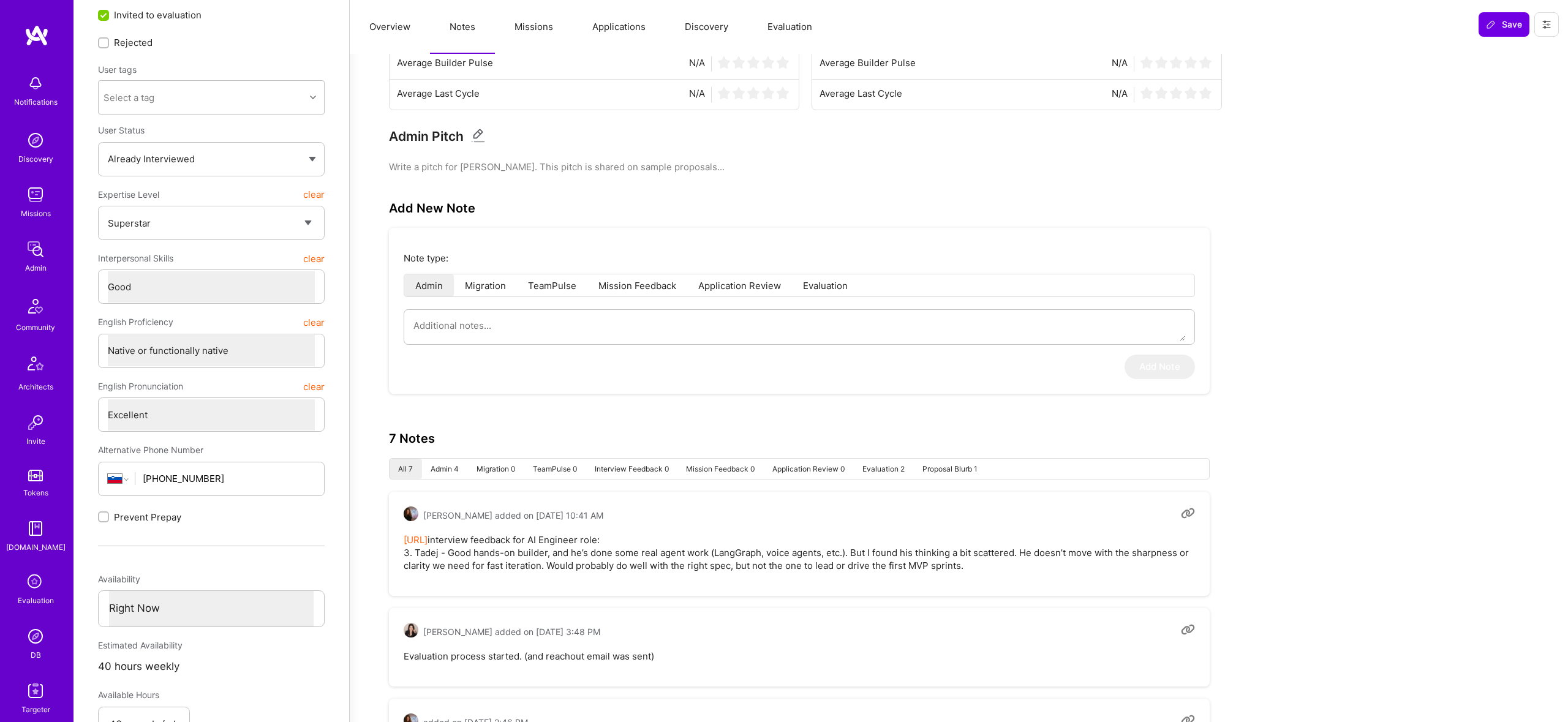
scroll to position [0, 0]
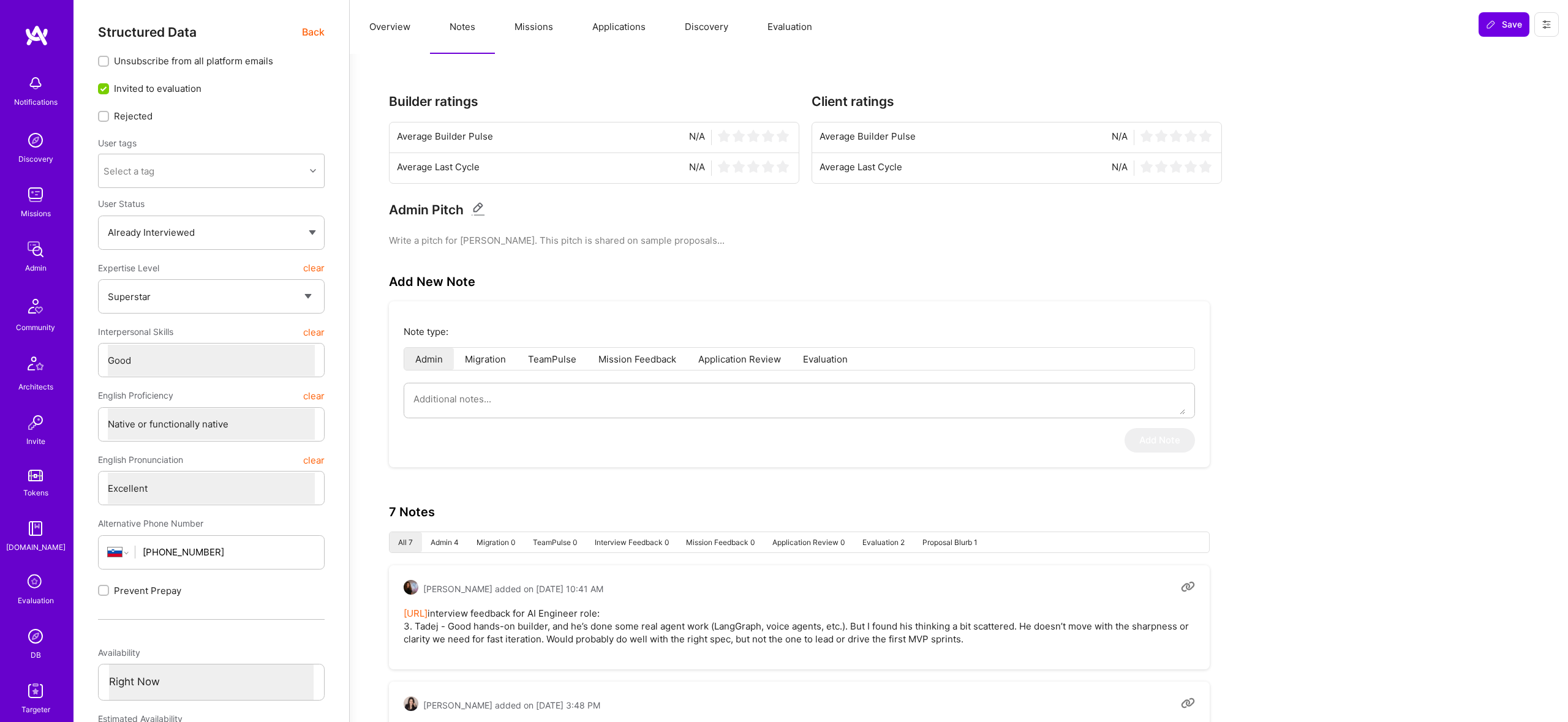
drag, startPoint x: 308, startPoint y: 43, endPoint x: 322, endPoint y: 33, distance: 17.2
click at [308, 43] on div "Structured Data Back Unsubscribe from all platform emails Invited to evaluation…" at bounding box center [212, 569] width 227 height 1088
click at [322, 33] on span "Back" at bounding box center [313, 32] width 23 height 15
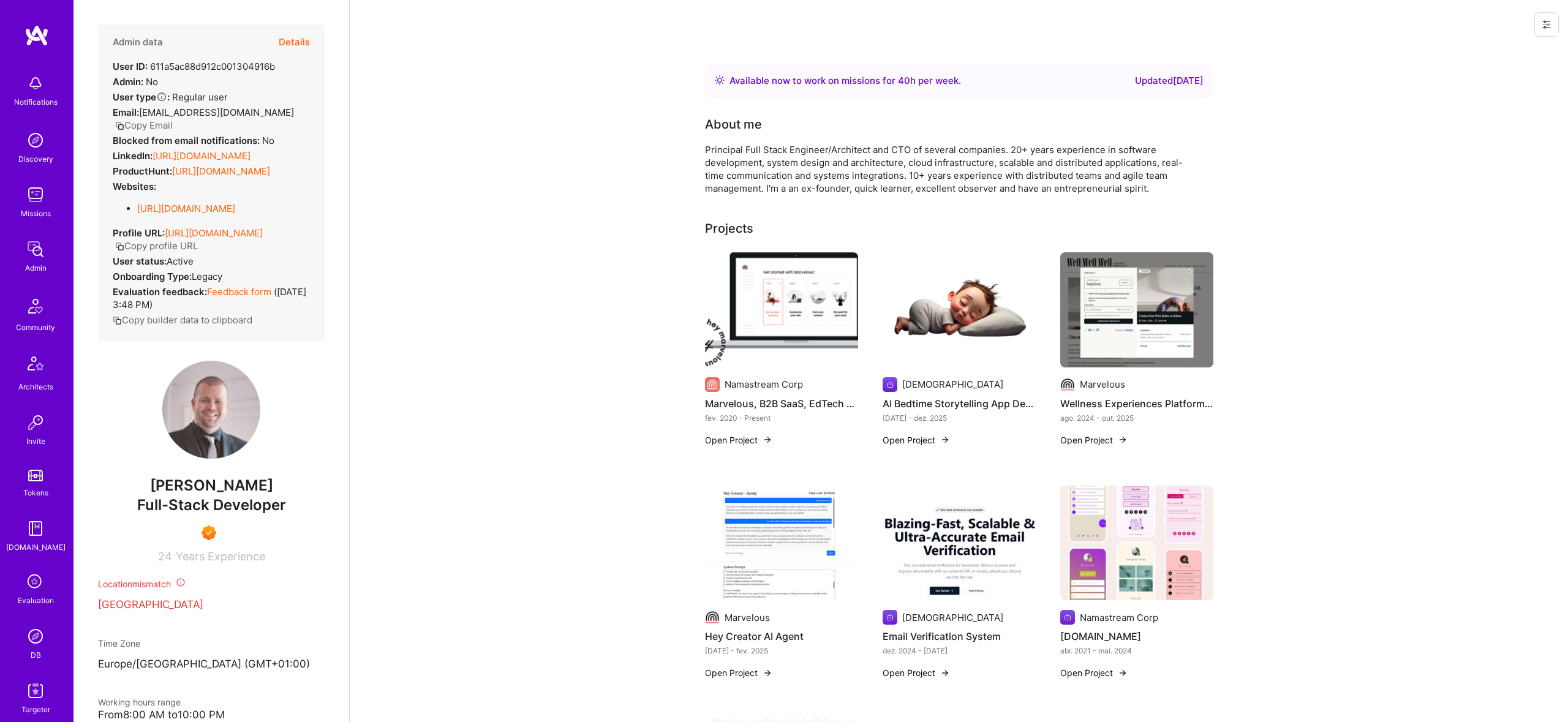
click at [296, 43] on button "Details" at bounding box center [294, 43] width 31 height 36
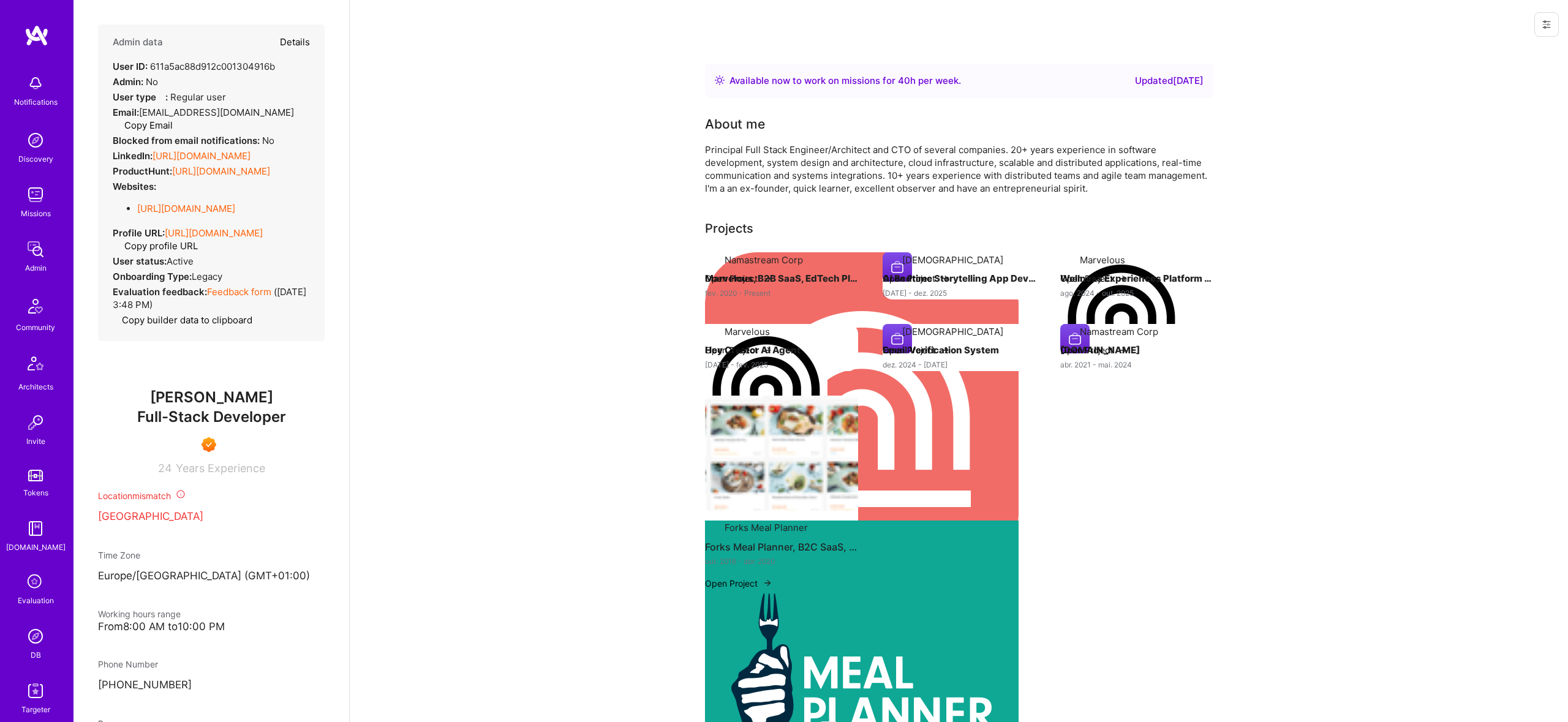
type textarea "x"
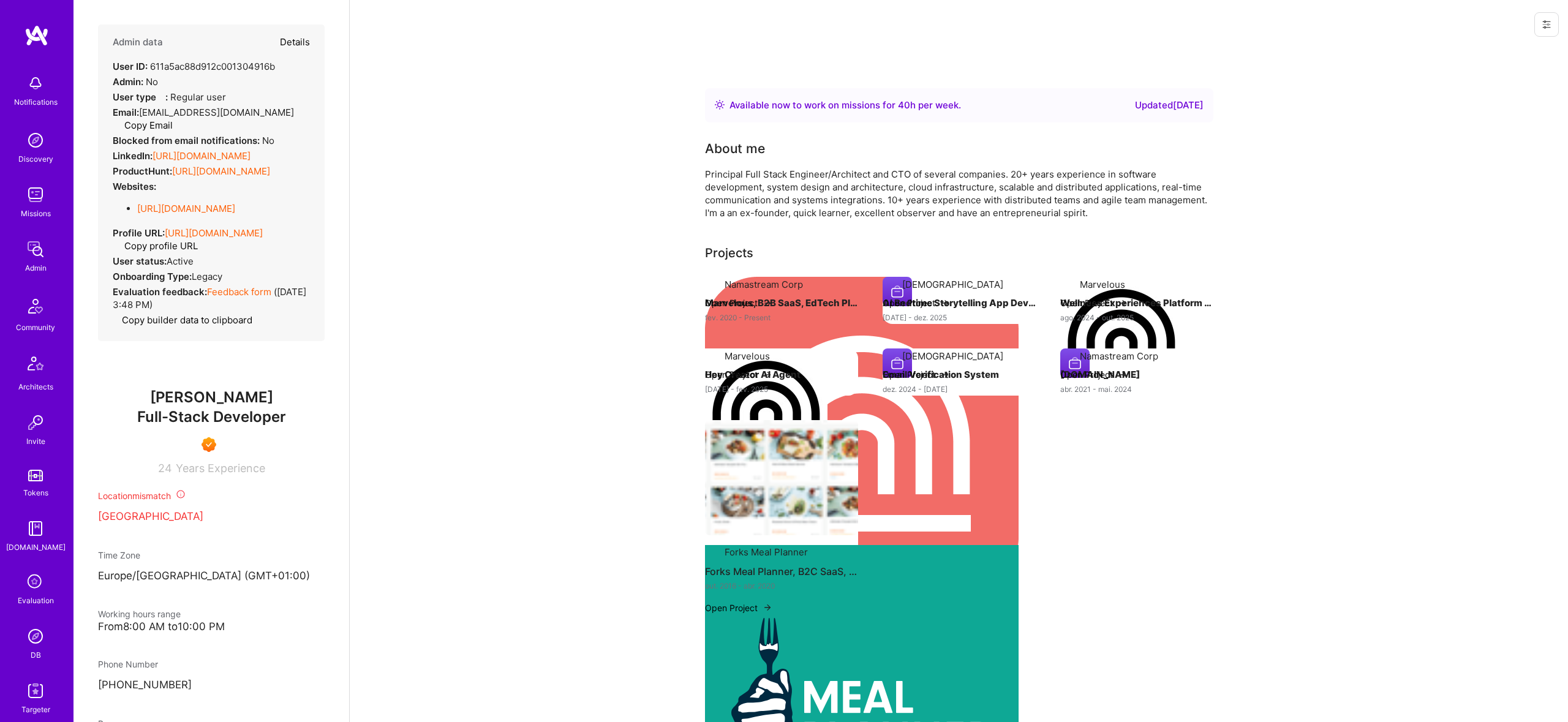
select select "7"
select select "4"
select select "7"
select select "SI"
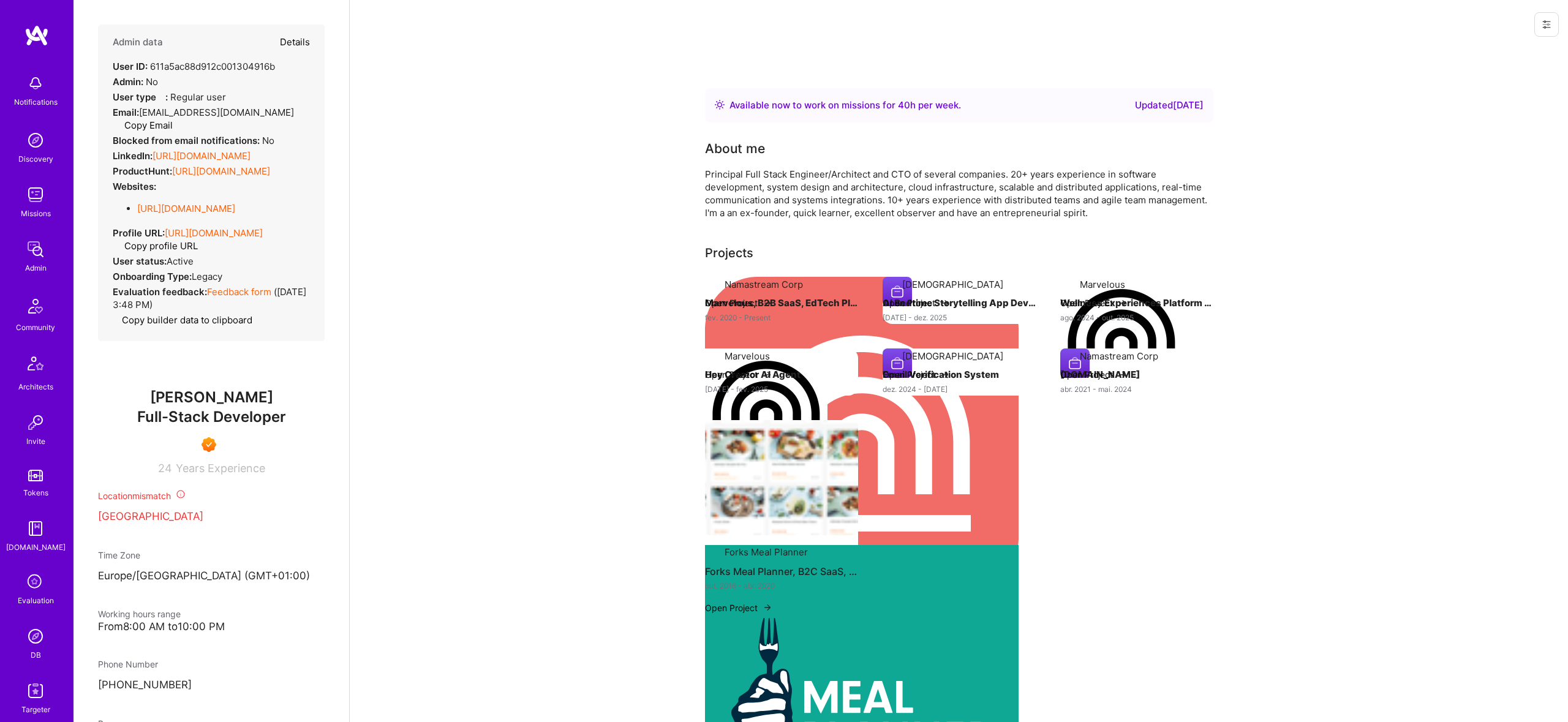
select select "Right Now"
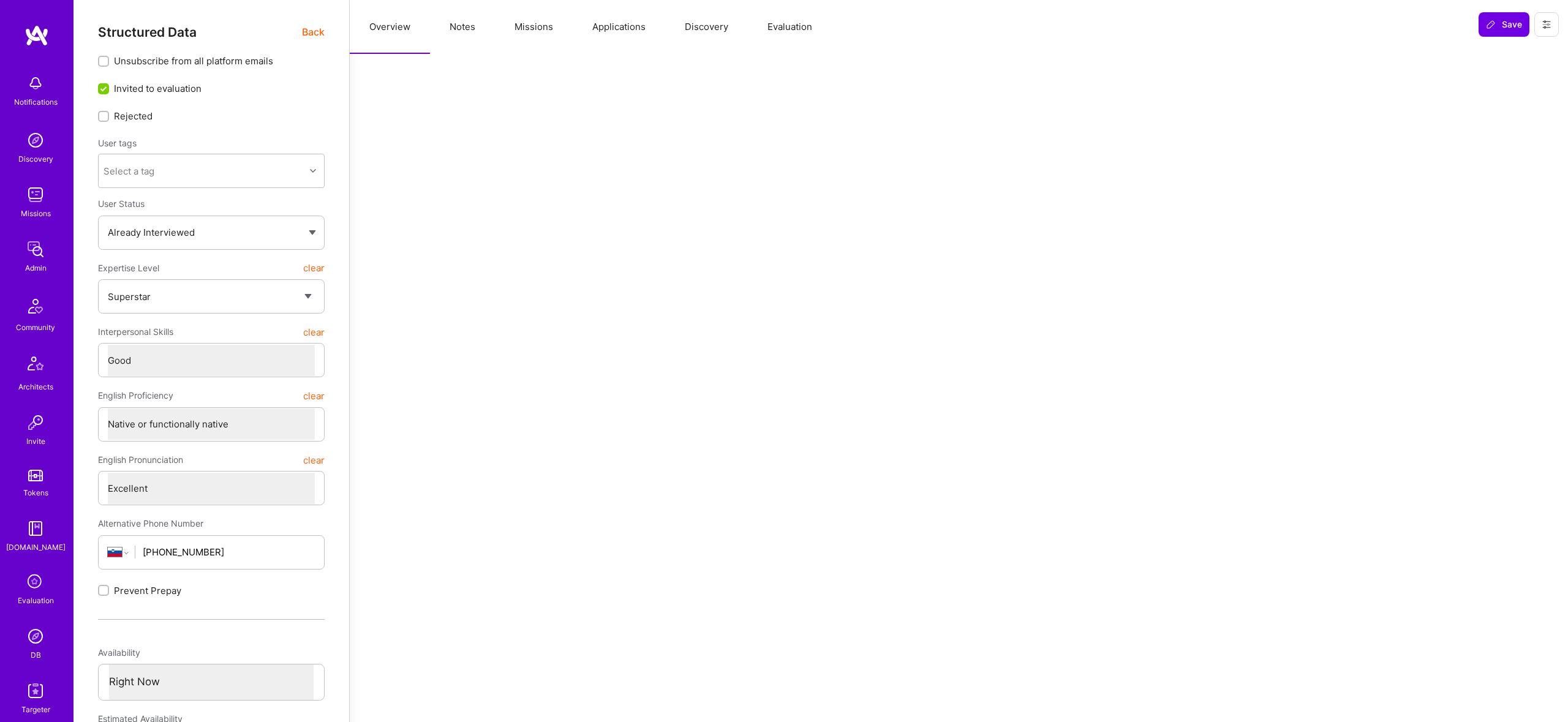
click at [468, 27] on button "Notes" at bounding box center [462, 26] width 65 height 54
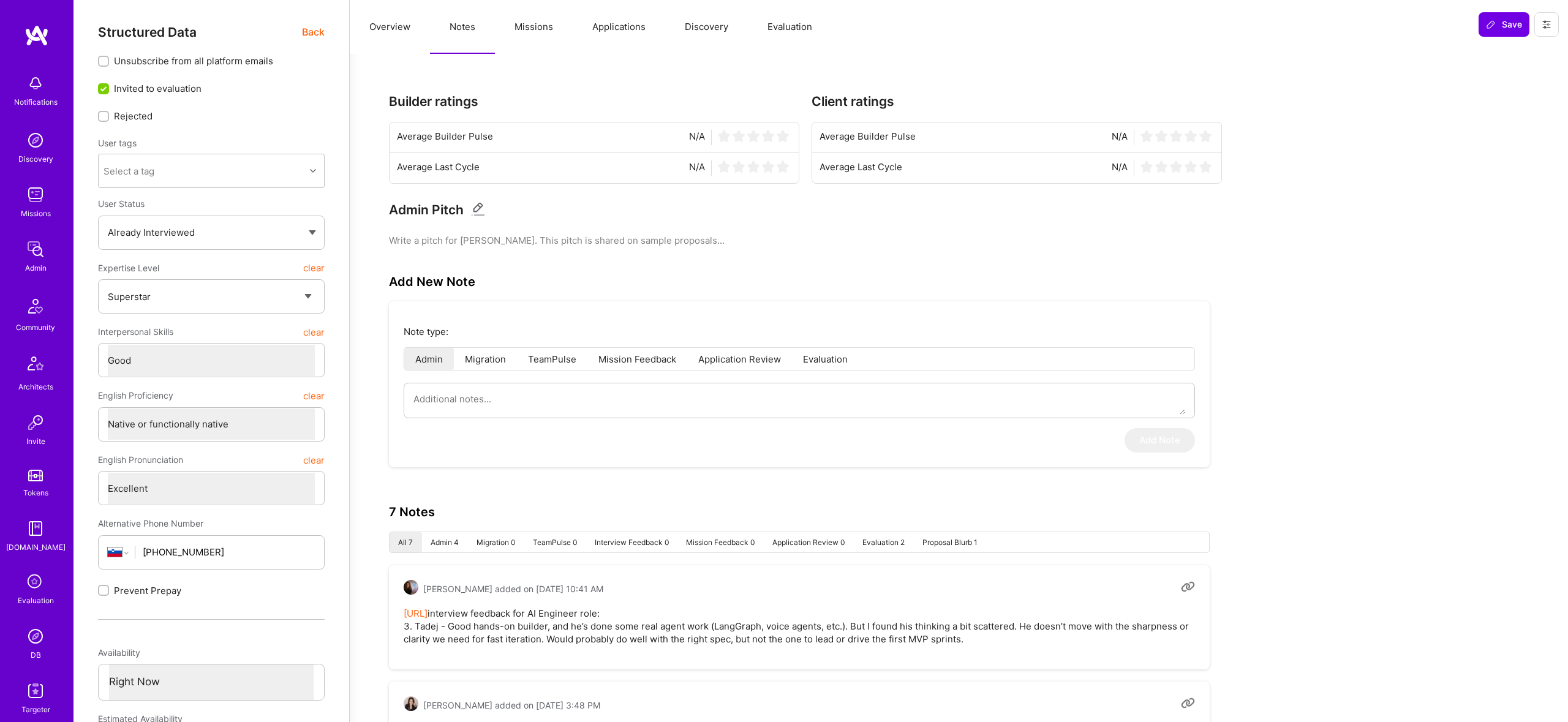
type textarea "x"
click at [812, 26] on button "Evaluation" at bounding box center [789, 26] width 84 height 54
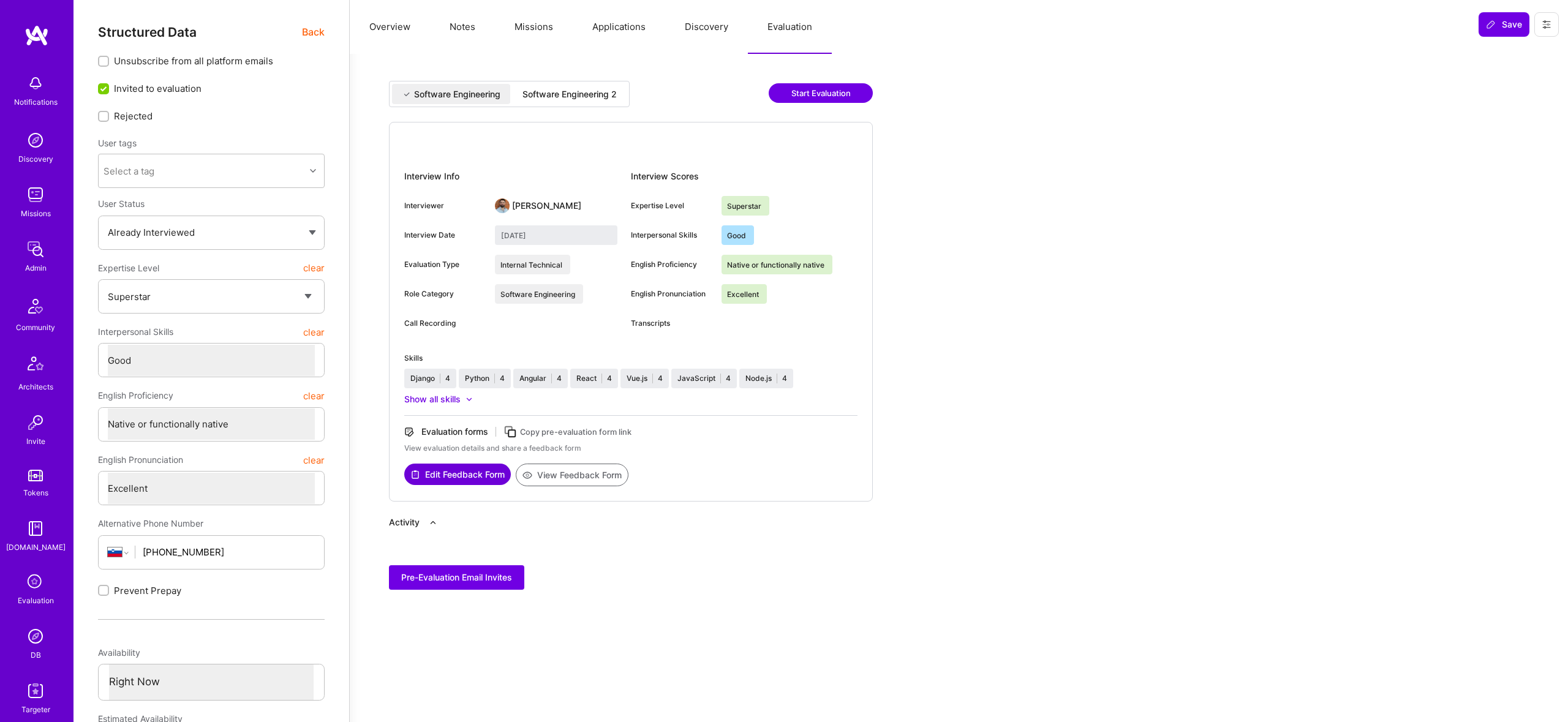
click at [585, 108] on div "Software Engineering Software Engineering 2 Start Evaluation" at bounding box center [630, 100] width 484 height 41
drag, startPoint x: 578, startPoint y: 85, endPoint x: 531, endPoint y: 20, distance: 80.2
click at [578, 85] on div "Software Engineering 2" at bounding box center [570, 94] width 114 height 20
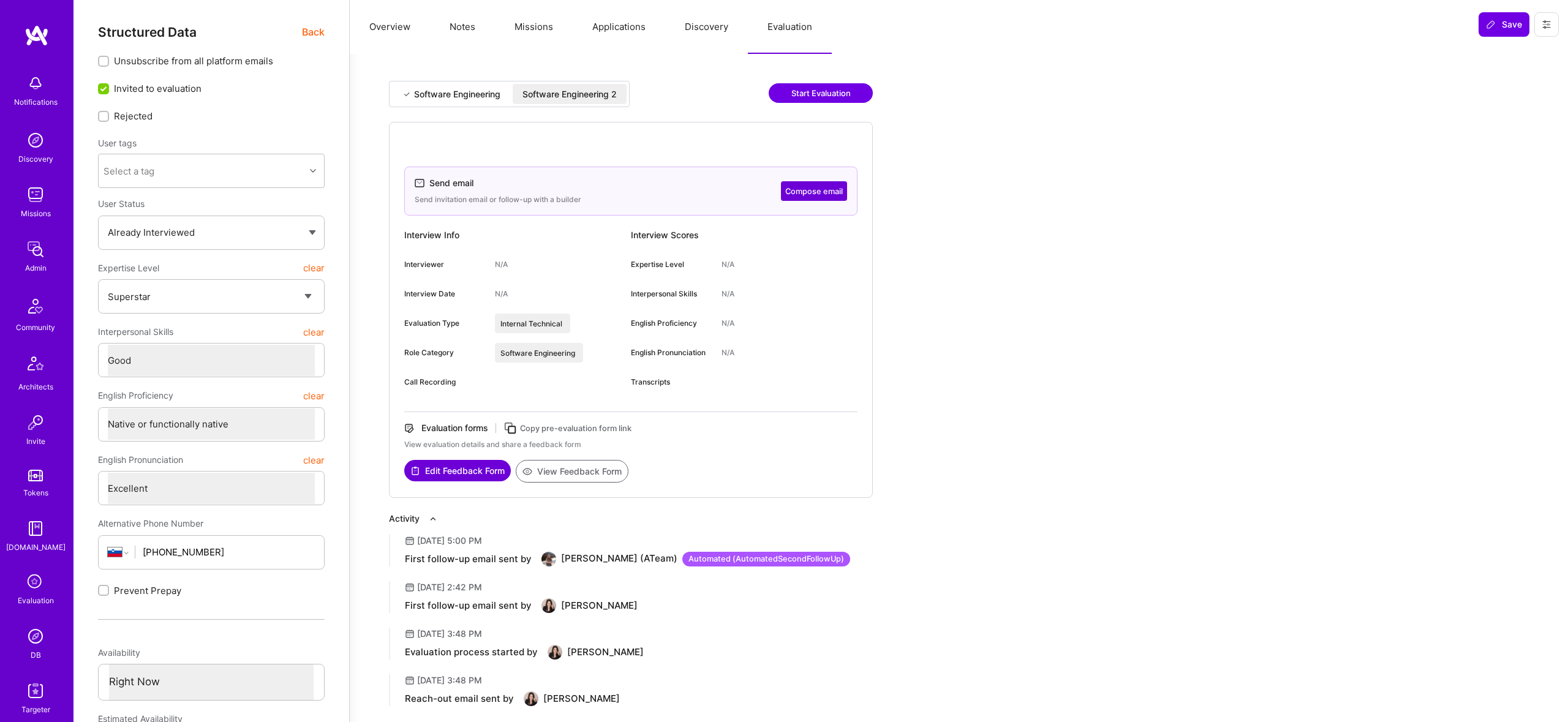
click at [315, 17] on div "Structured Data Back Unsubscribe from all platform emails Invited to evaluation…" at bounding box center [211, 582] width 275 height 1165
click at [317, 33] on span "Back" at bounding box center [313, 32] width 23 height 15
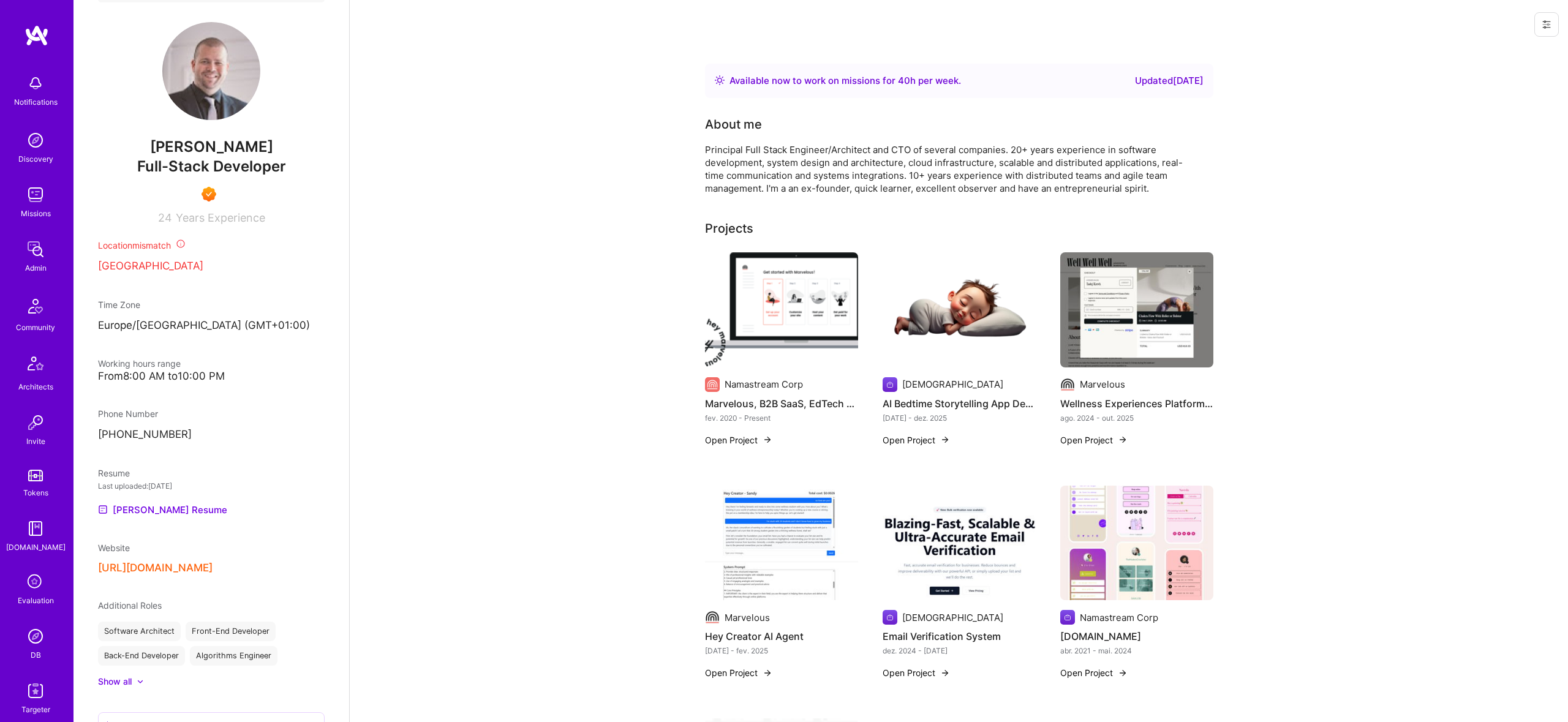
scroll to position [401, 0]
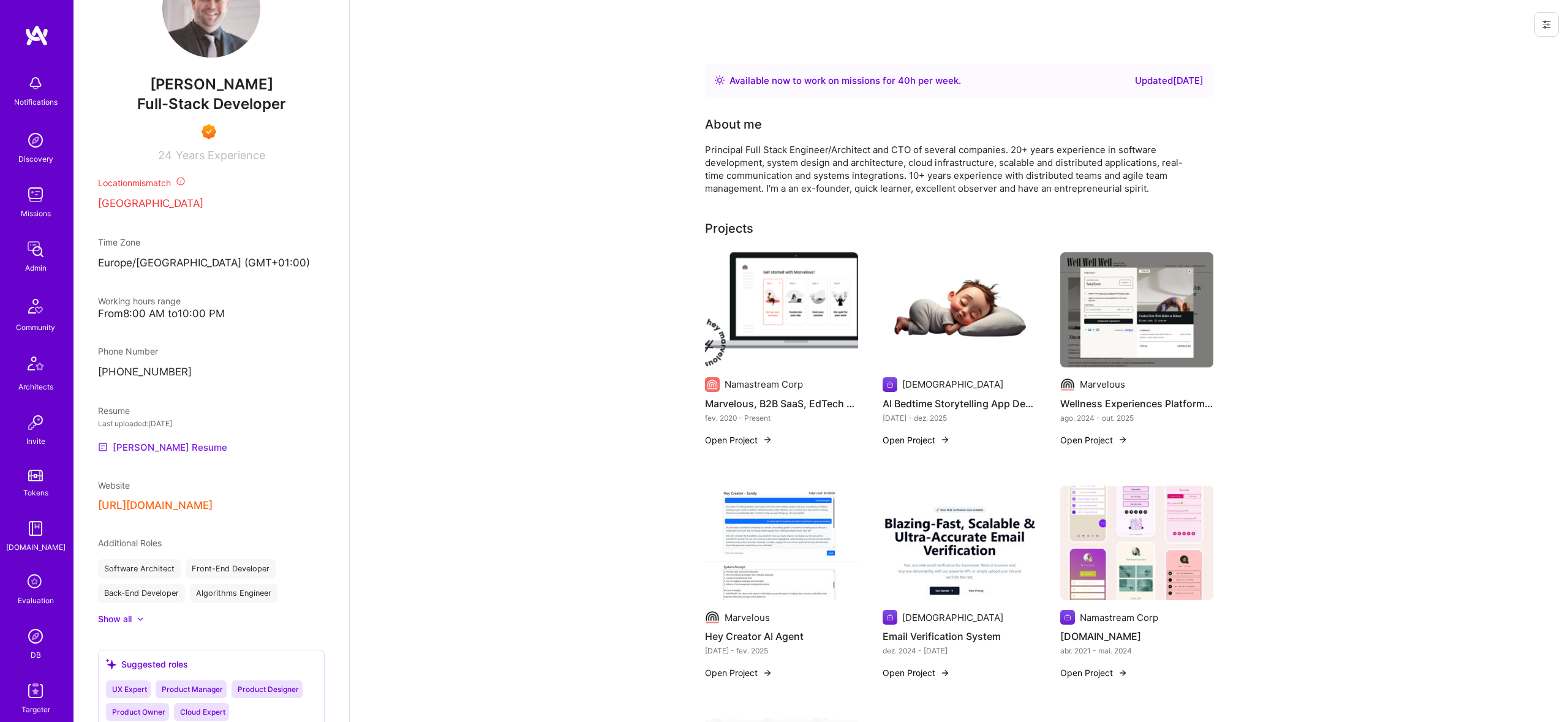
click at [173, 454] on link "Tadej's Resume" at bounding box center [163, 448] width 130 height 15
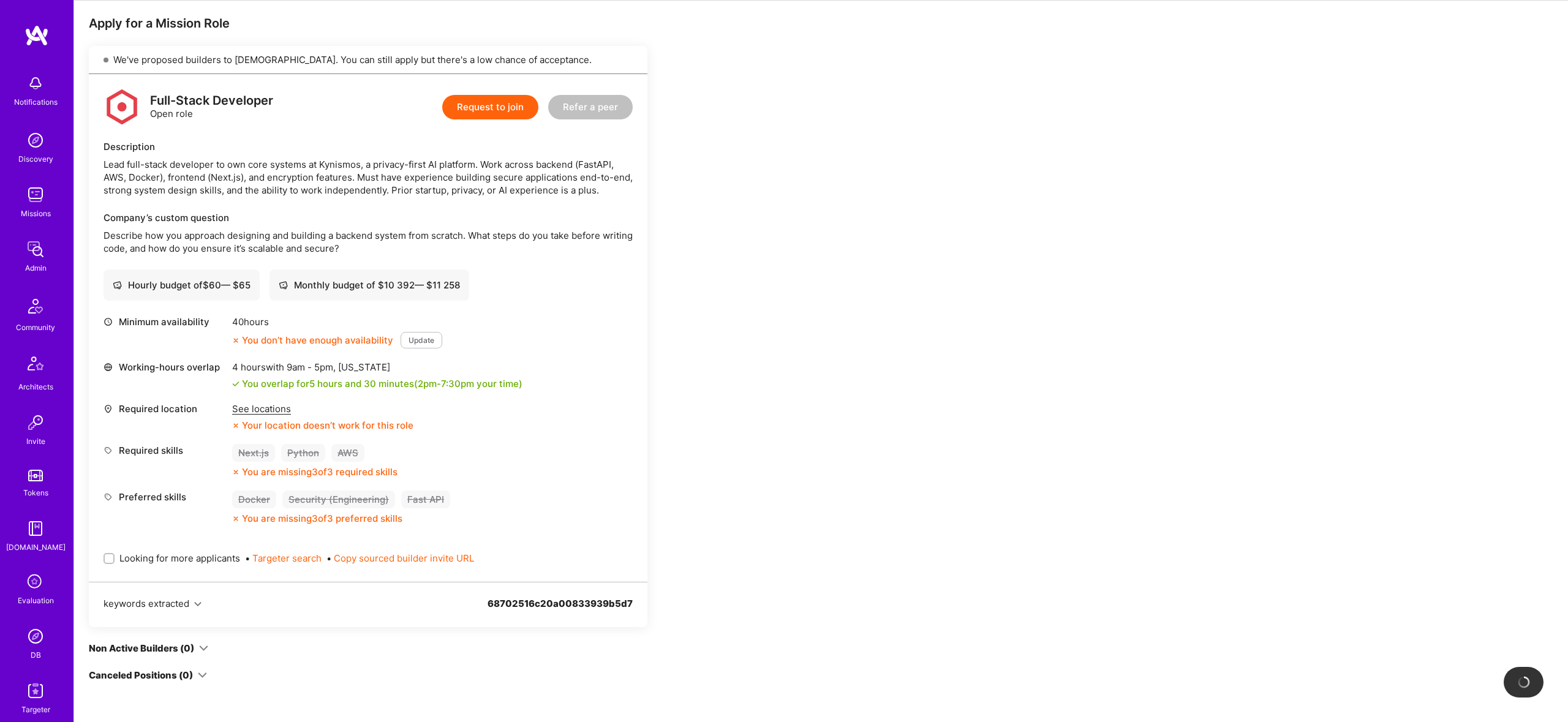
scroll to position [244, 0]
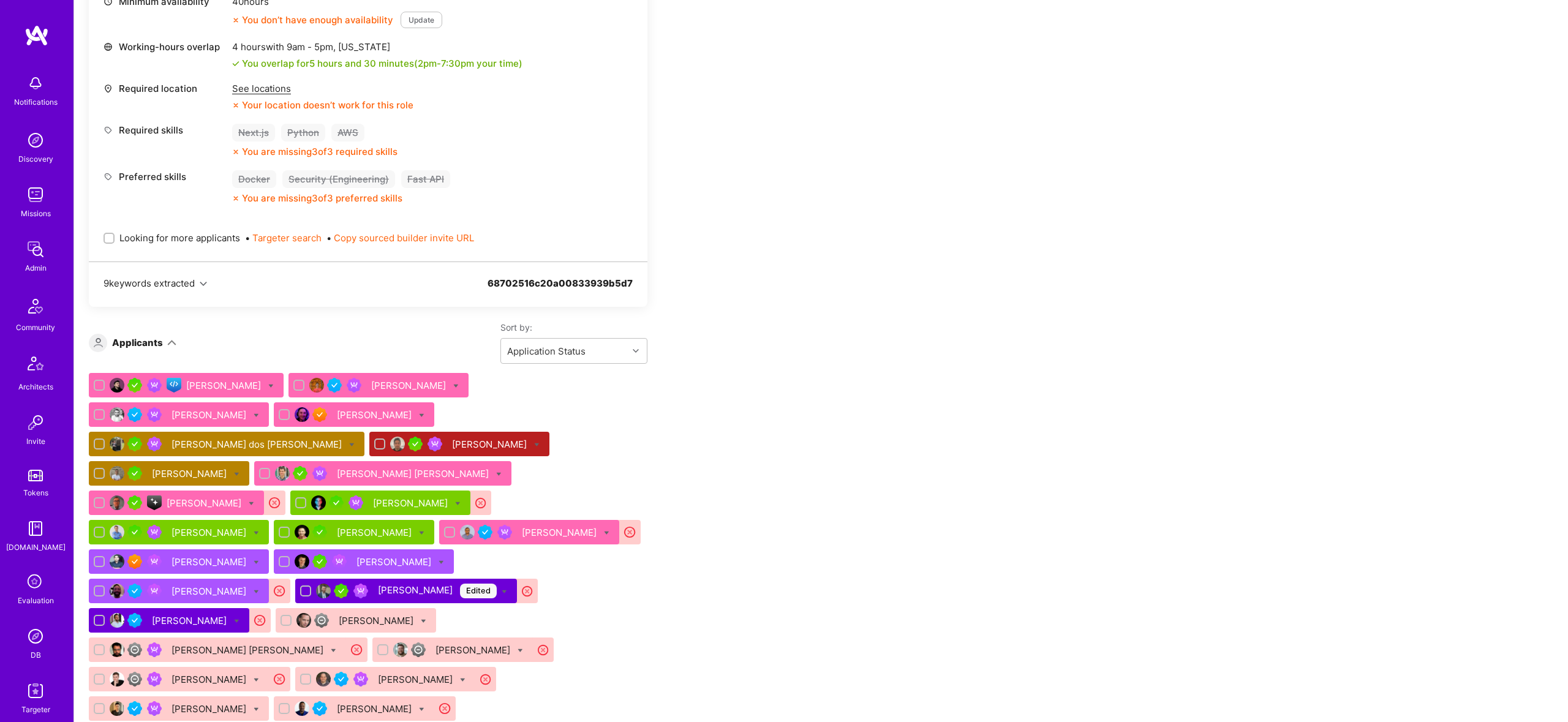
scroll to position [544, 0]
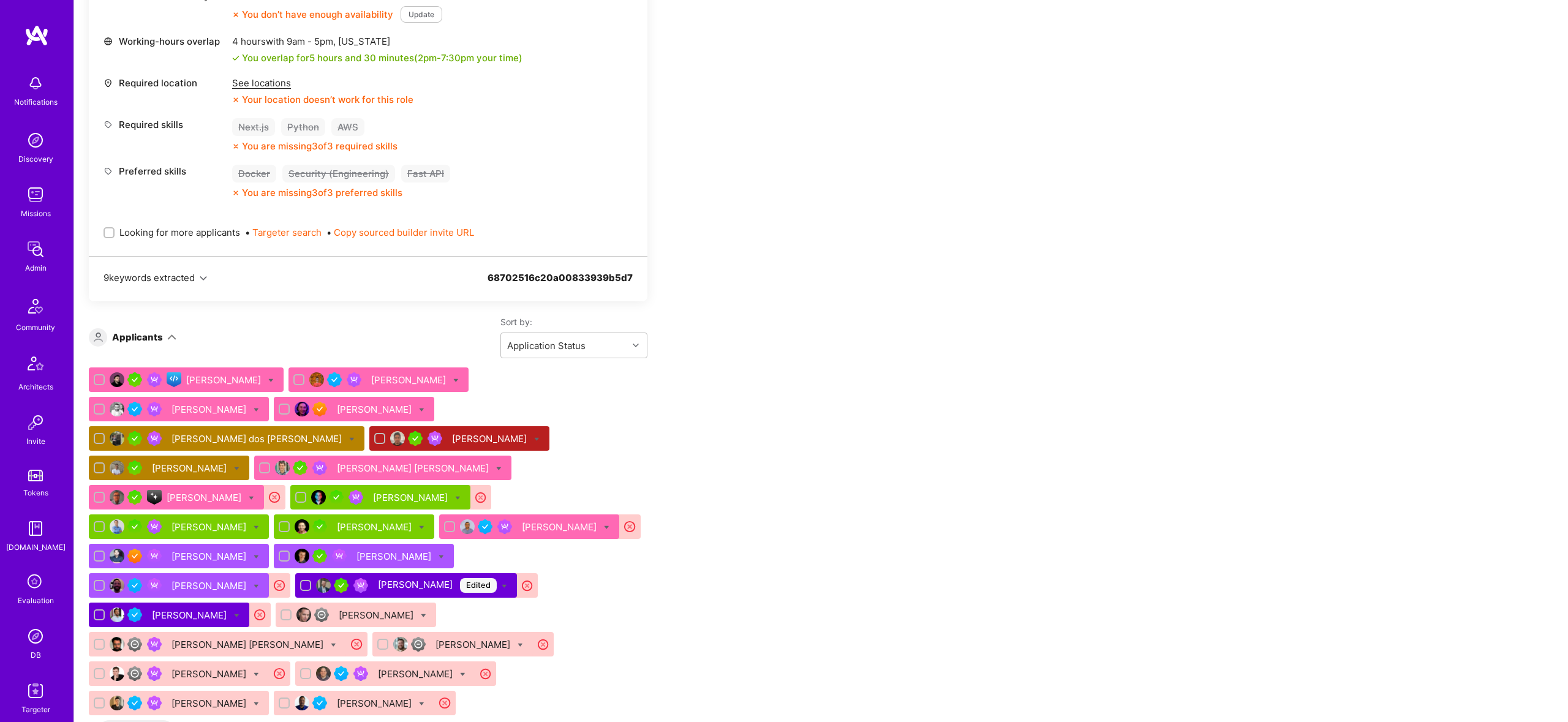
click at [502, 584] on icon at bounding box center [504, 587] width 6 height 6
checkbox input "true"
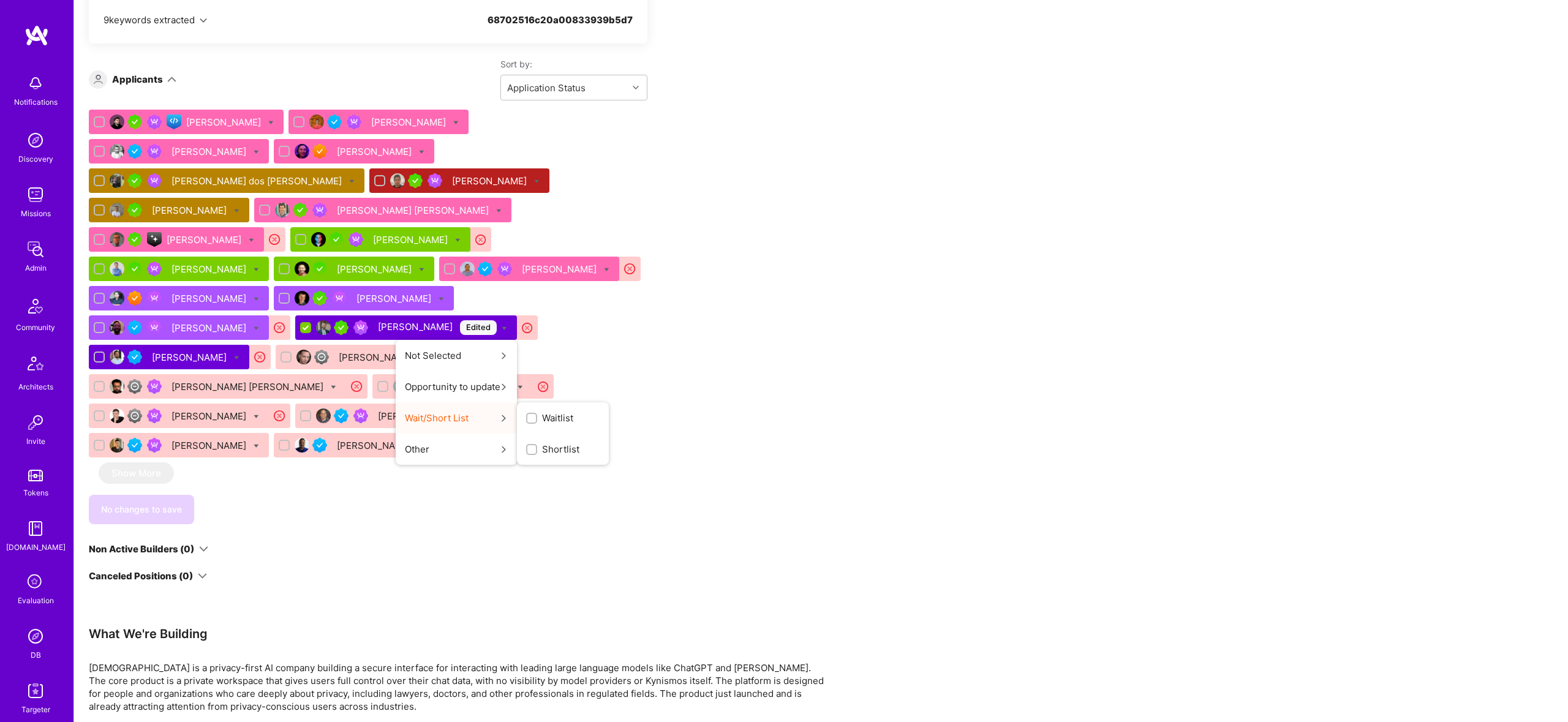
scroll to position [803, 0]
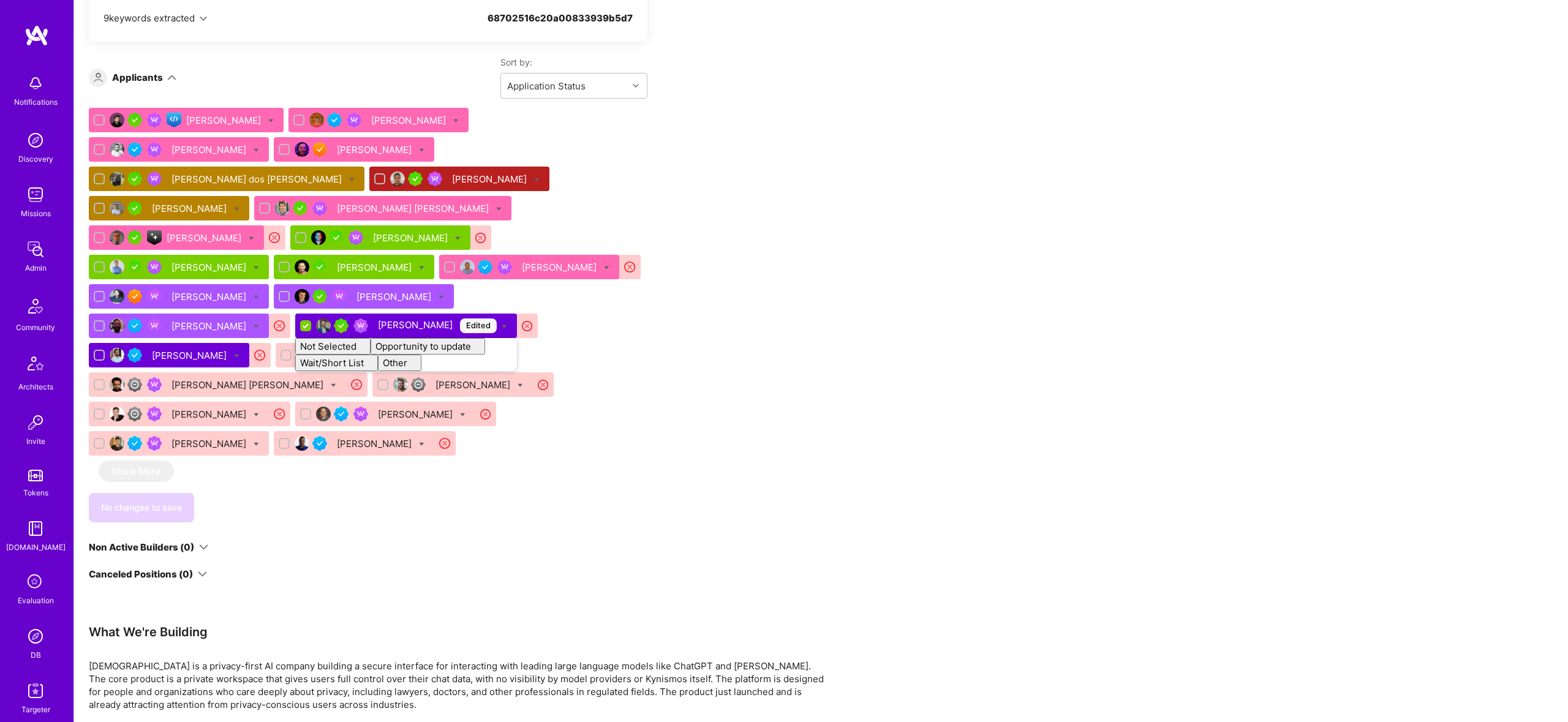
click at [897, 458] on div "Apply for a Mission Role We've proposed builders to [DEMOGRAPHIC_DATA]. You can…" at bounding box center [820, 262] width 1494 height 1695
click at [1021, 363] on div "Apply for a Mission Role We've proposed builders to [DEMOGRAPHIC_DATA]. You can…" at bounding box center [820, 262] width 1494 height 1695
click at [540, 300] on div "[PERSON_NAME] [PERSON_NAME] [PERSON_NAME] [PERSON_NAME] [PERSON_NAME] dos [PERS…" at bounding box center [368, 284] width 558 height 353
click at [452, 319] on div "[PERSON_NAME] Edited" at bounding box center [437, 326] width 119 height 15
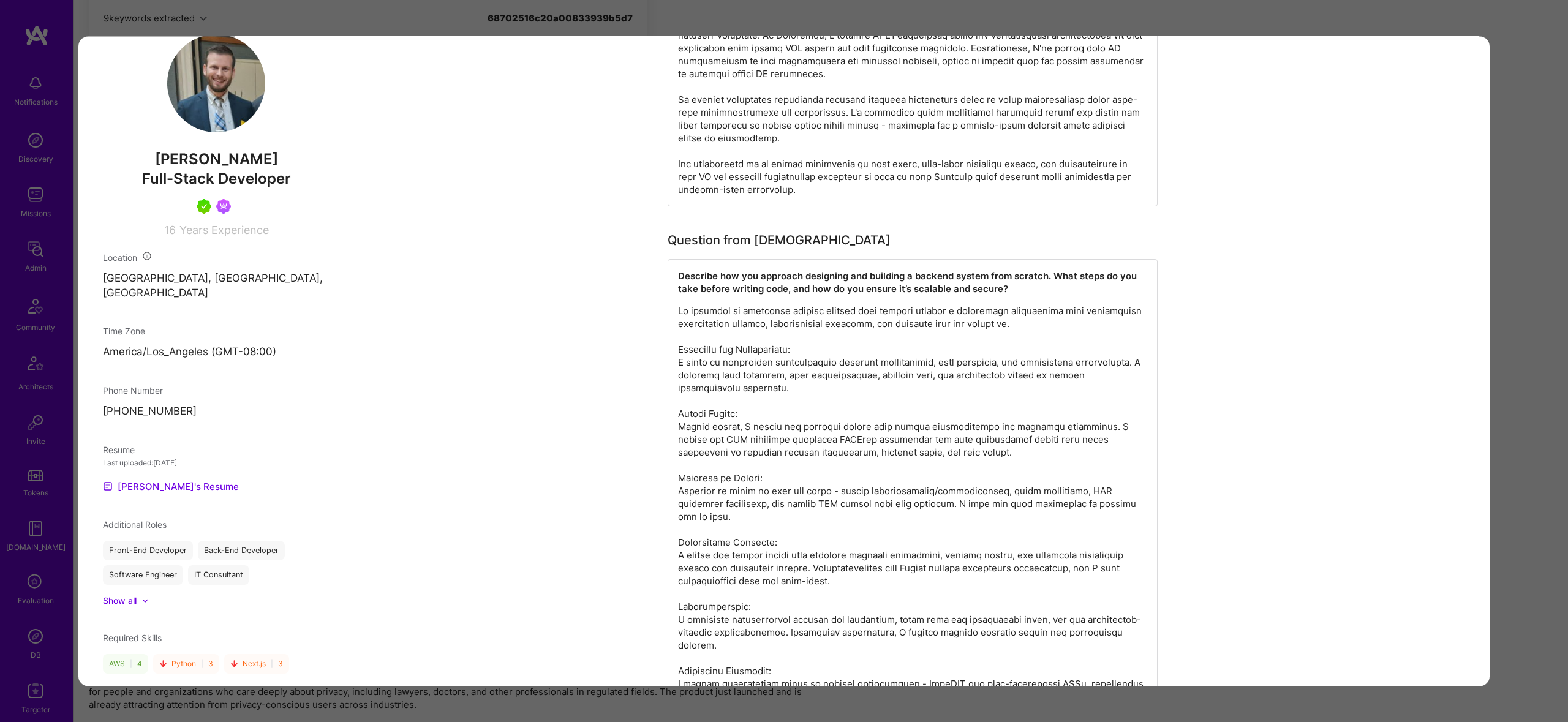
scroll to position [729, 0]
drag, startPoint x: 1565, startPoint y: 305, endPoint x: 1544, endPoint y: 305, distance: 21.0
click at [1563, 305] on div "Application 17 of 25 Builder Missing Requirements Rate $ 60 - $ 65 User set $ 8…" at bounding box center [784, 361] width 1568 height 722
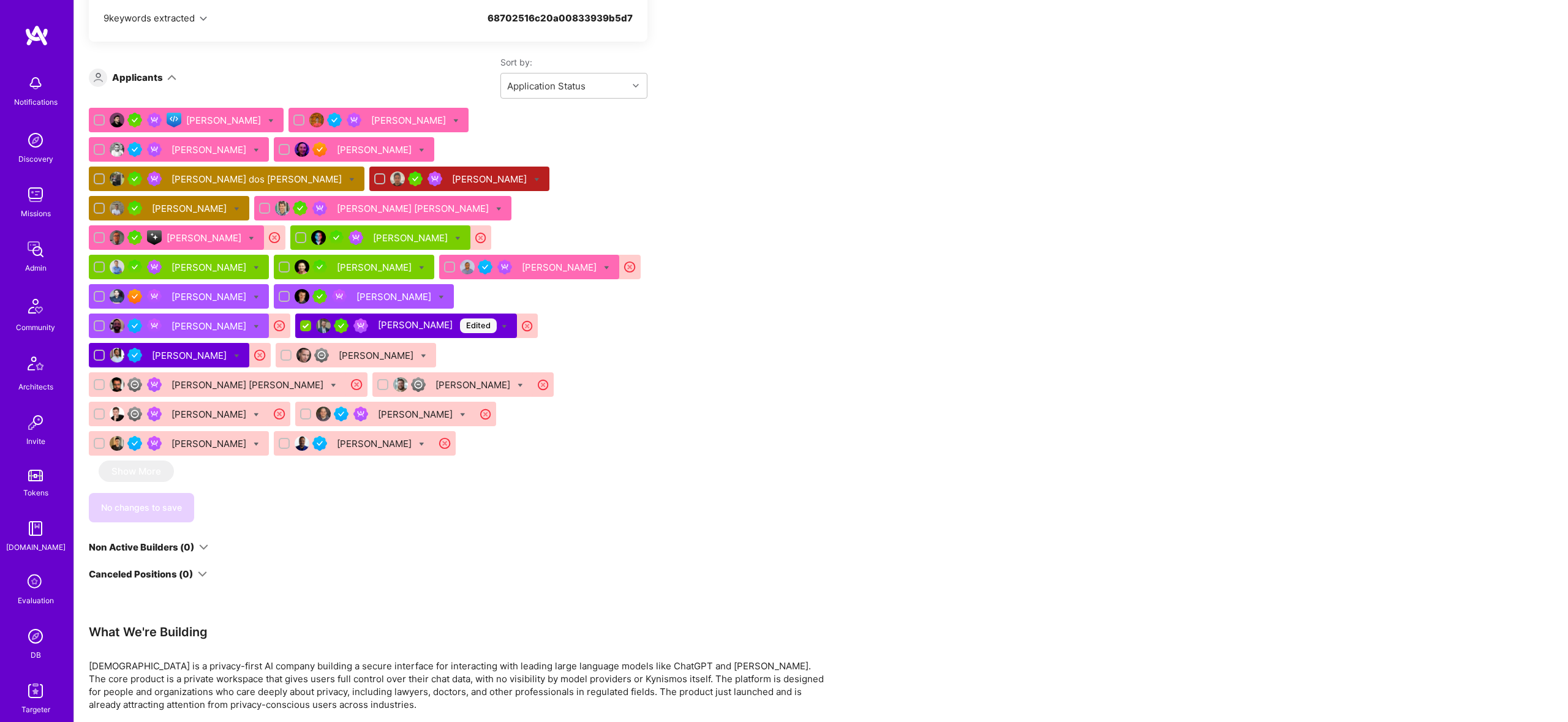
click at [498, 313] on div "[PERSON_NAME] Edited" at bounding box center [406, 326] width 221 height 25
click at [502, 324] on icon at bounding box center [504, 326] width 6 height 6
click at [604, 267] on div "[PERSON_NAME] [PERSON_NAME] [PERSON_NAME] [PERSON_NAME] [PERSON_NAME] dos [PERS…" at bounding box center [368, 284] width 558 height 353
click at [428, 319] on div "[PERSON_NAME] Edited" at bounding box center [437, 326] width 119 height 15
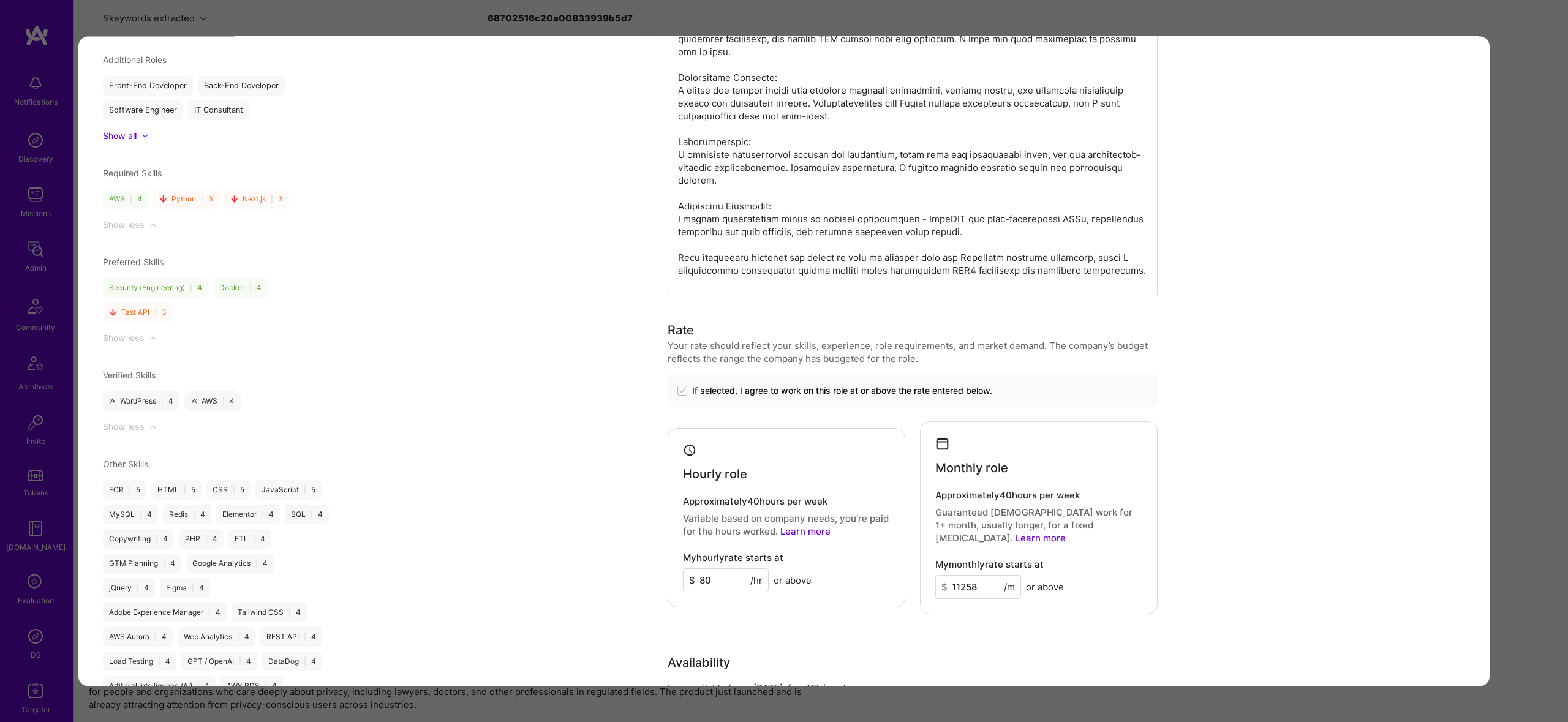
scroll to position [1192, 0]
click at [1528, 375] on div "Application 17 of 25 Builder Missing Requirements Rate $ 60 - $ 65 User set $ 8…" at bounding box center [784, 361] width 1568 height 722
